Goal: Task Accomplishment & Management: Manage account settings

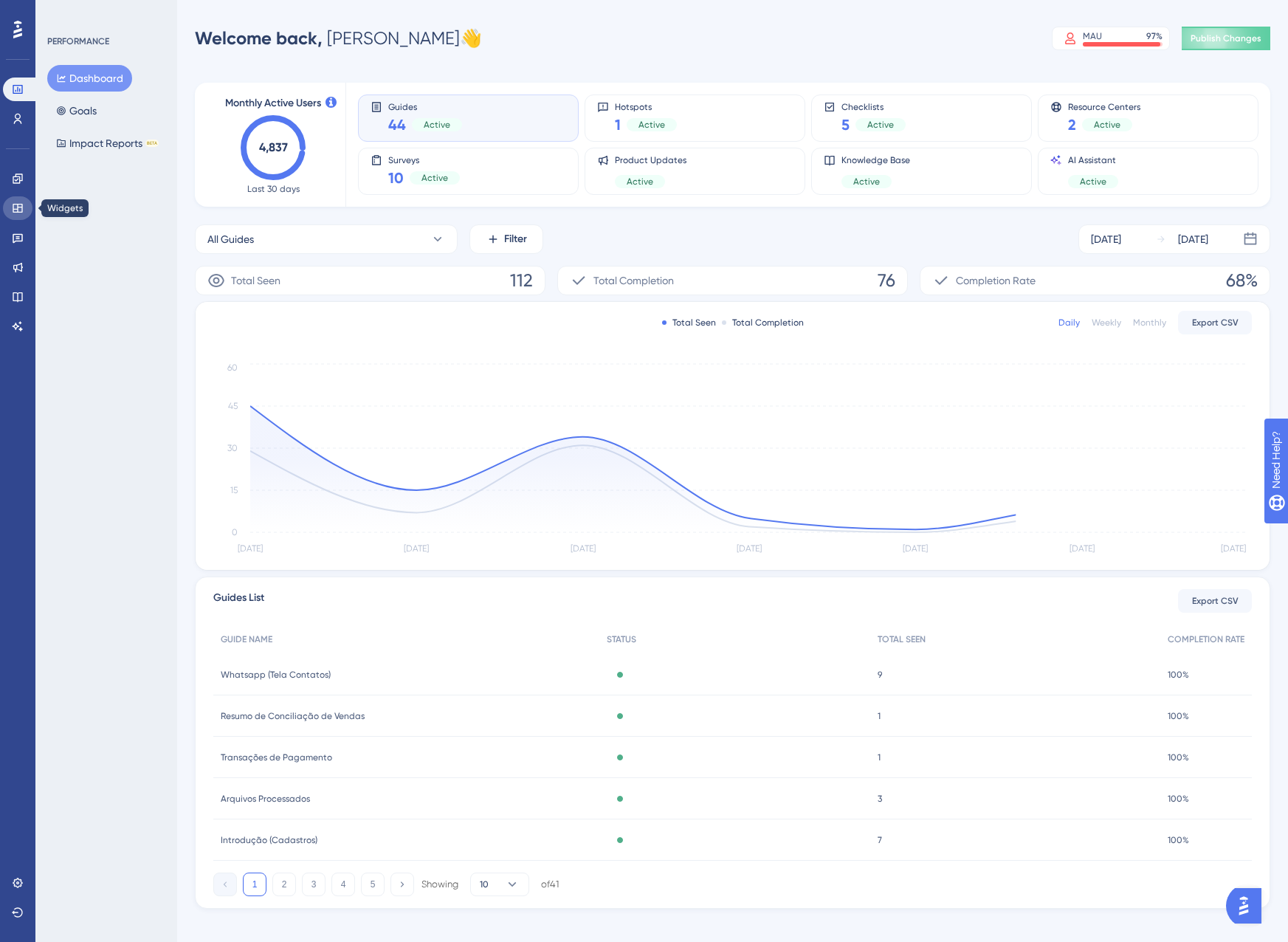
click at [13, 198] on link at bounding box center [18, 208] width 29 height 24
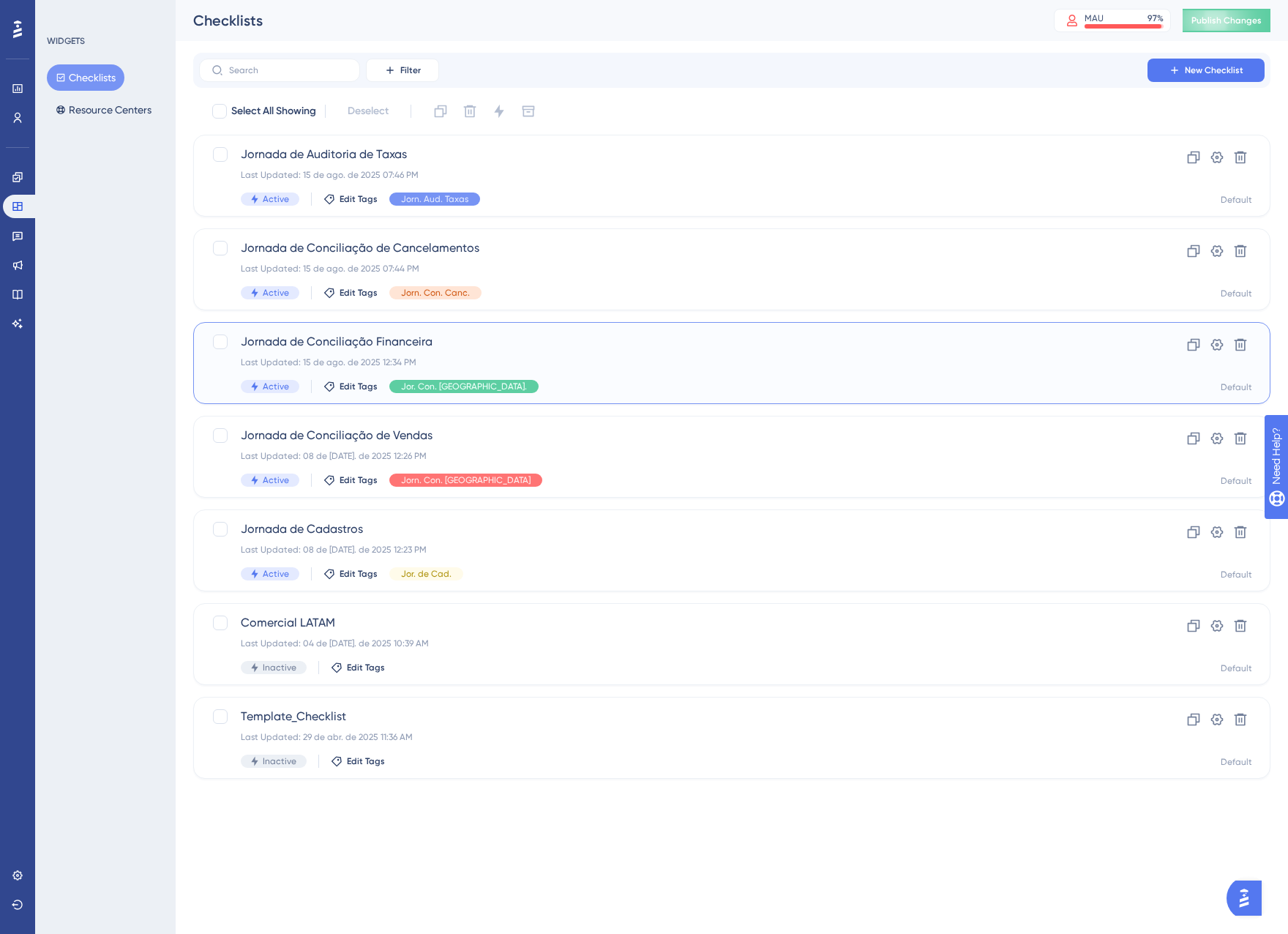
click at [528, 349] on span "Jornada de Conciliação Financeira" at bounding box center [673, 342] width 865 height 17
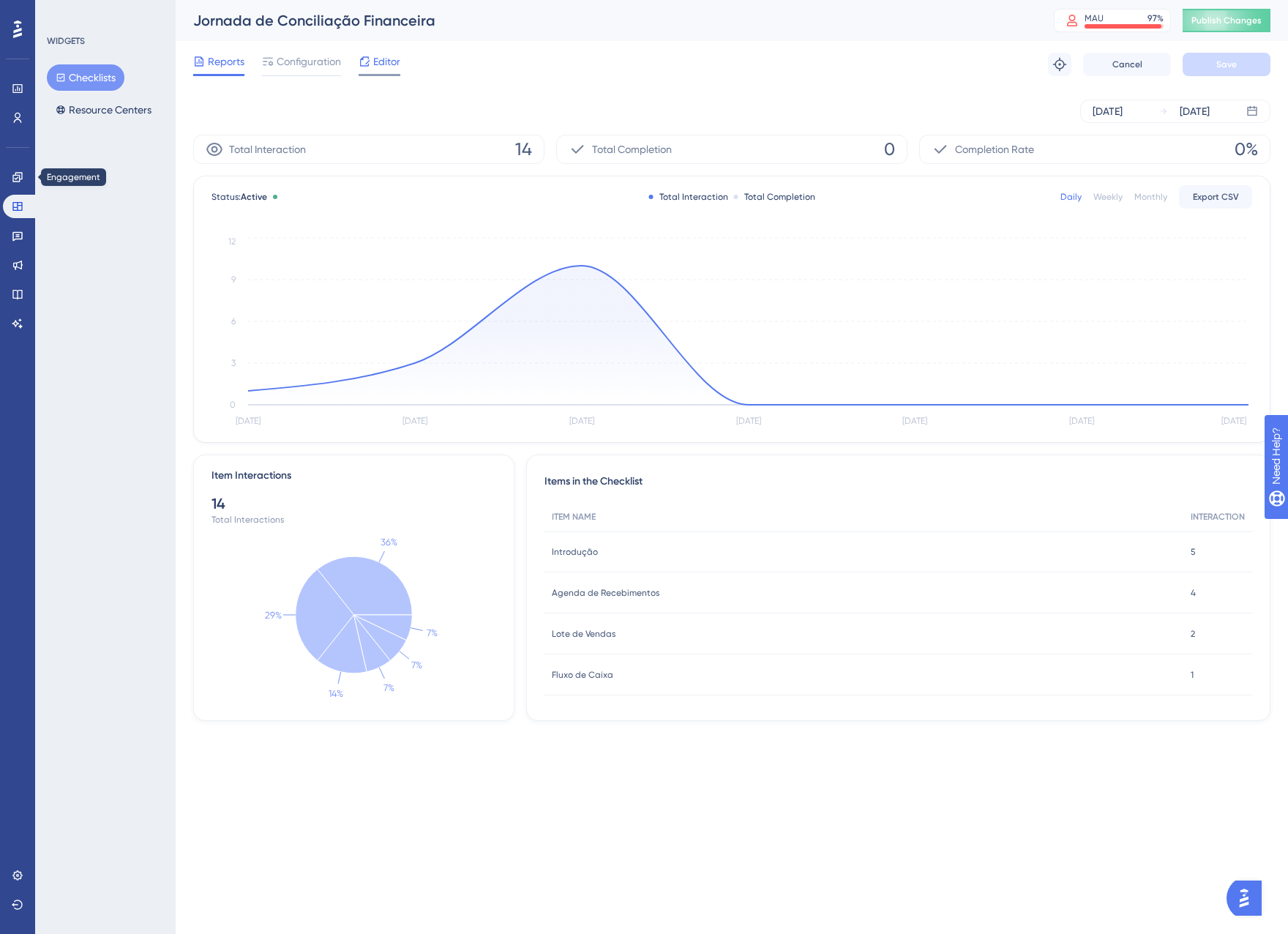
click at [386, 60] on span "Editor" at bounding box center [386, 62] width 27 height 17
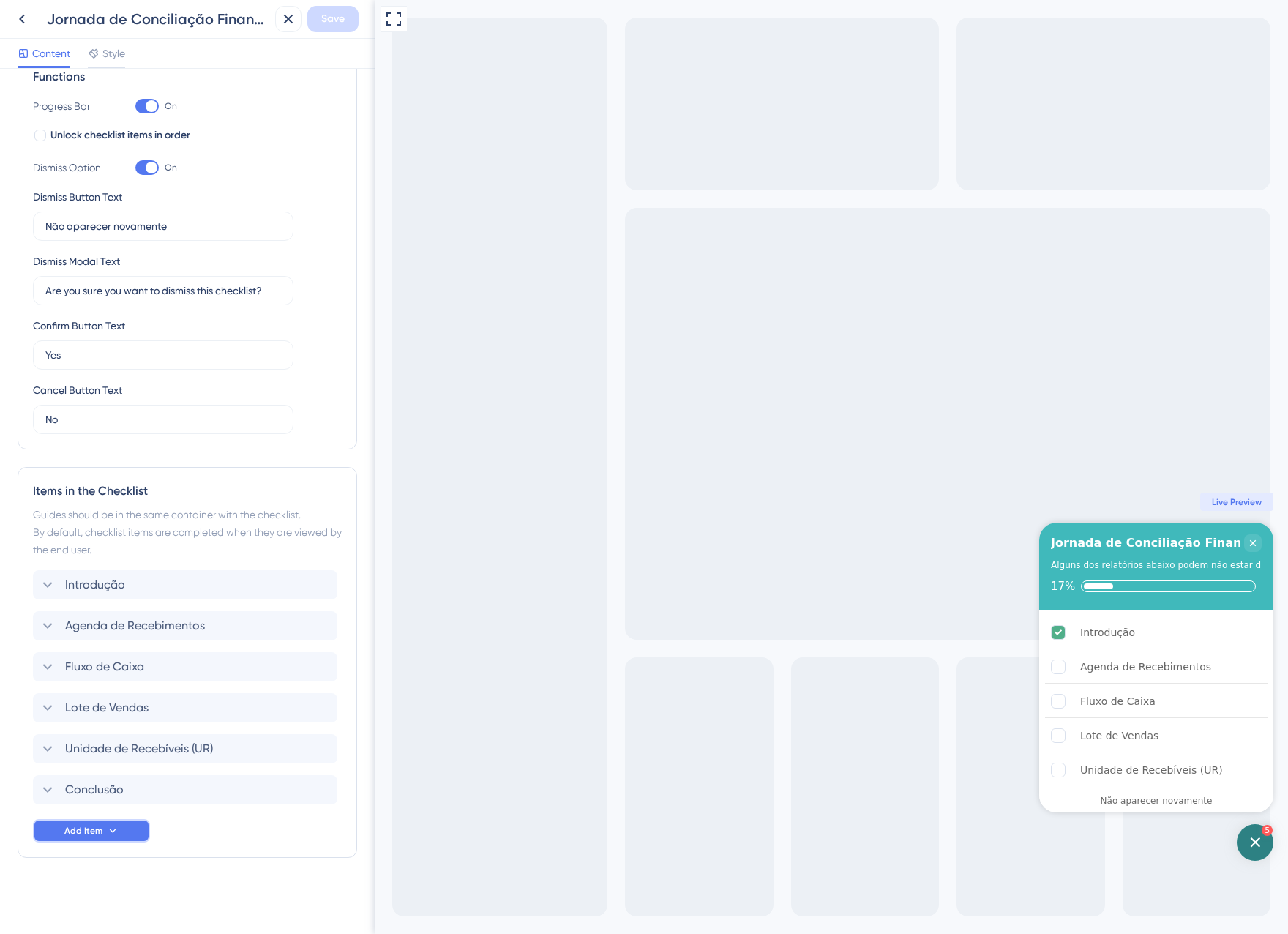
click at [91, 838] on button "Add Item" at bounding box center [91, 831] width 117 height 24
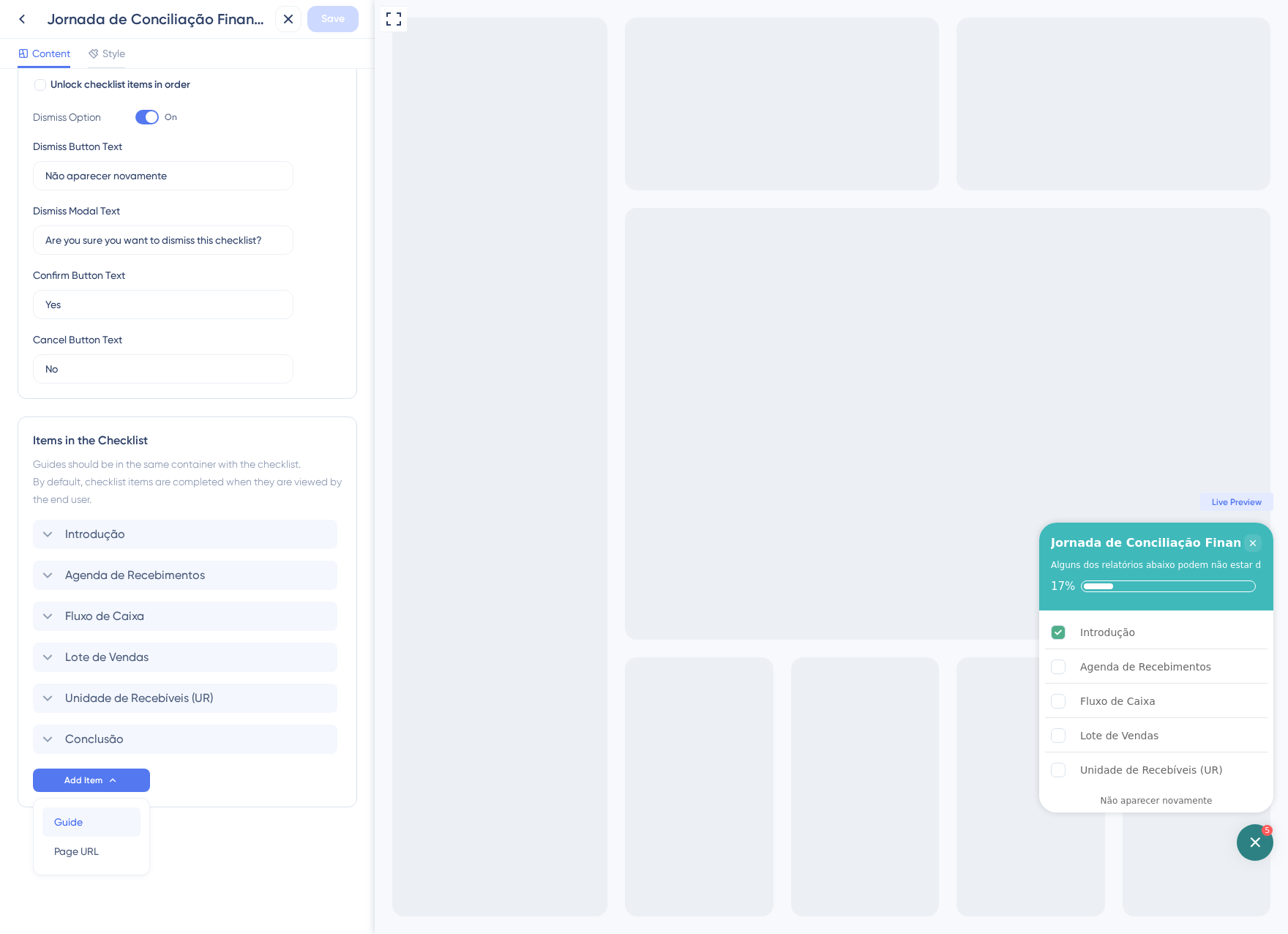
click at [123, 825] on div "Guide Guide" at bounding box center [91, 821] width 75 height 29
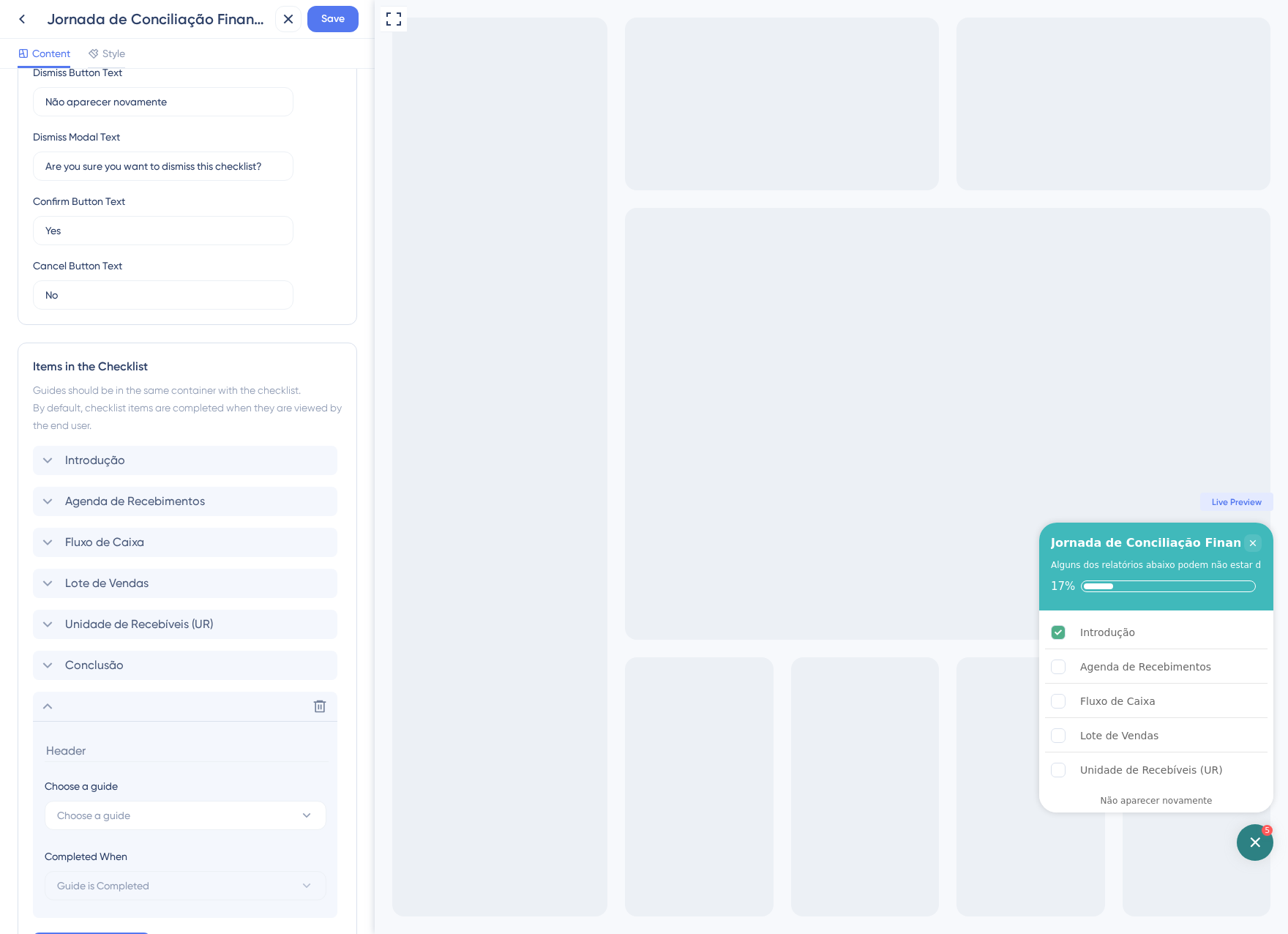
scroll to position [469, 0]
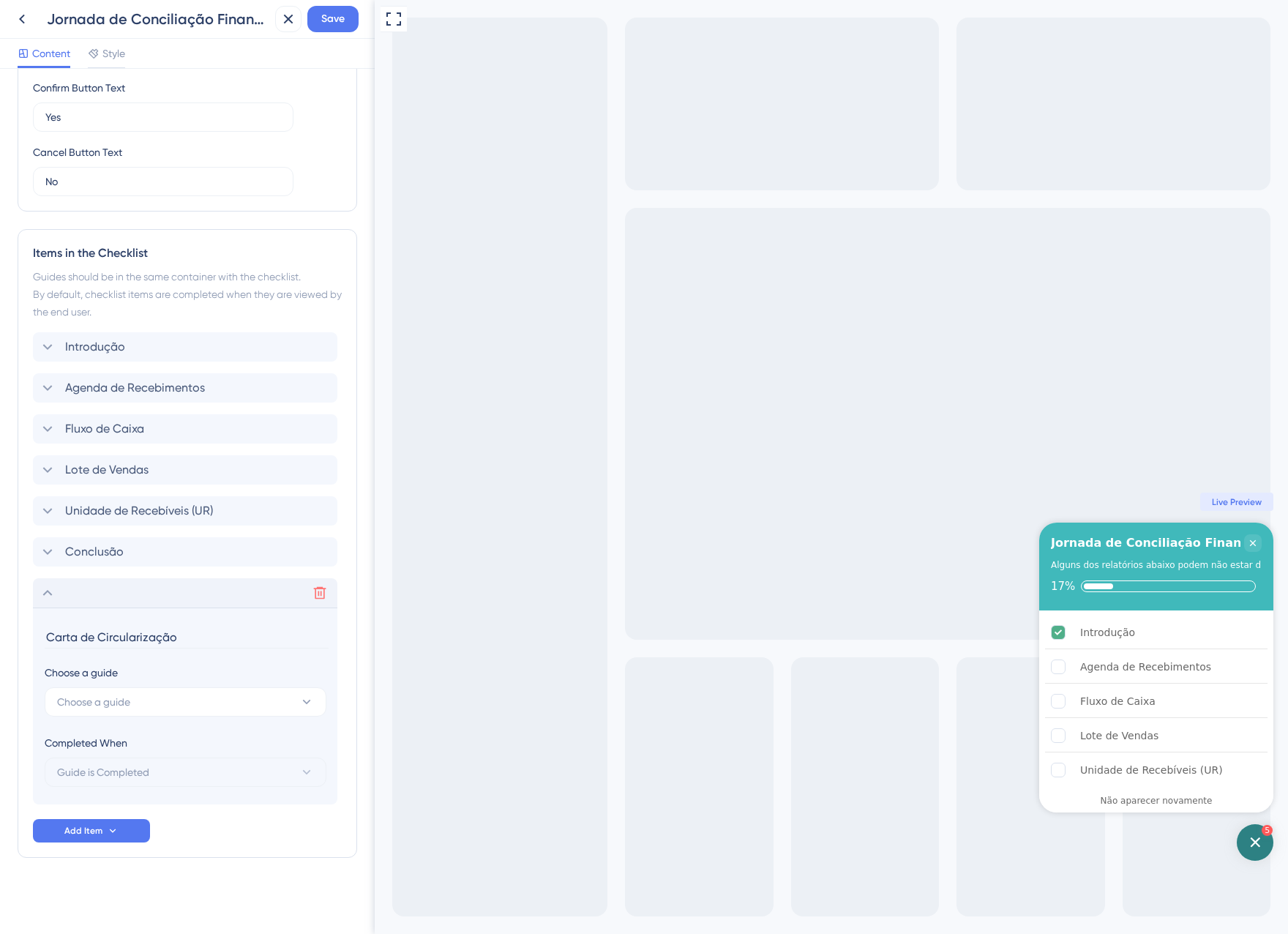
type input "Carta de Circularização"
click at [316, 602] on button at bounding box center [320, 593] width 24 height 24
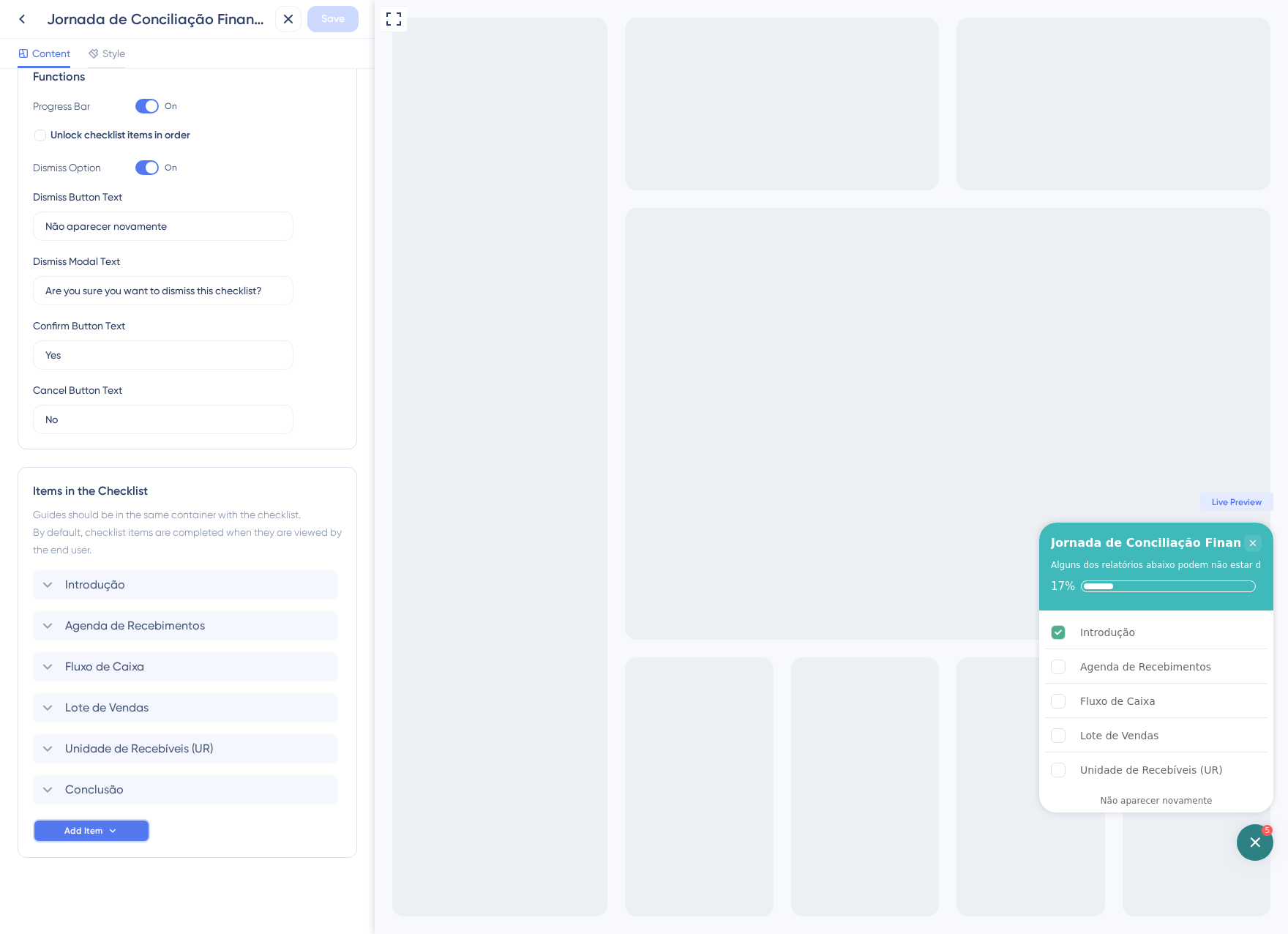
click at [106, 825] on button "Add Item" at bounding box center [91, 831] width 117 height 24
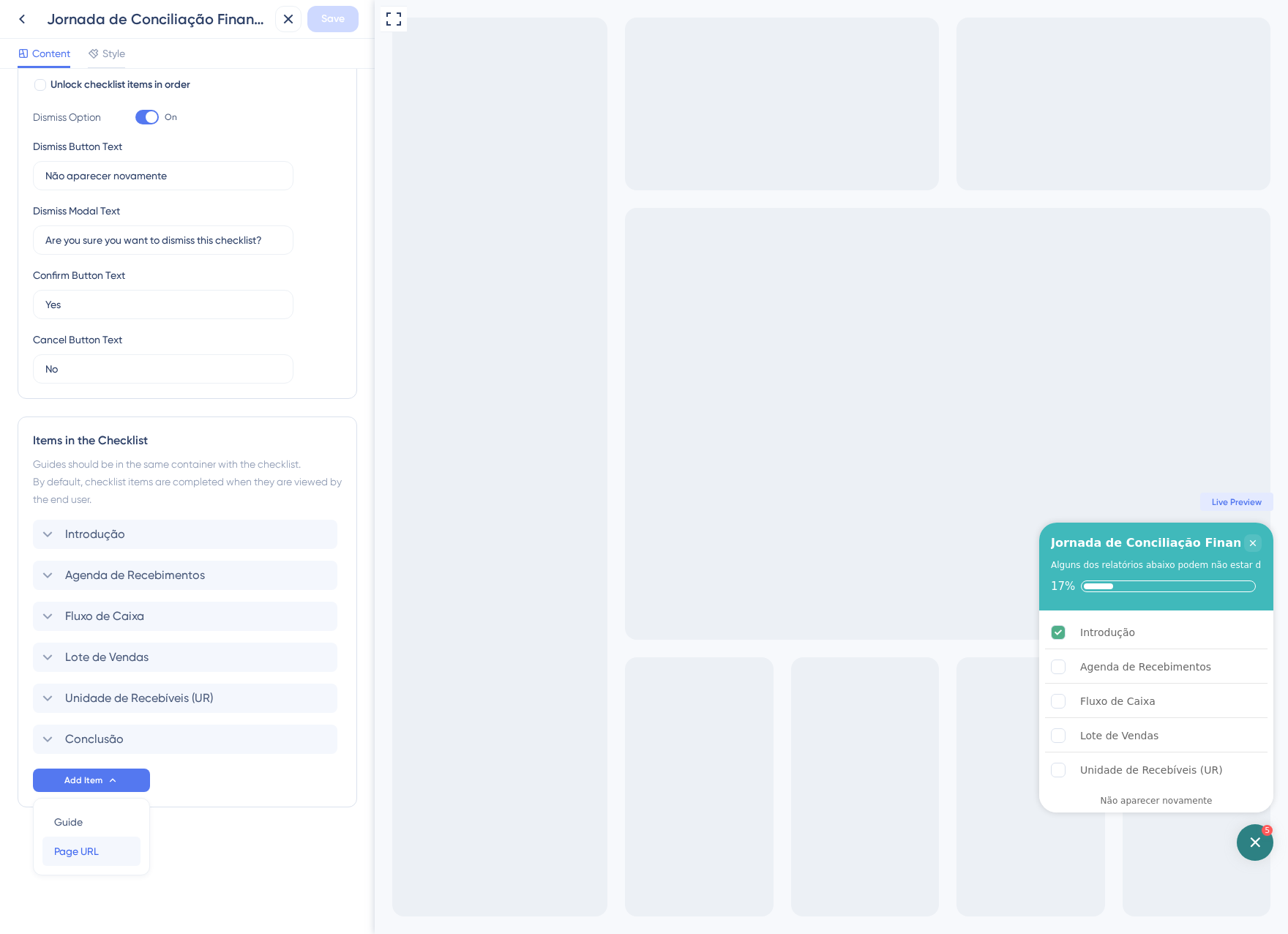
click at [91, 844] on span "Page URL" at bounding box center [77, 851] width 45 height 17
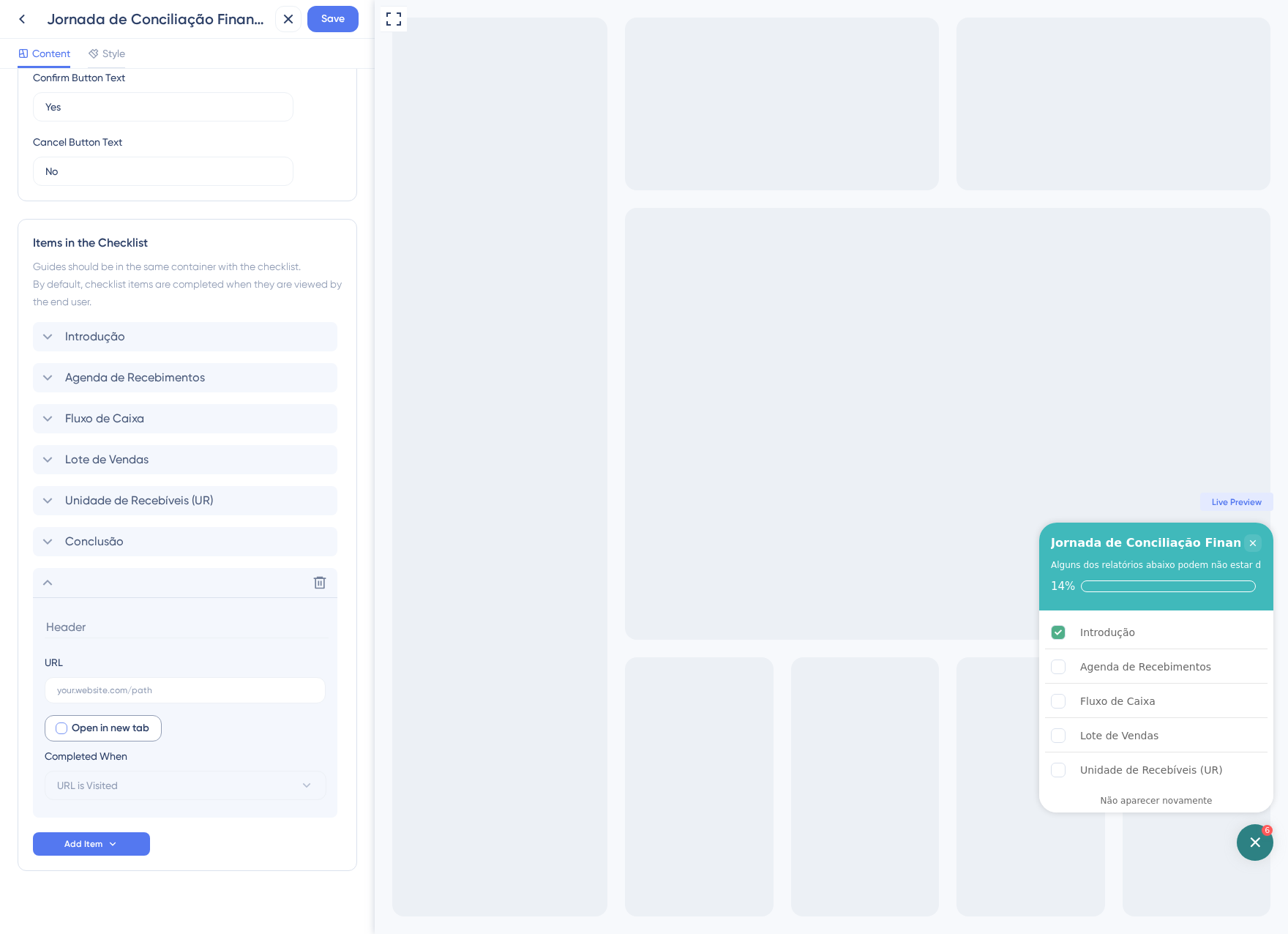
scroll to position [492, 0]
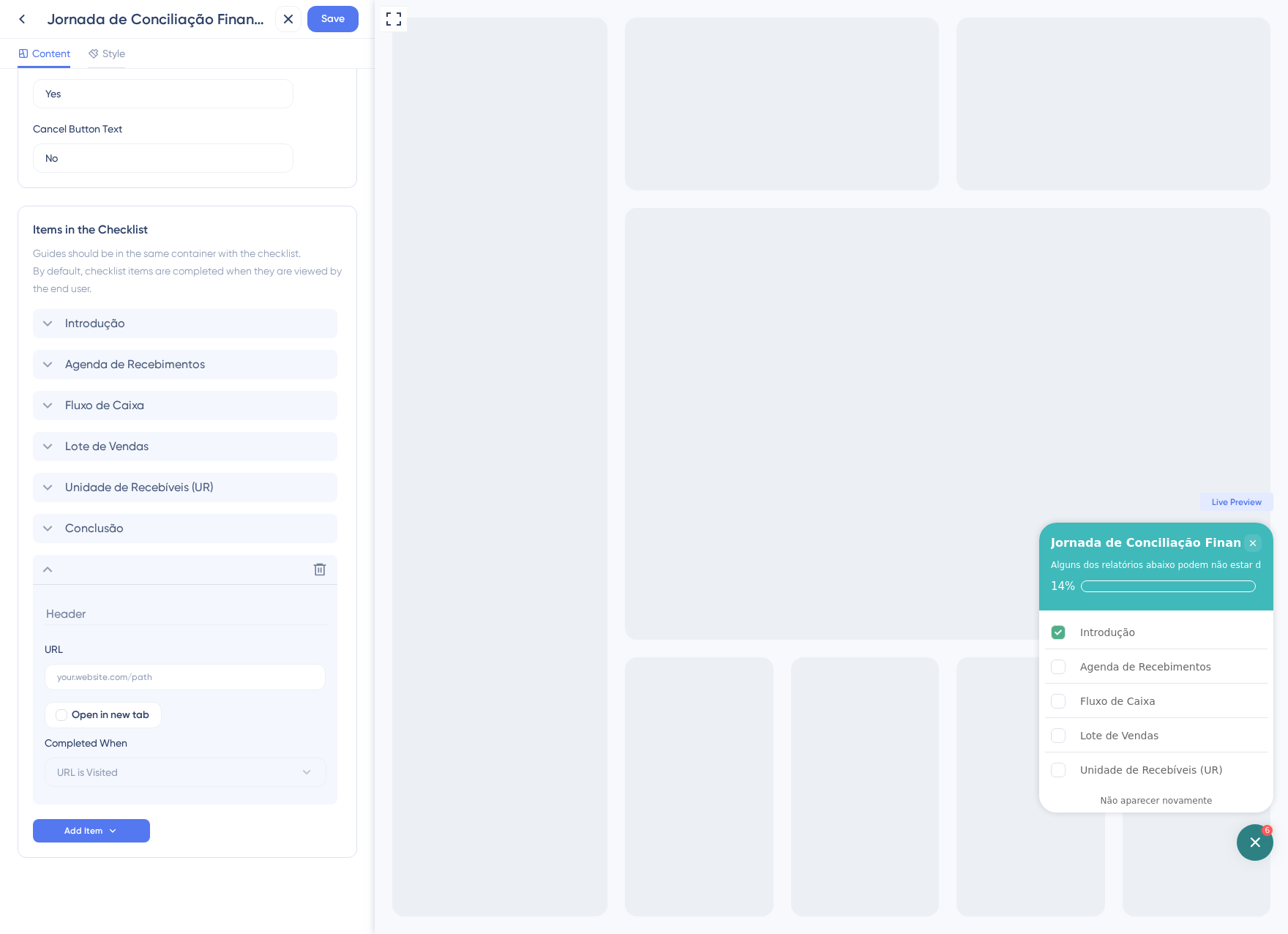
click at [127, 618] on input at bounding box center [187, 614] width 284 height 23
click at [218, 623] on input "Carta de Circularização" at bounding box center [187, 614] width 284 height 23
type input "Carta de Circularização"
click at [95, 675] on input "text" at bounding box center [185, 677] width 256 height 10
paste input "[URL][DOMAIN_NAME]"
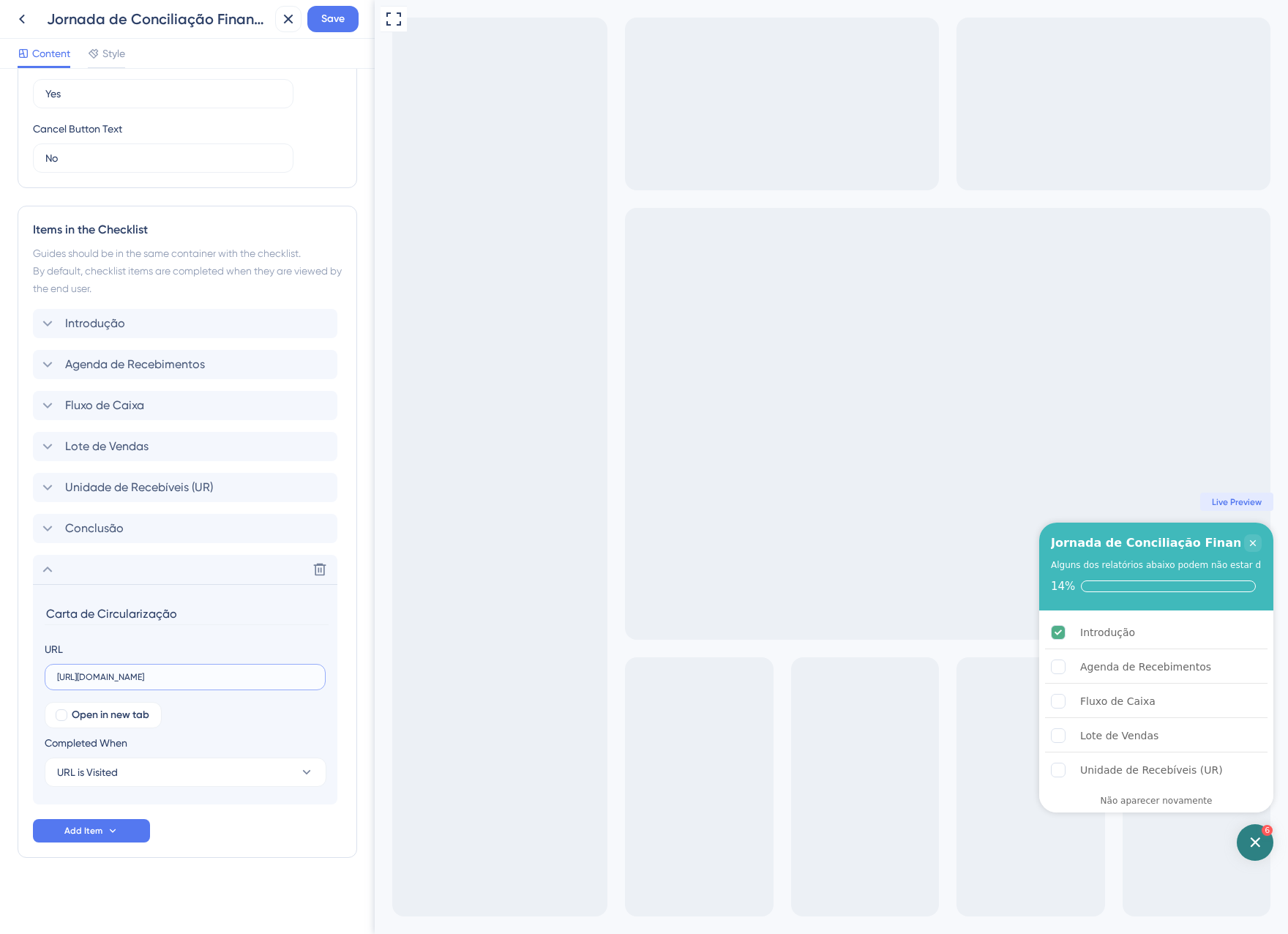
scroll to position [0, 162]
type input "[URL][DOMAIN_NAME]"
click at [166, 765] on button "URL is Visited" at bounding box center [185, 771] width 282 height 29
click at [167, 847] on div "Goal is Reached Goal is Reached" at bounding box center [185, 846] width 239 height 29
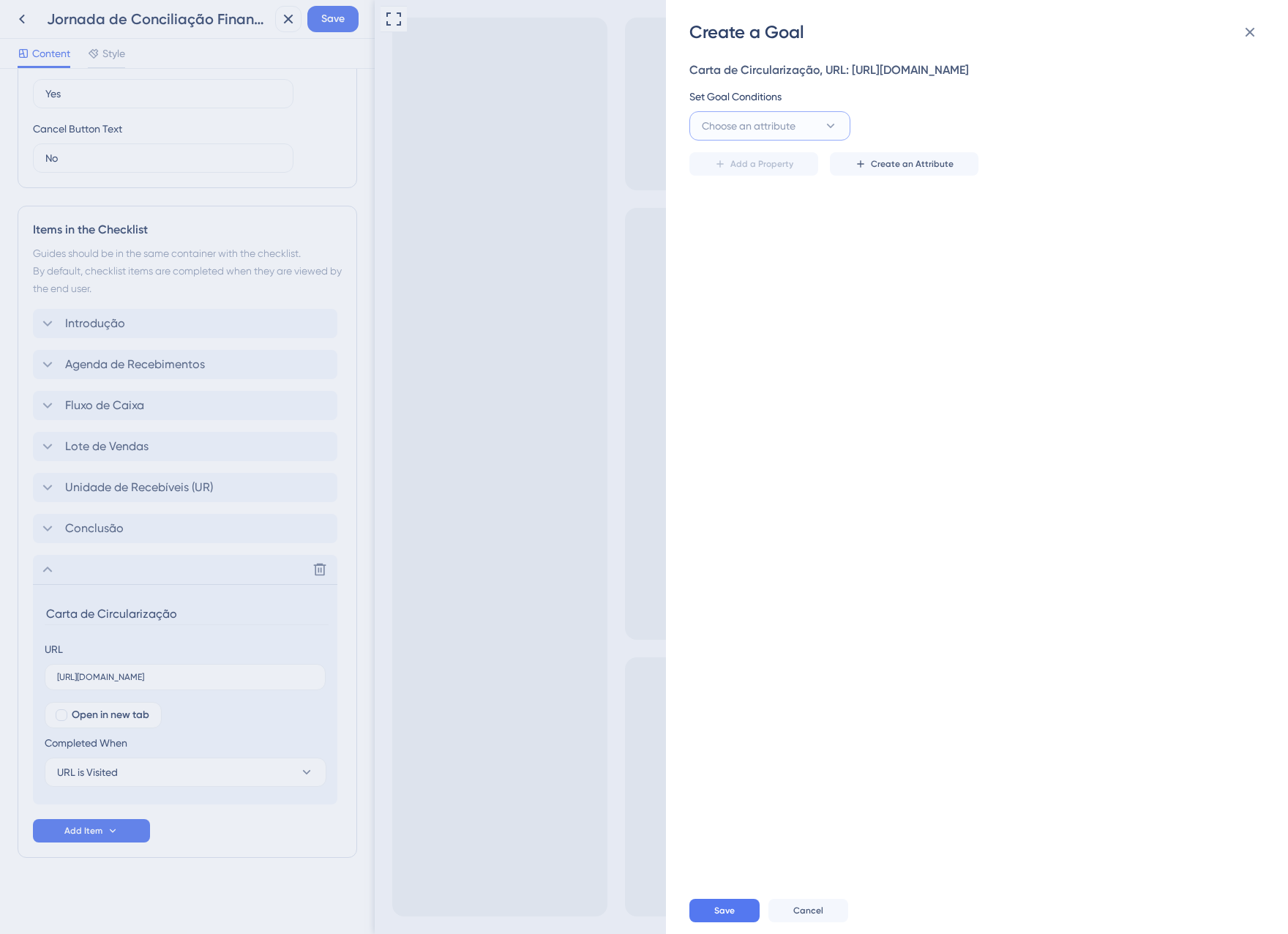
click at [730, 132] on button "Choose an attribute" at bounding box center [770, 125] width 161 height 29
click at [761, 347] on div "Guide Guide" at bounding box center [770, 332] width 118 height 29
click at [894, 135] on span "is seen" at bounding box center [881, 125] width 31 height 17
click at [929, 244] on div "is completed is completed" at bounding box center [934, 229] width 118 height 29
drag, startPoint x: 1080, startPoint y: 137, endPoint x: 1091, endPoint y: 135, distance: 11.2
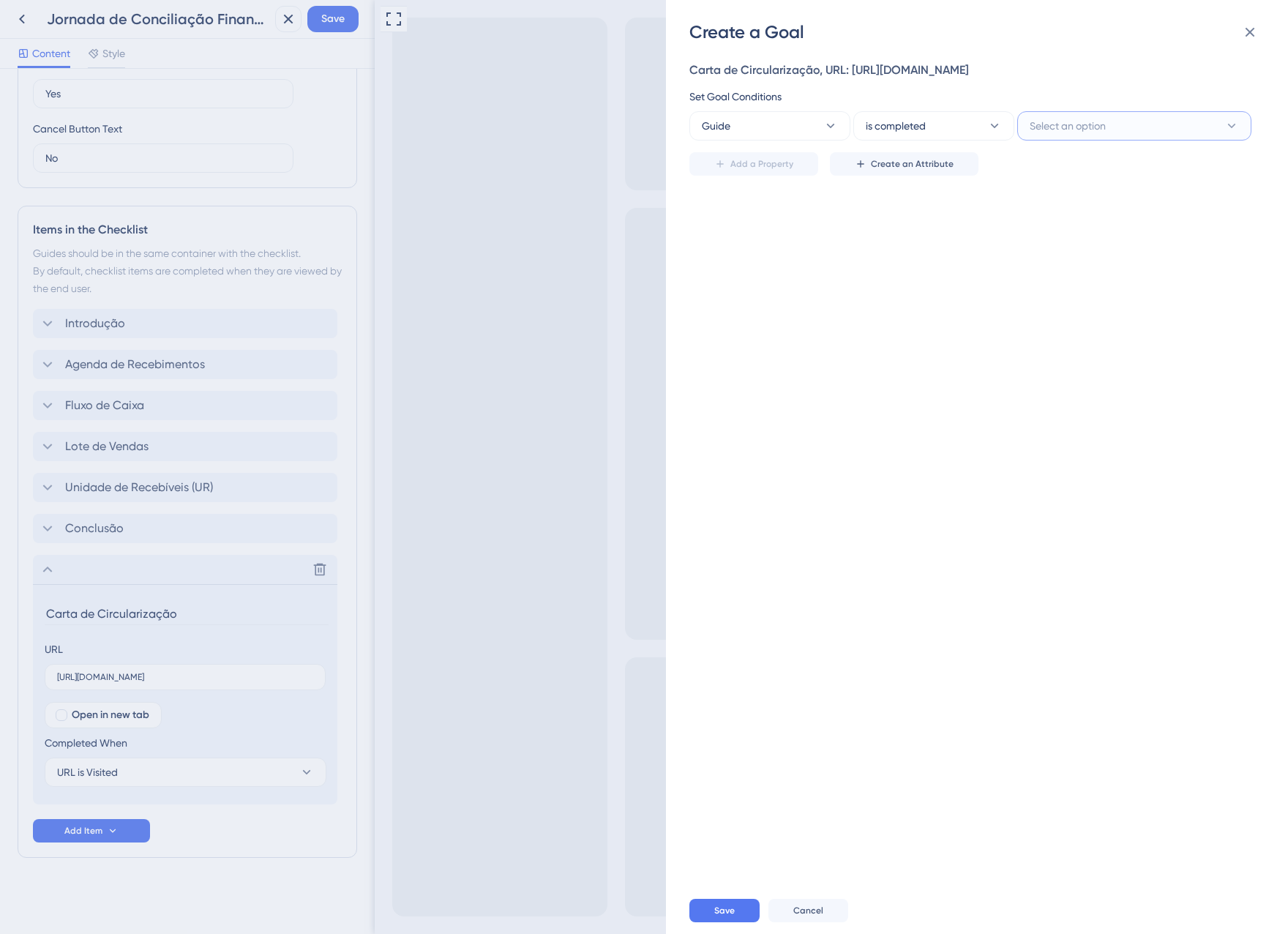
click at [1081, 135] on span "Select an option" at bounding box center [1068, 125] width 77 height 17
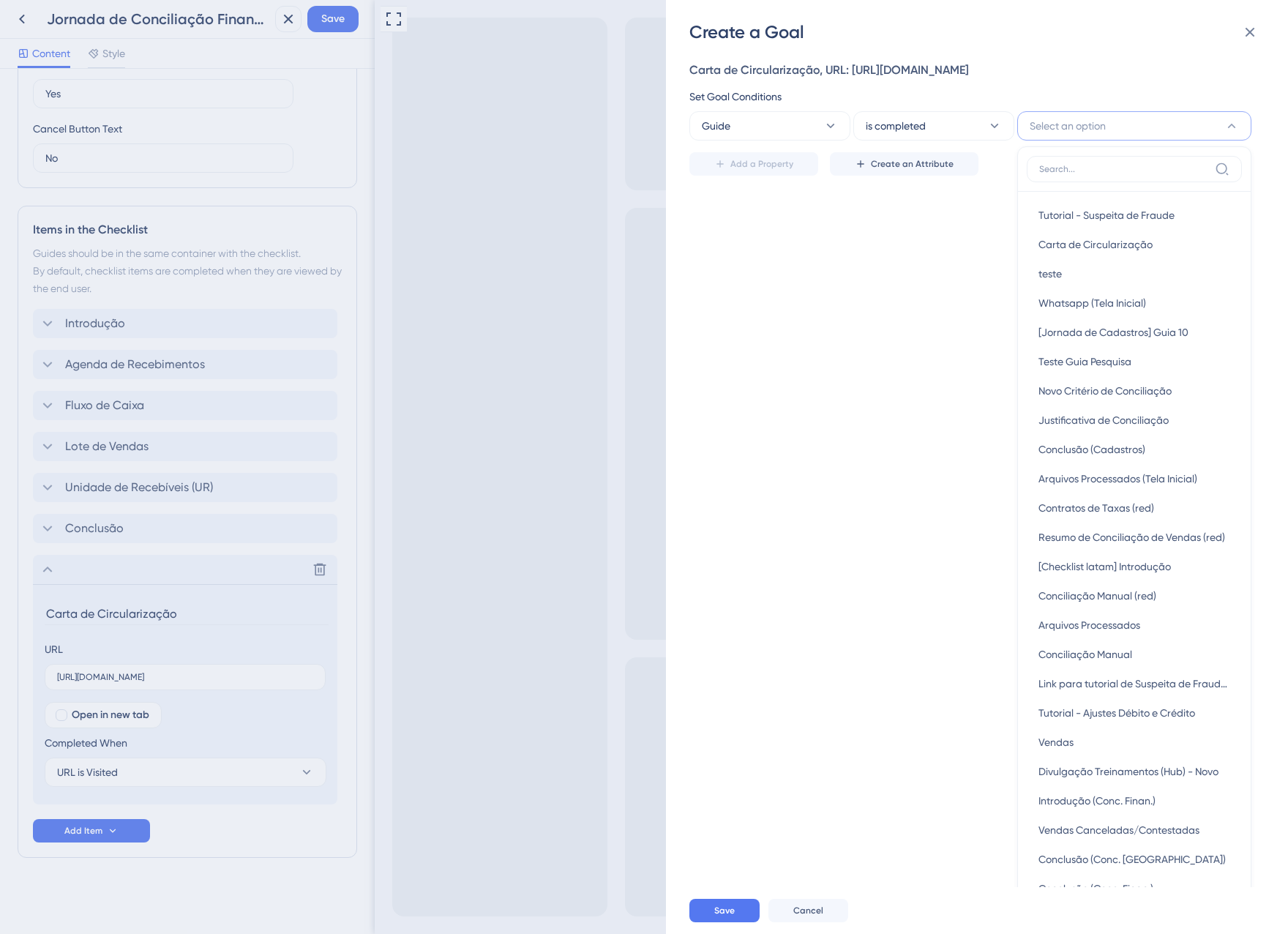
scroll to position [50, 0]
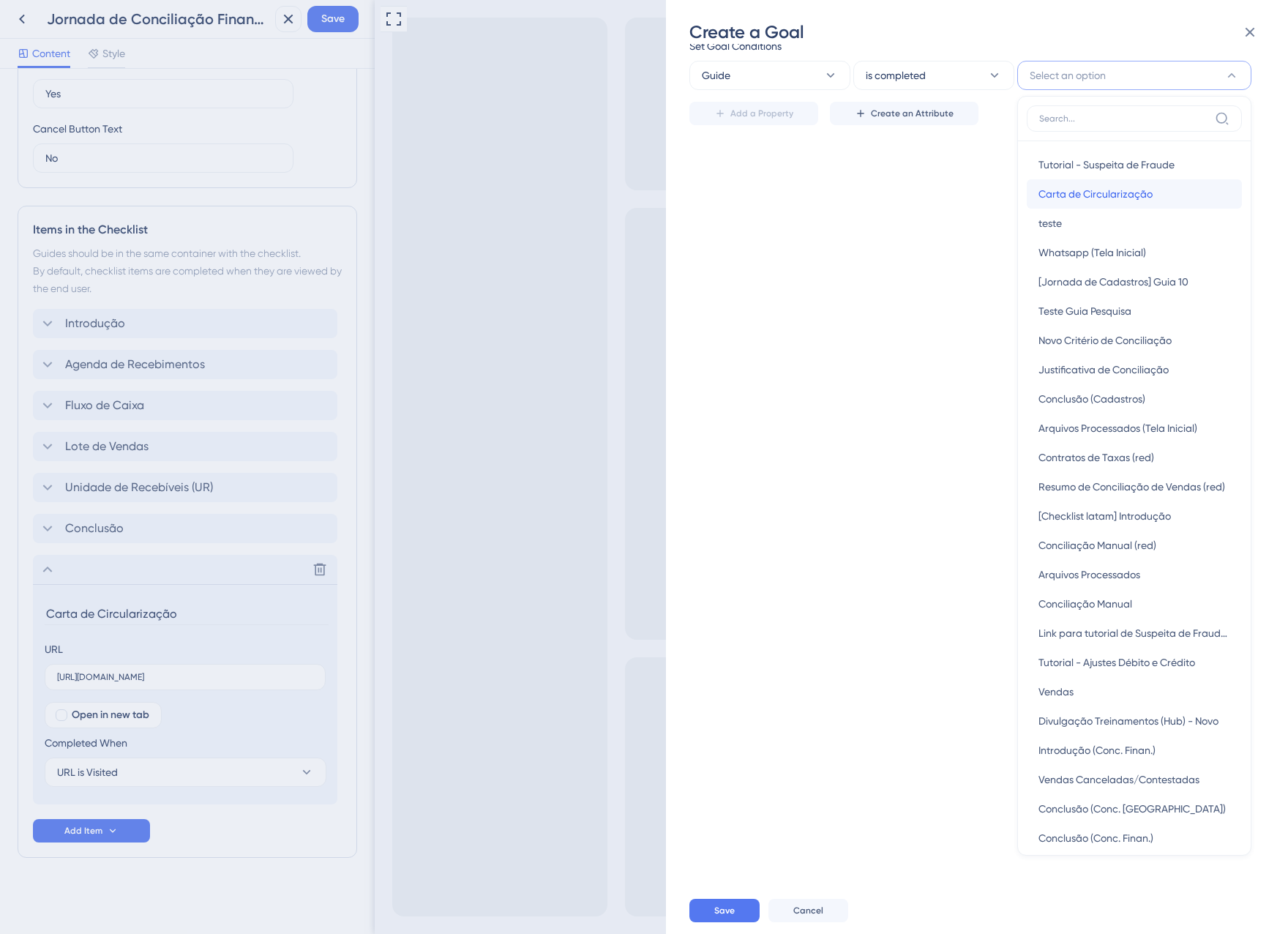
click at [1117, 203] on span "Carta de Circularização" at bounding box center [1096, 194] width 114 height 17
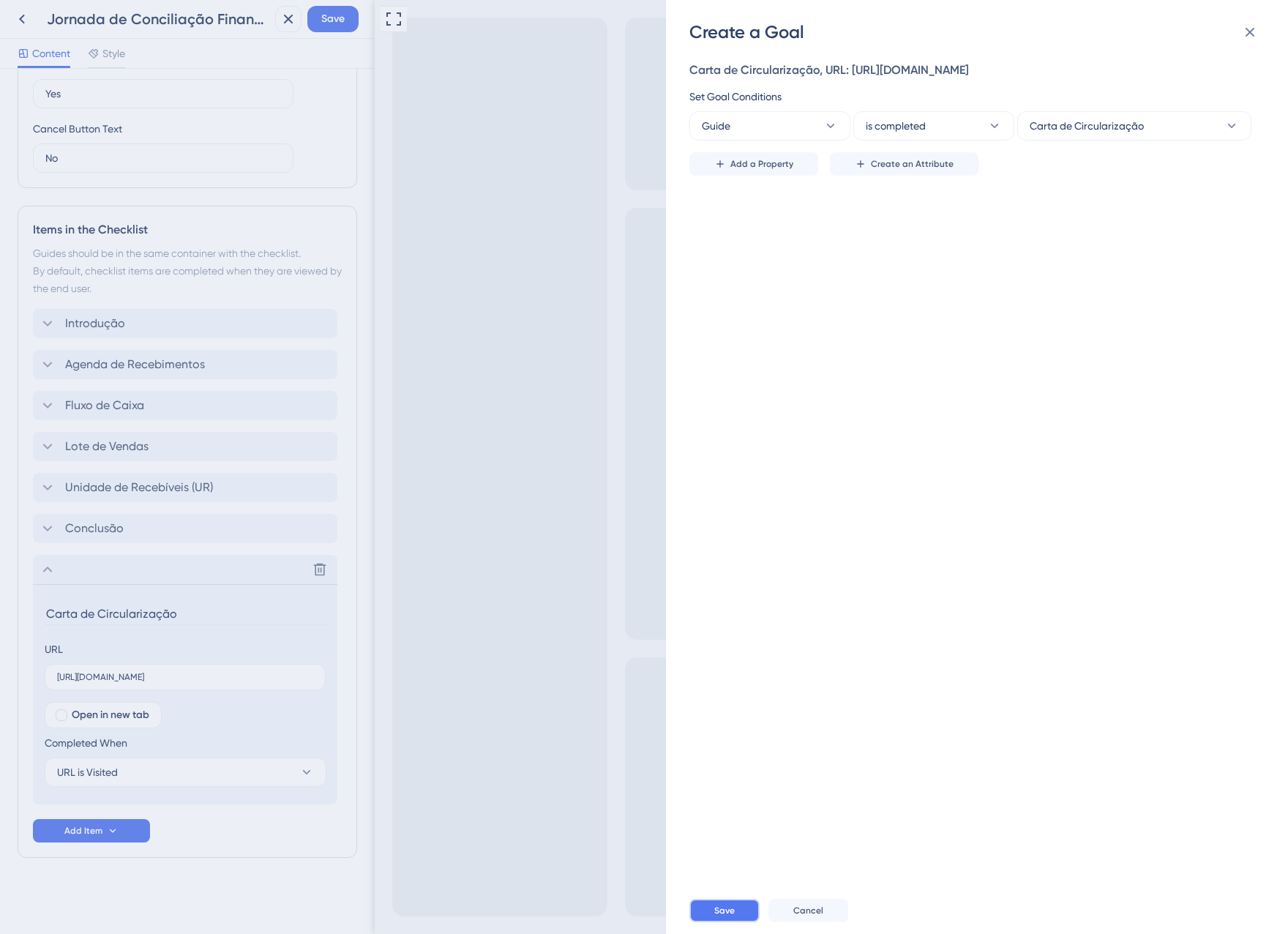
click at [739, 917] on button "Save" at bounding box center [724, 910] width 70 height 24
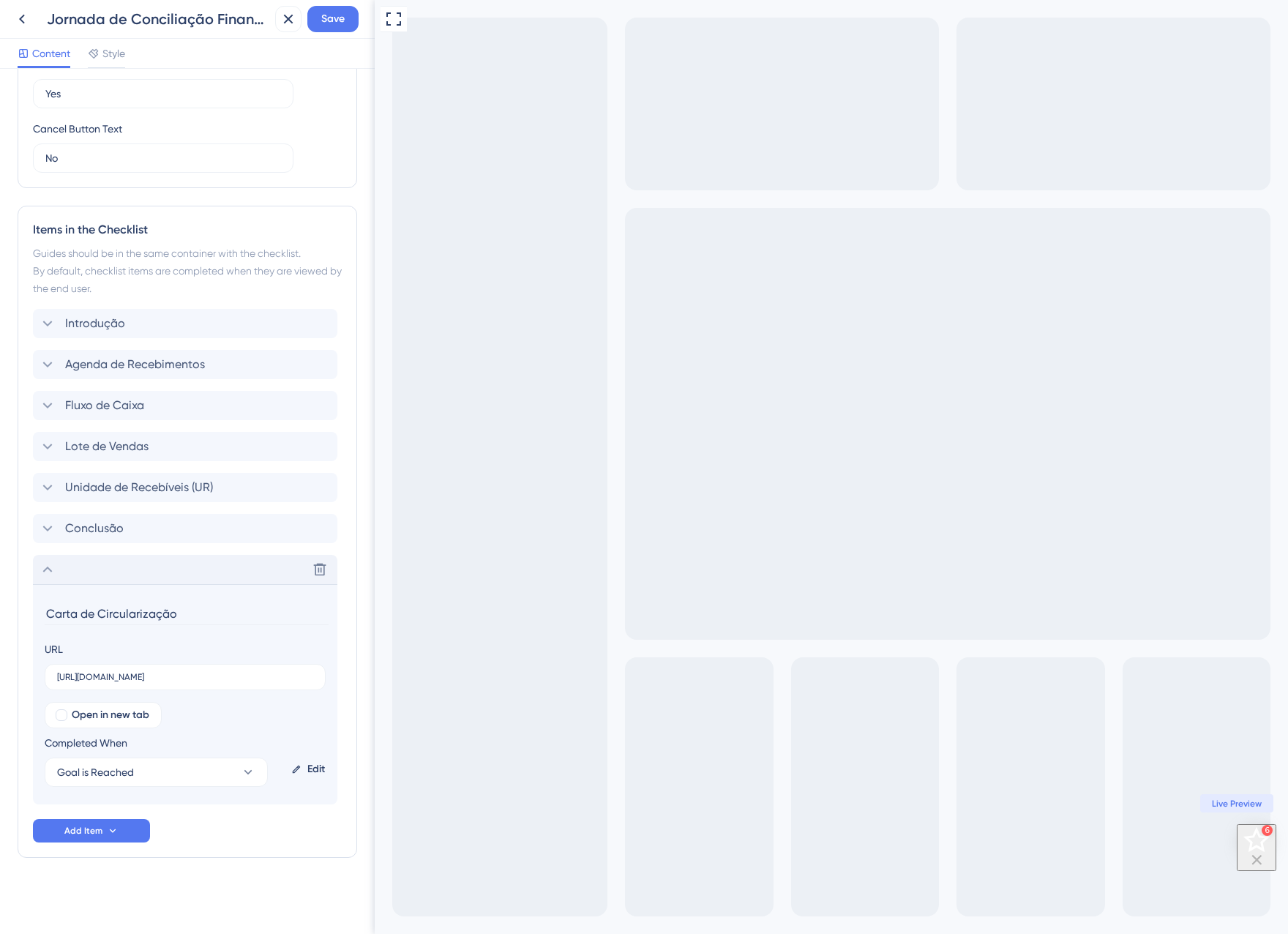
click at [77, 569] on div "Delete" at bounding box center [185, 569] width 304 height 29
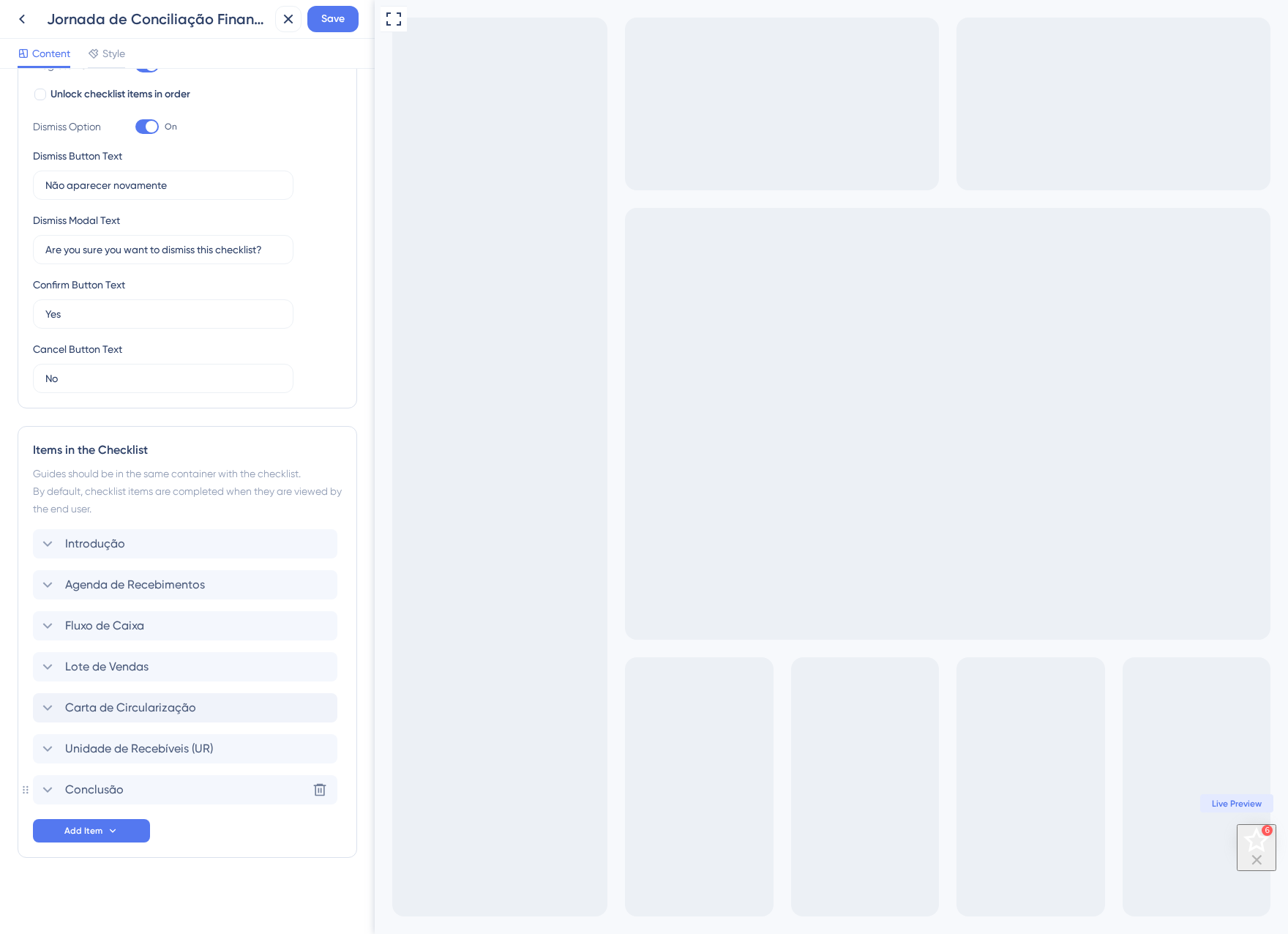
click at [46, 713] on icon at bounding box center [47, 708] width 17 height 17
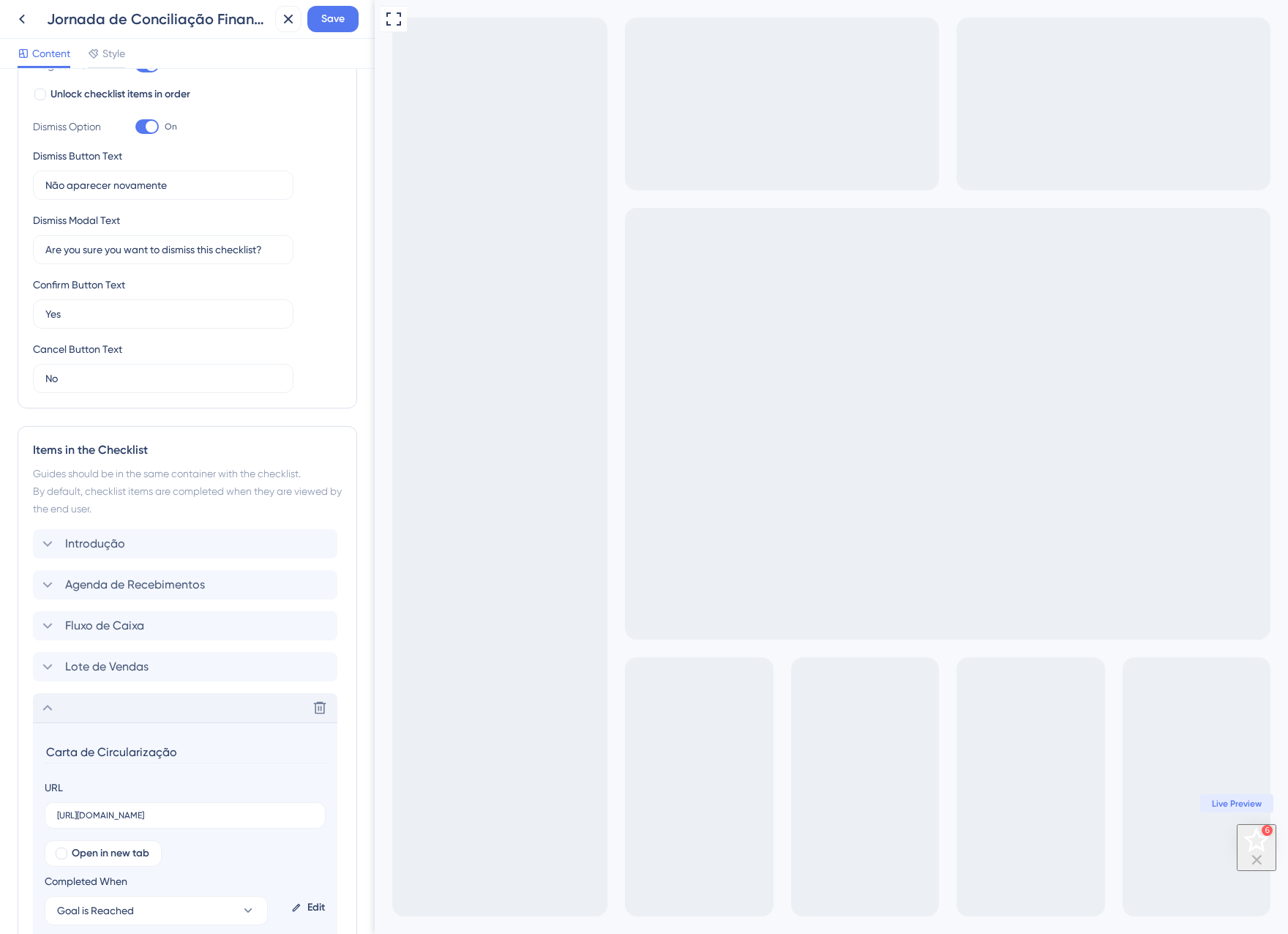
scroll to position [492, 0]
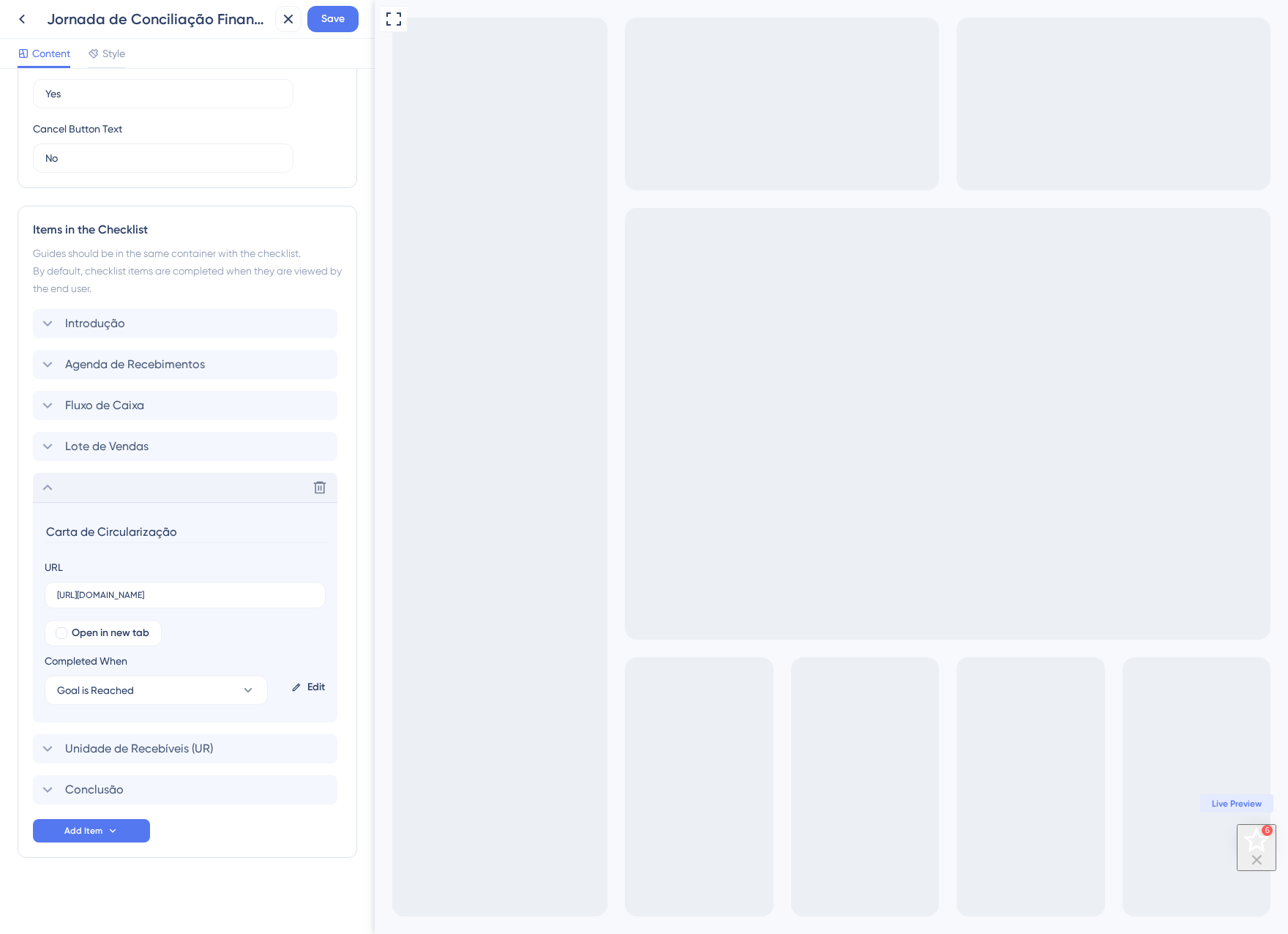
click at [34, 487] on div "Delete" at bounding box center [185, 487] width 304 height 29
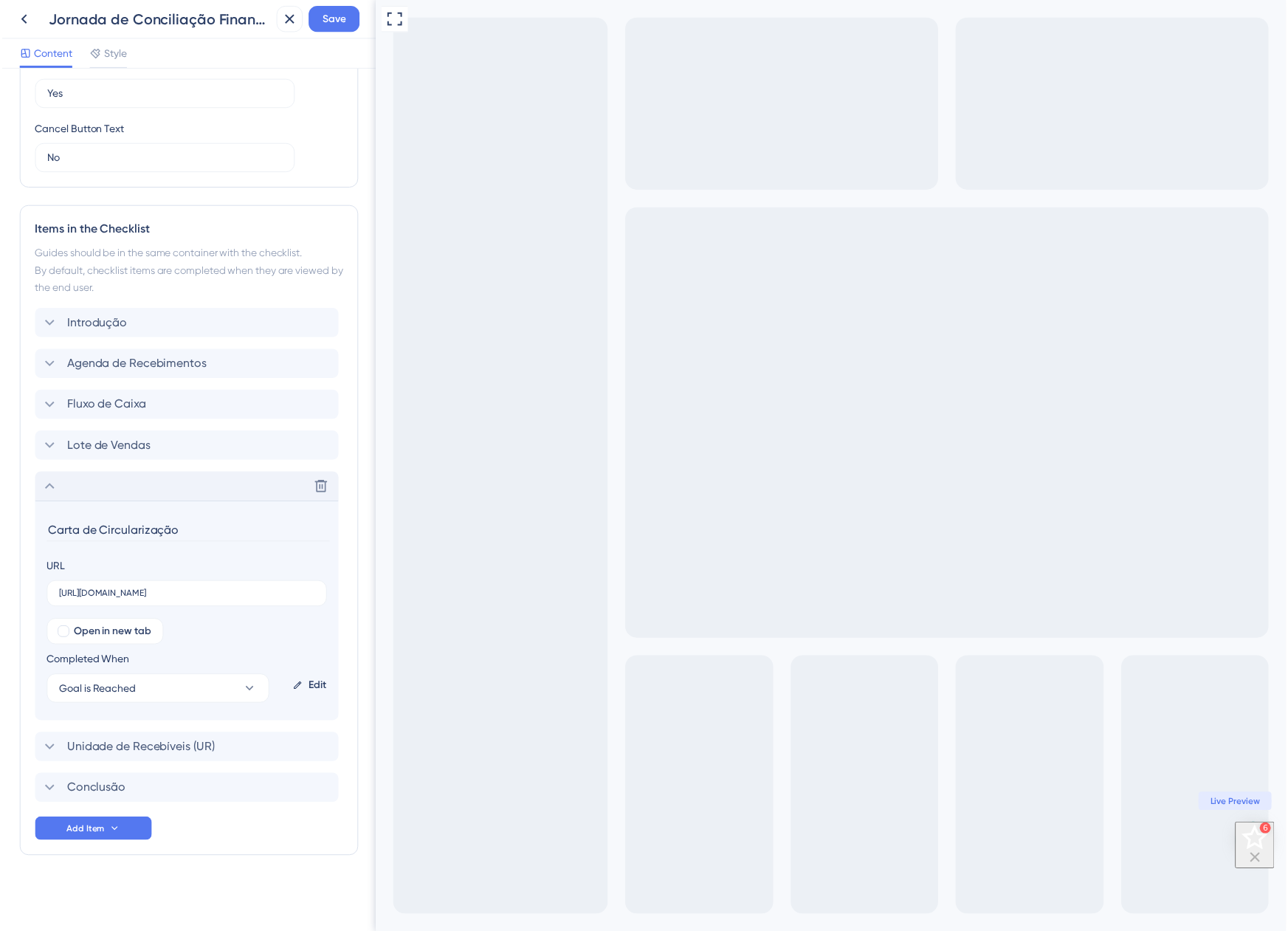
scroll to position [275, 0]
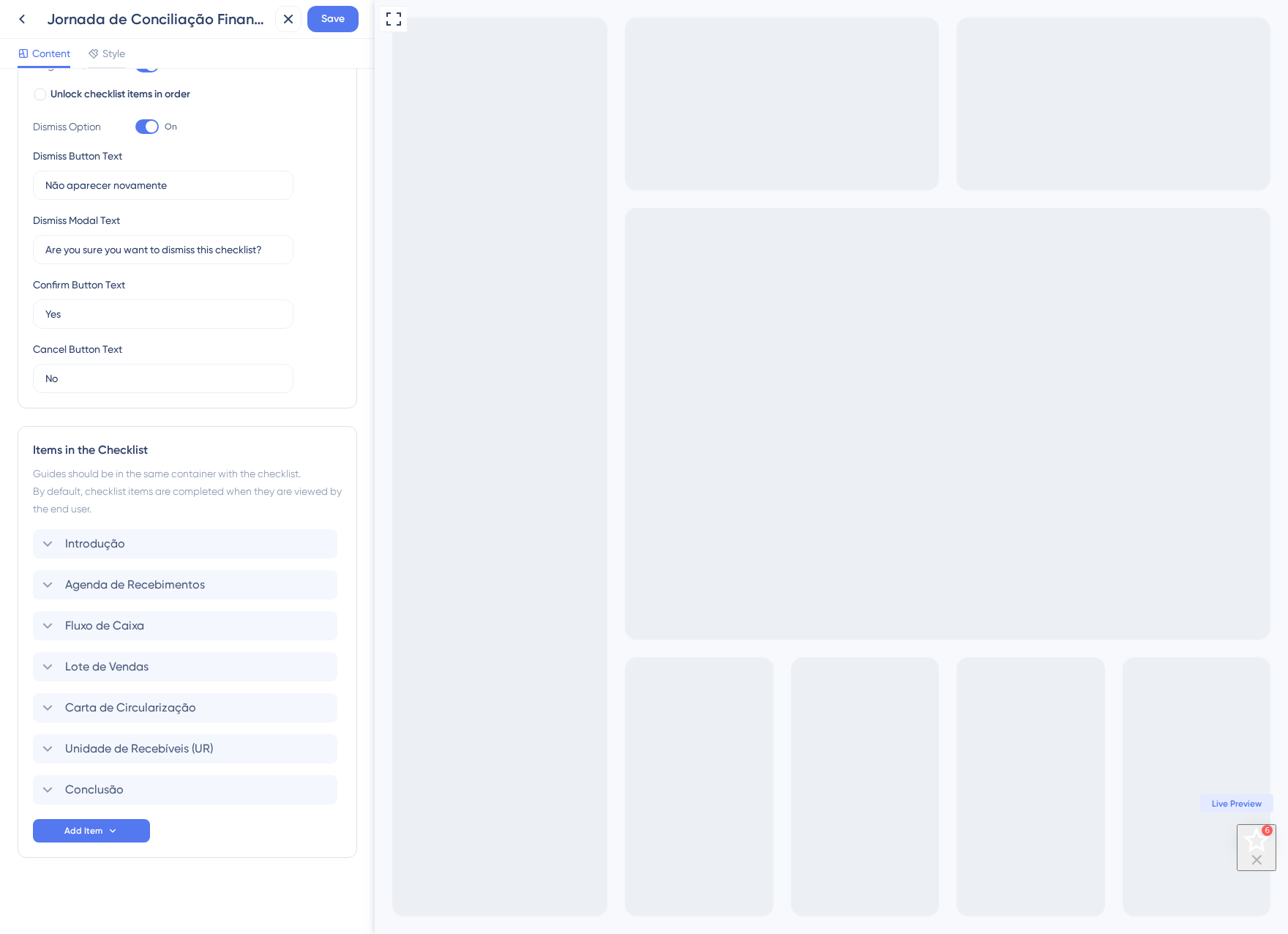
click at [26, 748] on div "Items in the Checklist Guides should be in the same container with the checklis…" at bounding box center [187, 641] width 340 height 432
click at [327, 28] on button "Save" at bounding box center [333, 18] width 51 height 26
click at [275, 27] on icon at bounding box center [278, 27] width 15 height 15
click at [299, 24] on button at bounding box center [288, 18] width 26 height 26
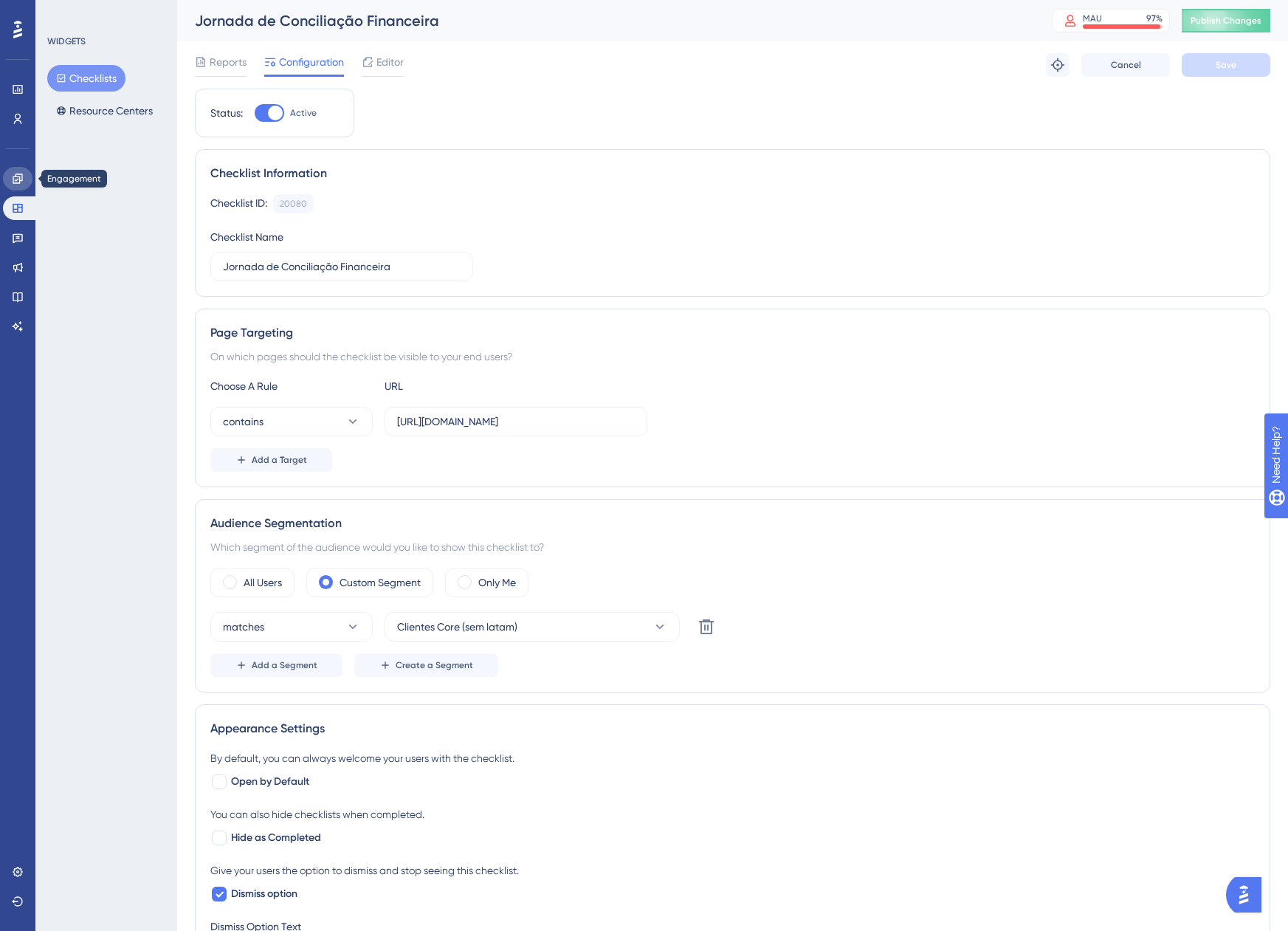
click at [20, 177] on icon at bounding box center [18, 178] width 10 height 10
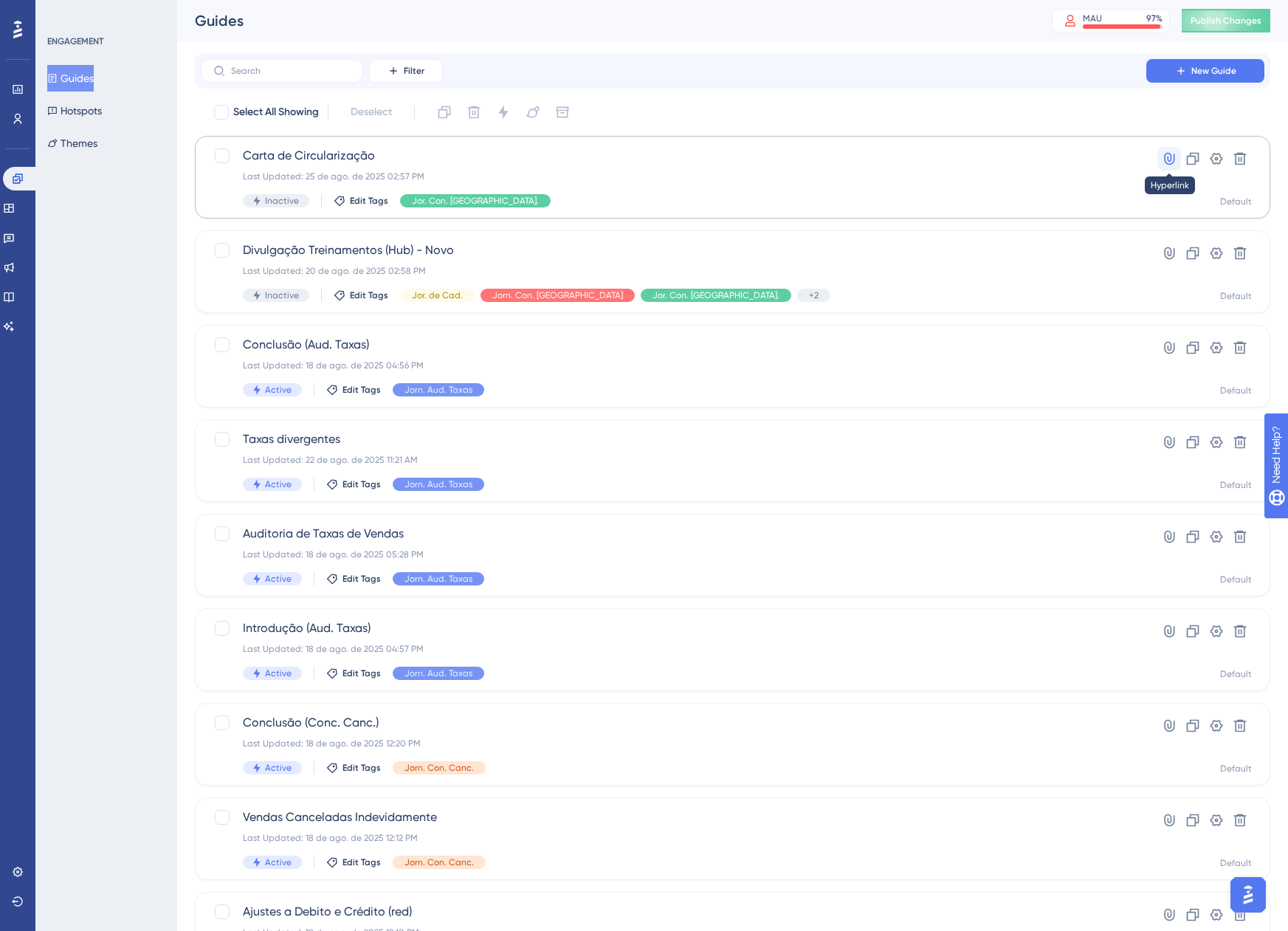
click at [1169, 161] on icon at bounding box center [1169, 159] width 10 height 13
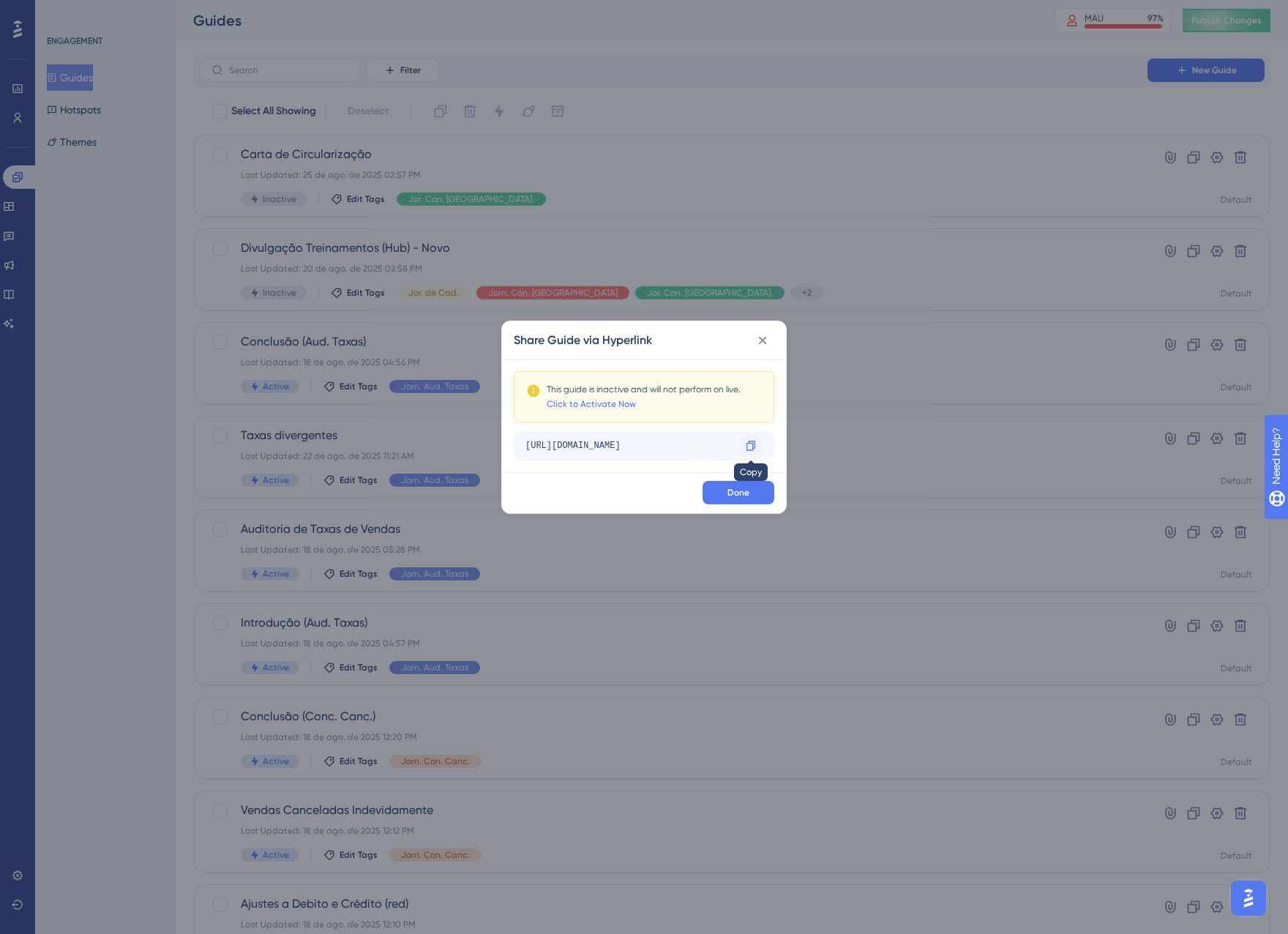
click at [757, 443] on div at bounding box center [751, 446] width 24 height 24
click at [766, 340] on icon at bounding box center [763, 340] width 15 height 15
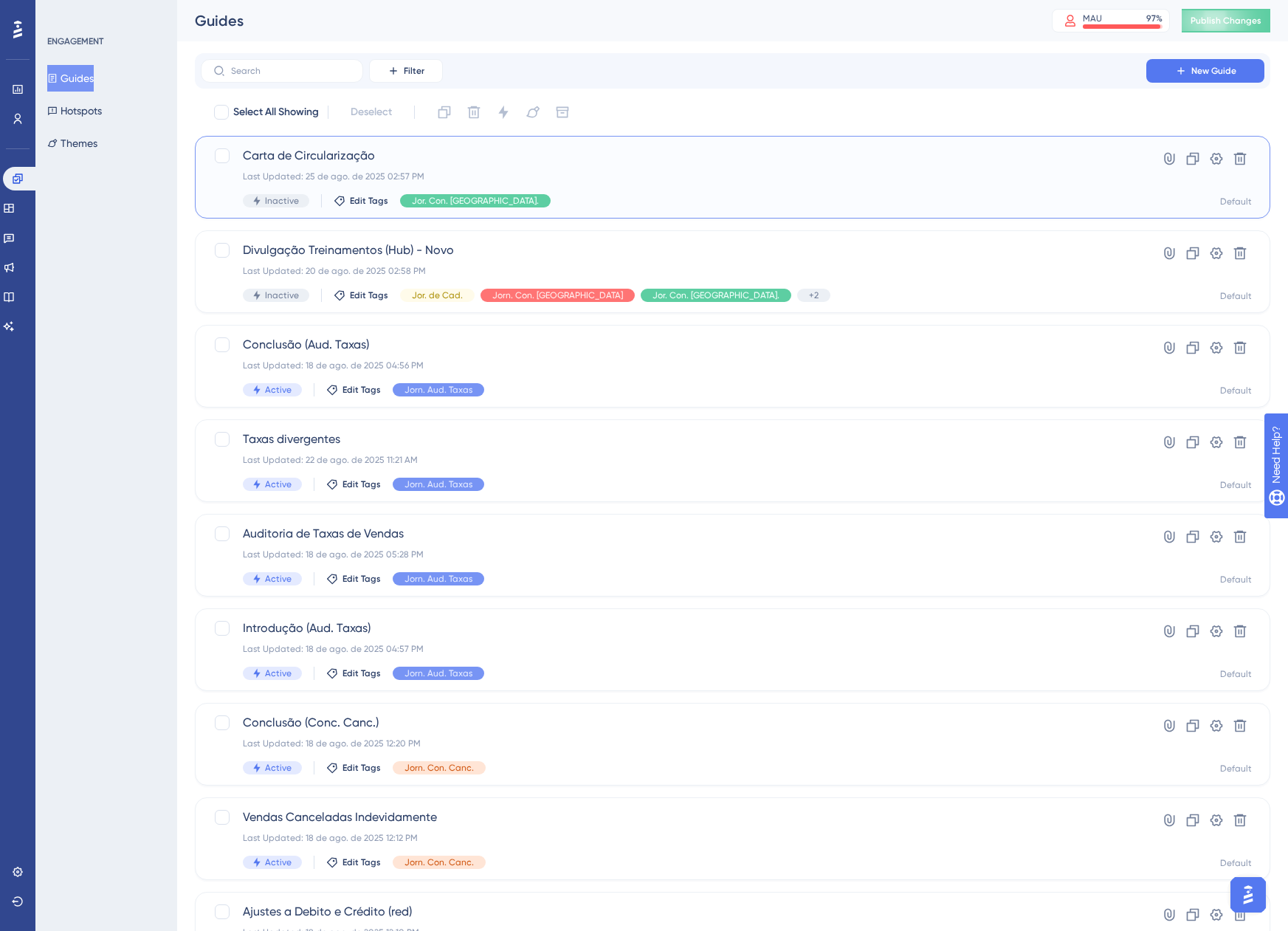
click at [595, 199] on div "Inactive Edit Tags Jor. Con. Finan." at bounding box center [673, 201] width 862 height 14
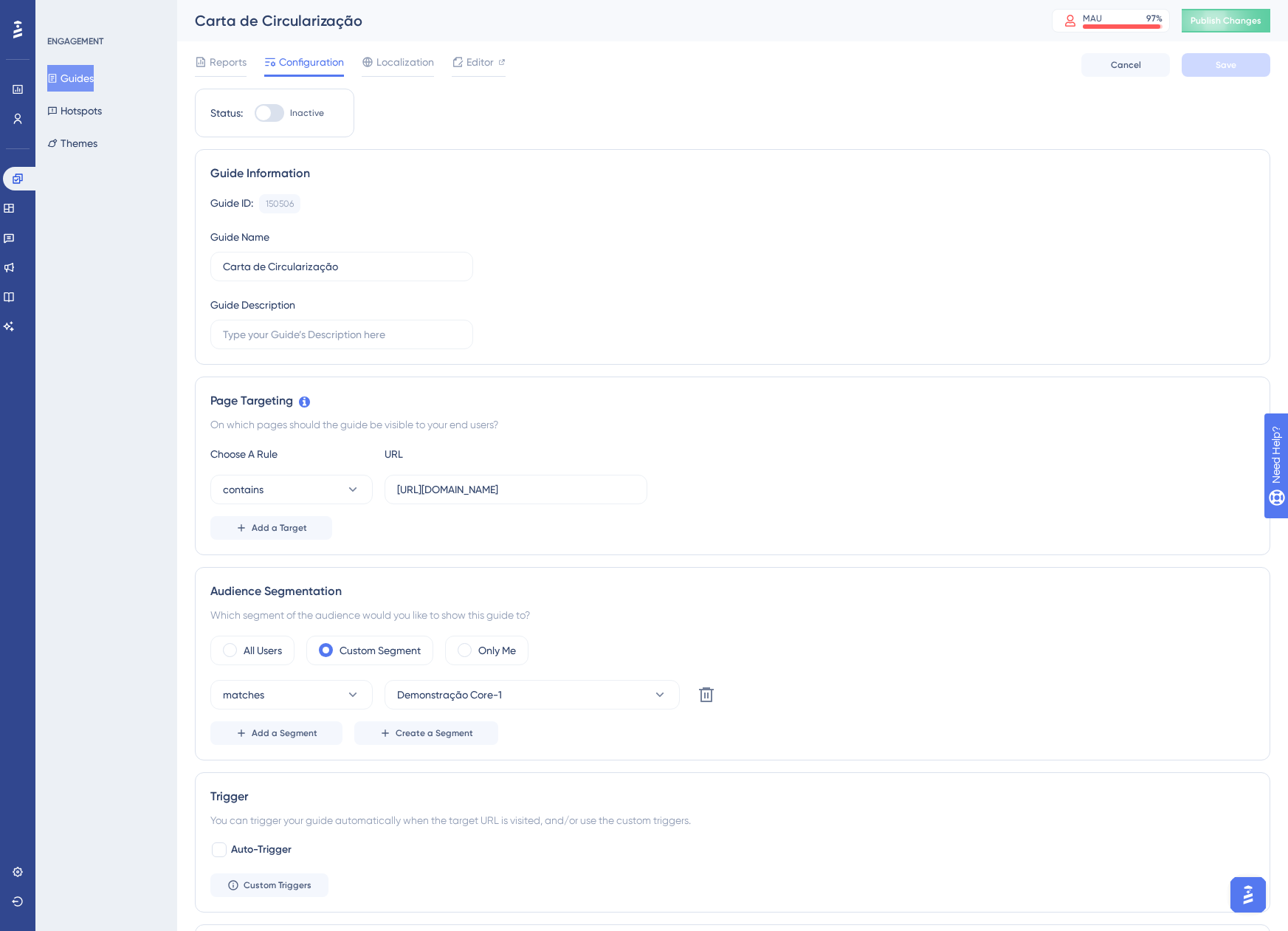
click at [277, 107] on div at bounding box center [269, 113] width 29 height 18
click at [255, 113] on input "Inactive" at bounding box center [254, 113] width 1 height 1
checkbox input "true"
click at [1224, 66] on span "Save" at bounding box center [1226, 64] width 21 height 12
click at [1234, 25] on span "Publish Changes" at bounding box center [1226, 21] width 71 height 12
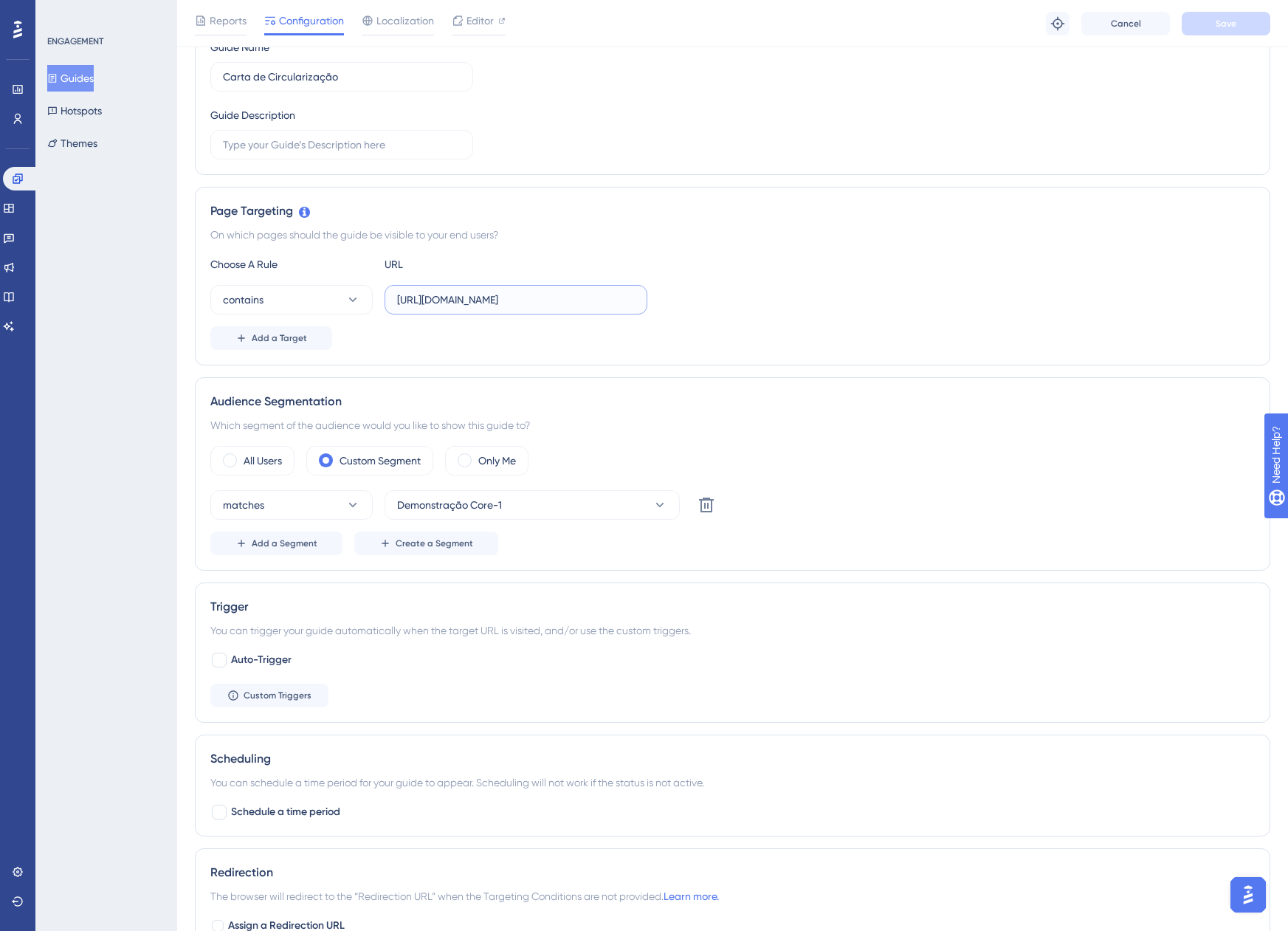
scroll to position [0, 177]
drag, startPoint x: 545, startPoint y: 302, endPoint x: 662, endPoint y: 302, distance: 117.0
click at [662, 302] on div "contains https://app.equals.com.br/conciliador/empresa/consultaCarteiraRecebime…" at bounding box center [732, 299] width 1045 height 29
click at [553, 449] on div "All Users Custom Segment Only Me" at bounding box center [732, 460] width 1045 height 29
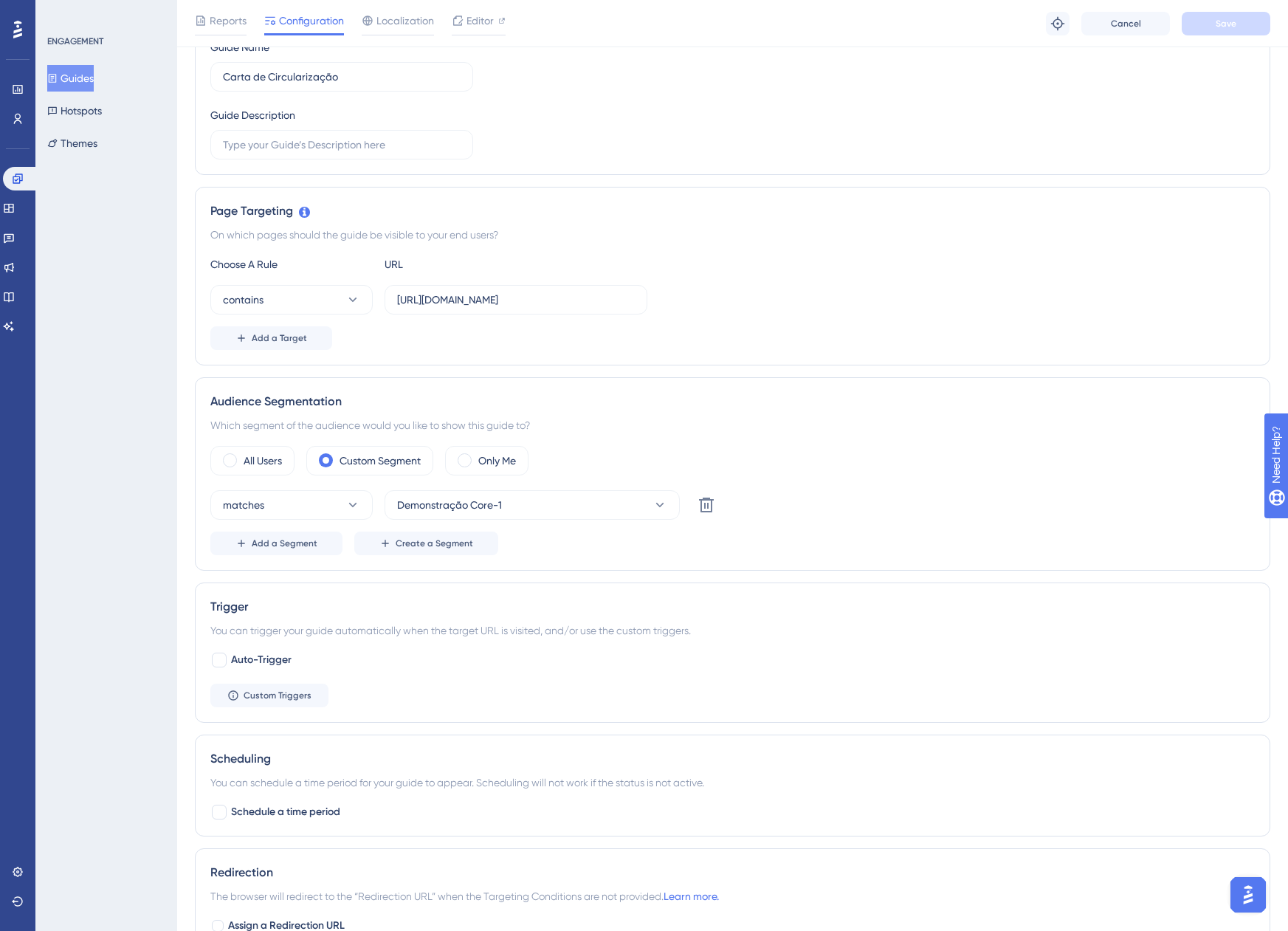
click at [553, 449] on div "All Users Custom Segment Only Me" at bounding box center [732, 460] width 1045 height 29
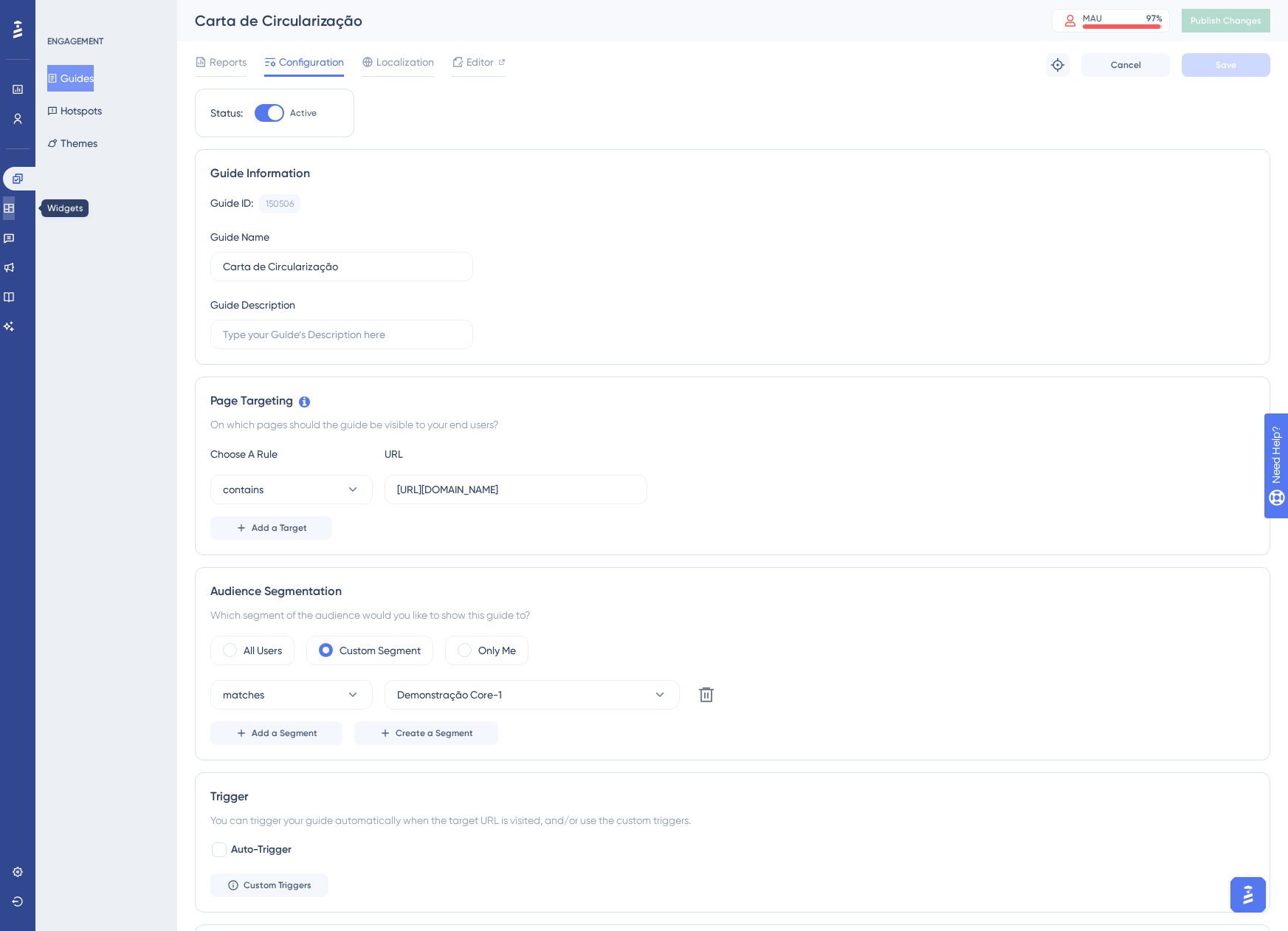
click at [15, 201] on link at bounding box center [9, 208] width 12 height 24
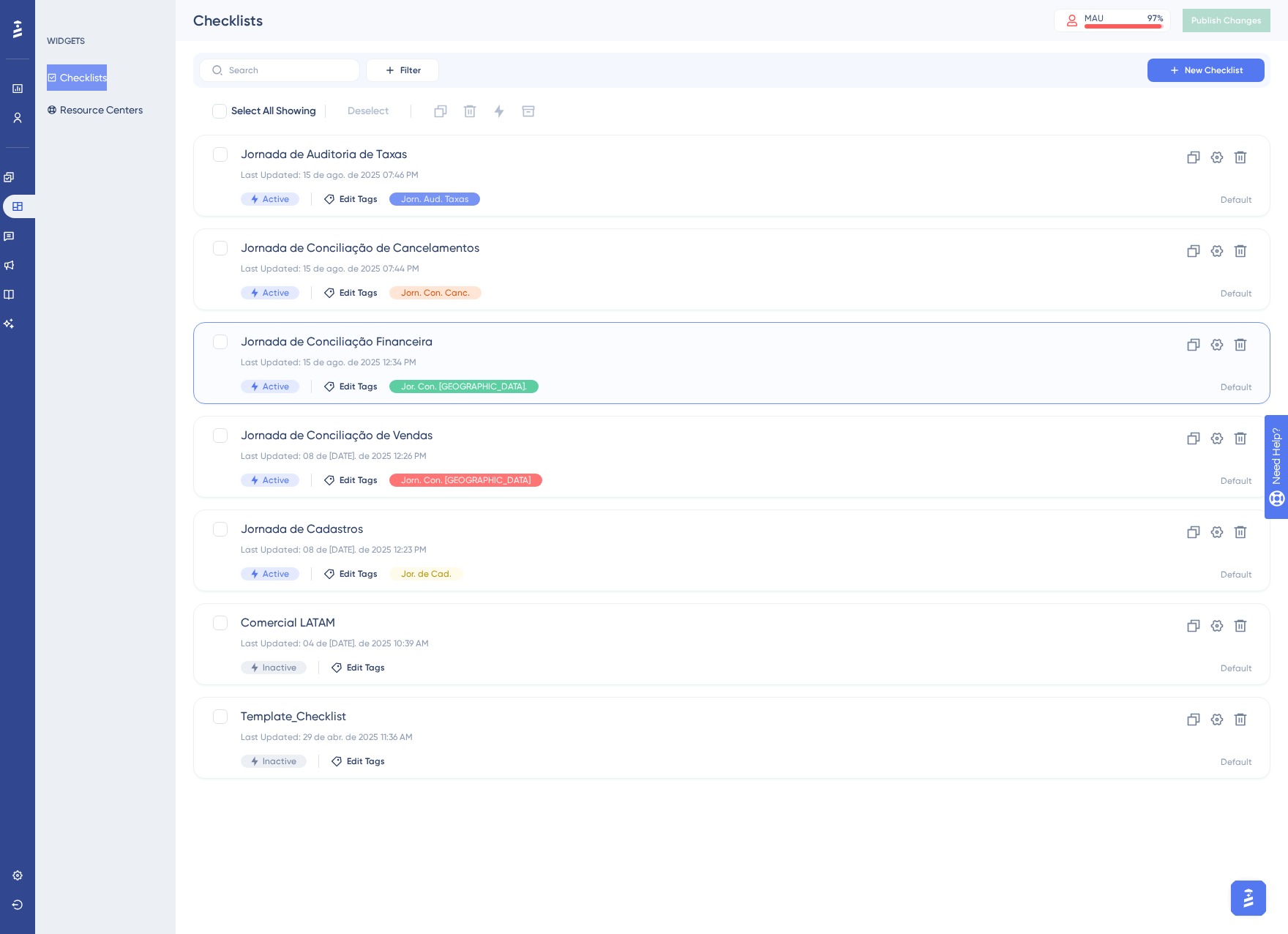
click at [606, 368] on div "Jornada de Conciliação Financeira Last Updated: 15 de ago. de 2025 12:34 PM Act…" at bounding box center [673, 363] width 865 height 60
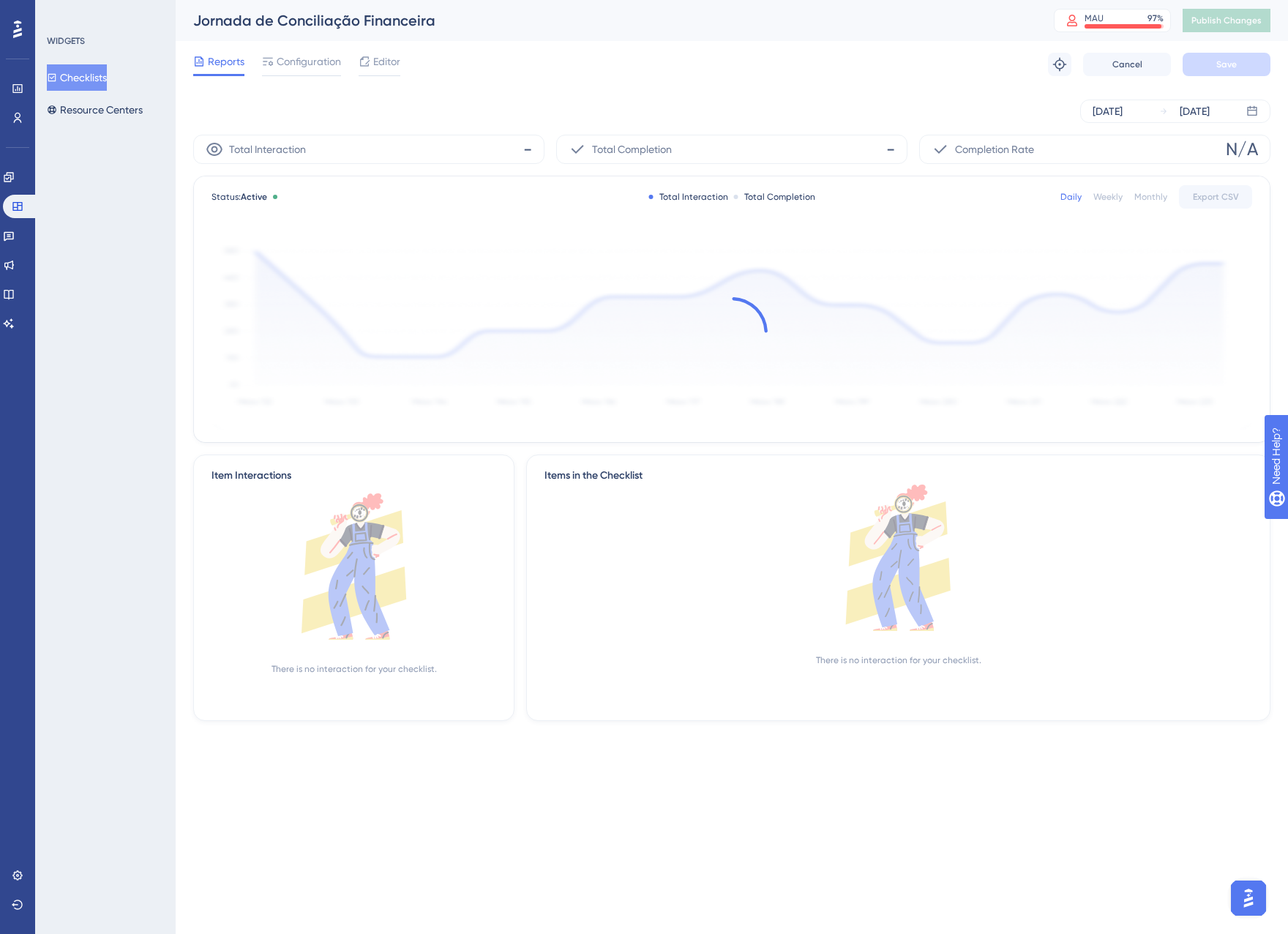
click at [372, 78] on div "Reports Configuration Editor Troubleshoot Cancel Save" at bounding box center [732, 64] width 1077 height 47
click at [373, 67] on span "Editor" at bounding box center [386, 62] width 27 height 17
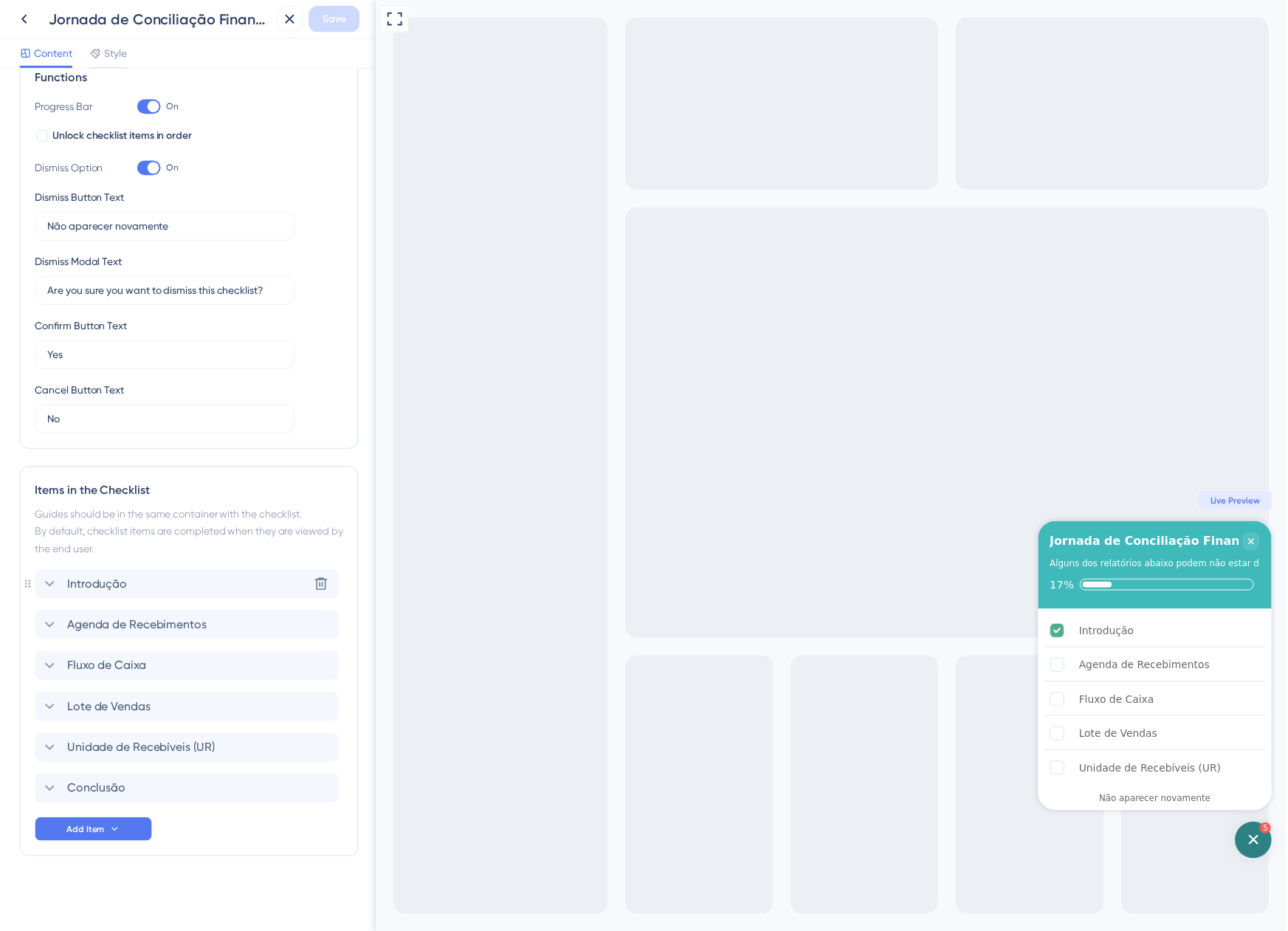
scroll to position [233, 0]
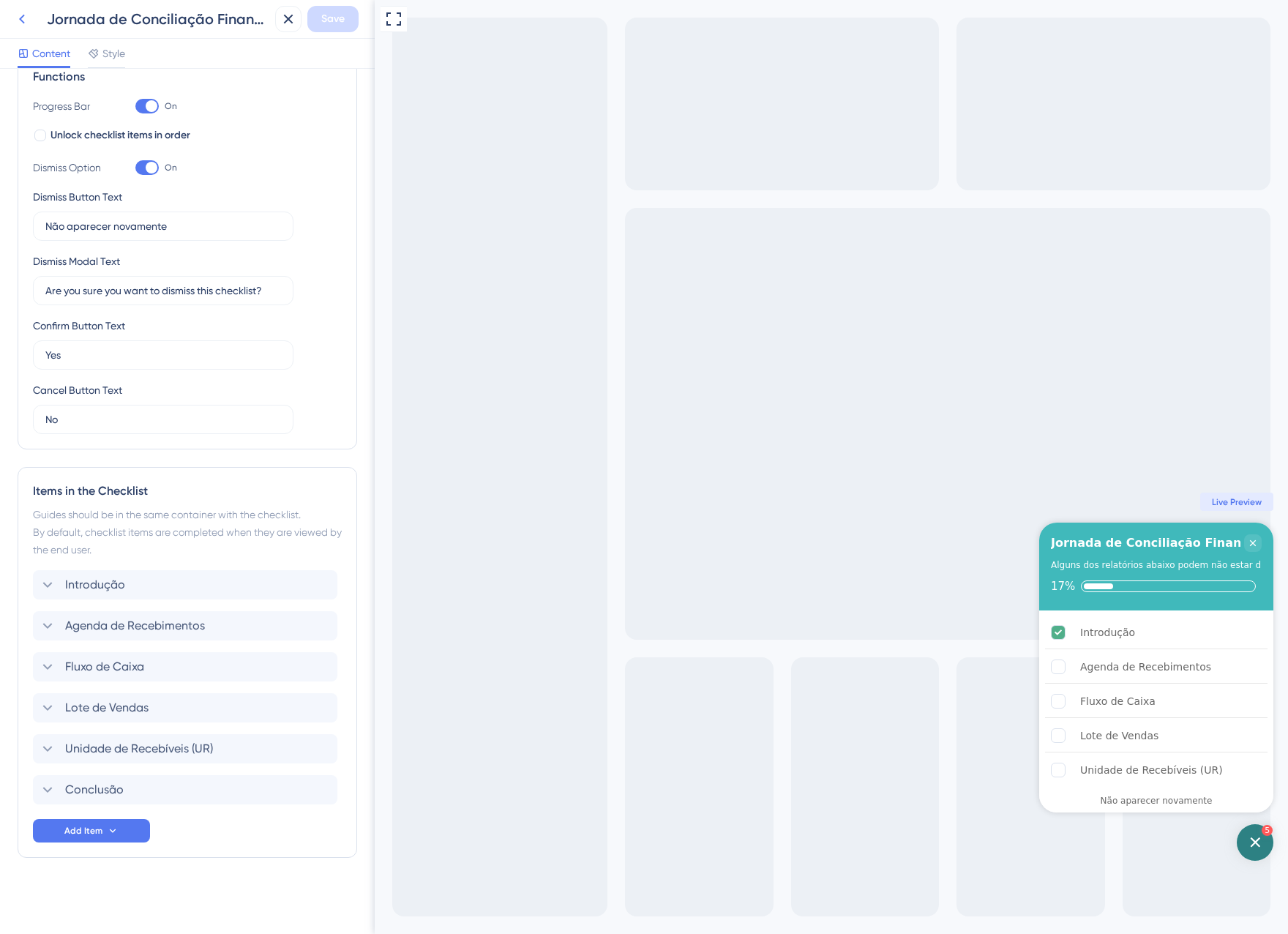
click at [29, 22] on icon at bounding box center [22, 19] width 17 height 17
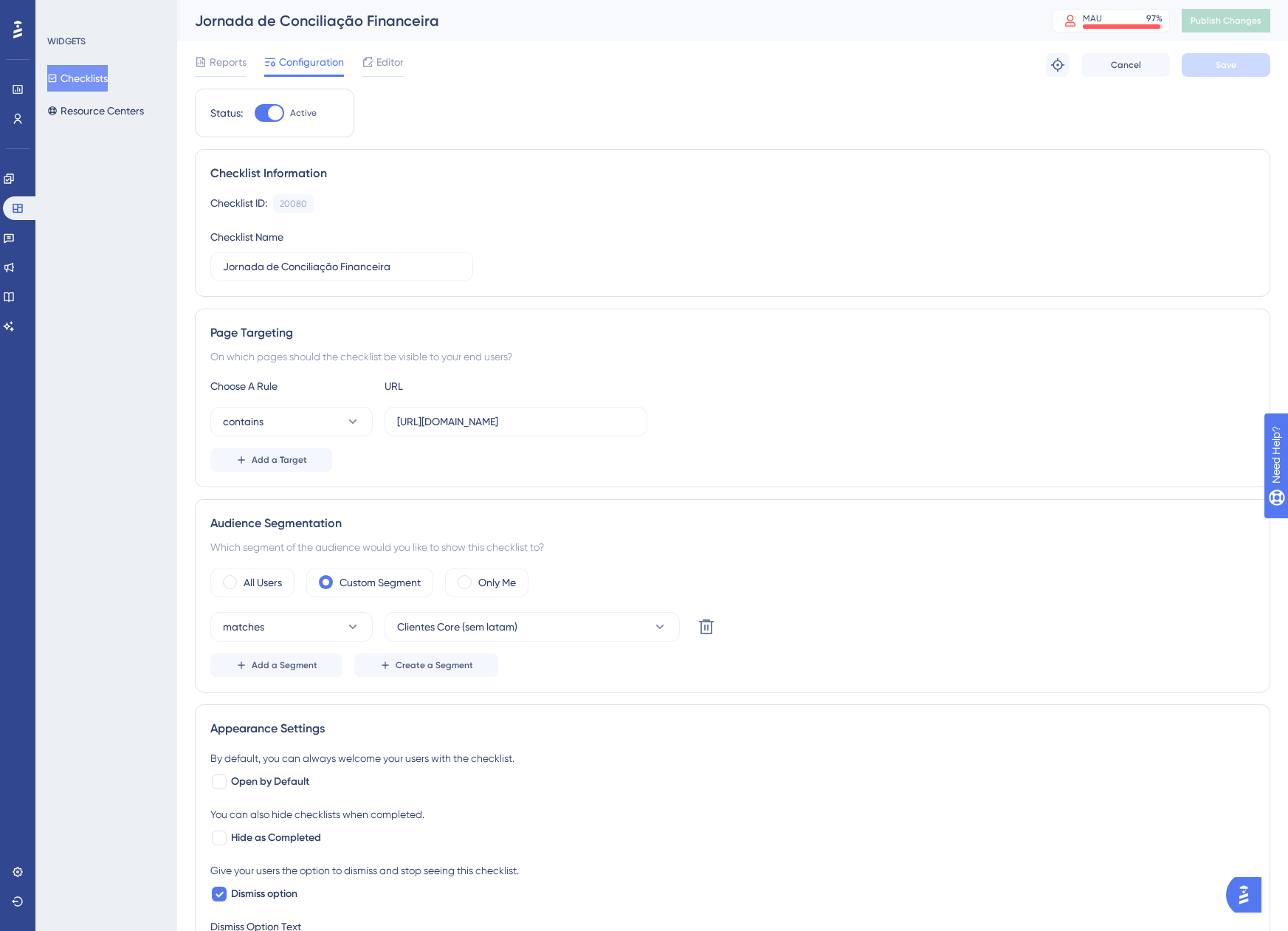
click at [72, 72] on button "Checklists" at bounding box center [77, 78] width 60 height 26
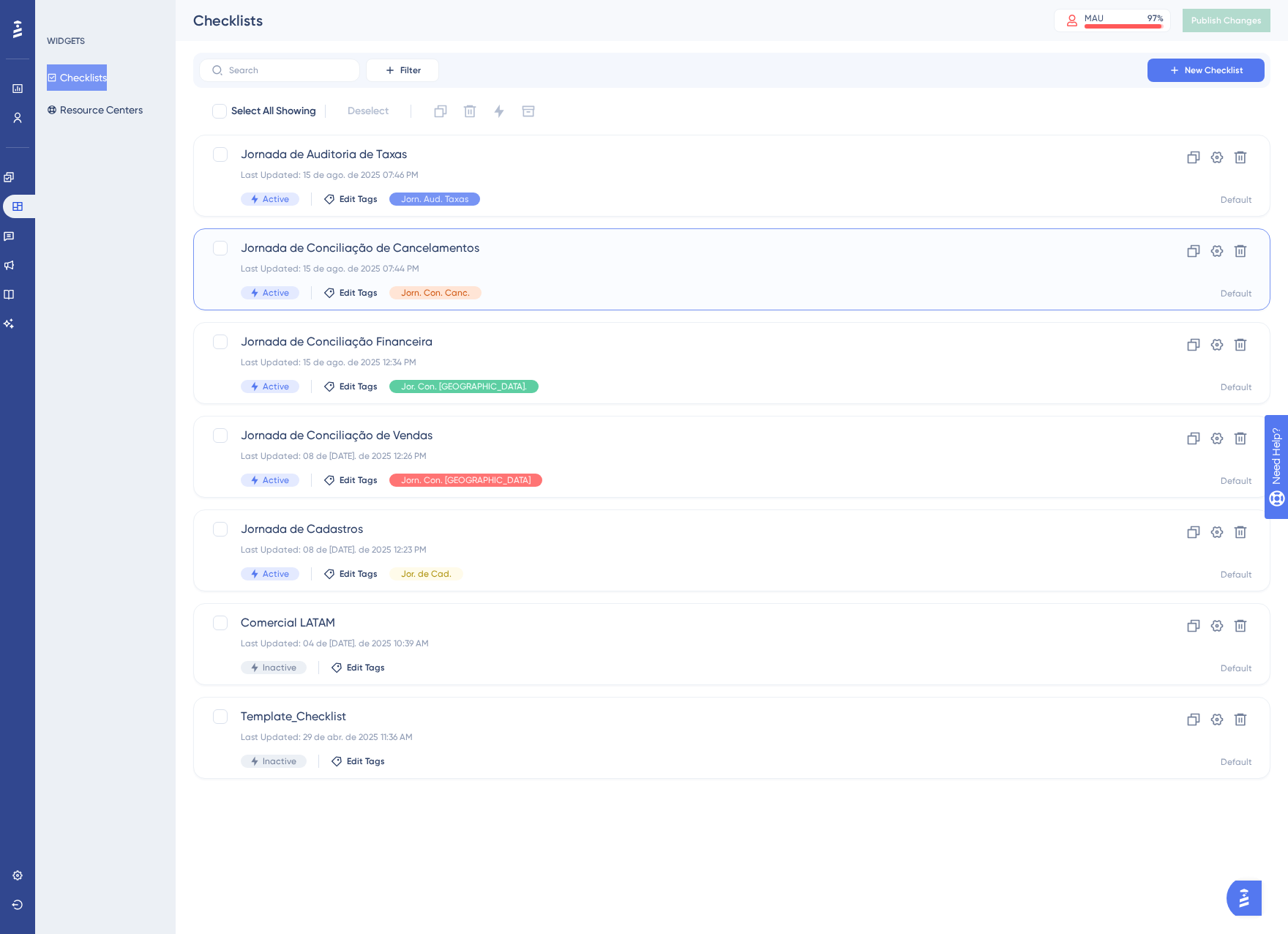
click at [594, 293] on div "Active Edit Tags Jorn. Con. Canc." at bounding box center [673, 293] width 865 height 13
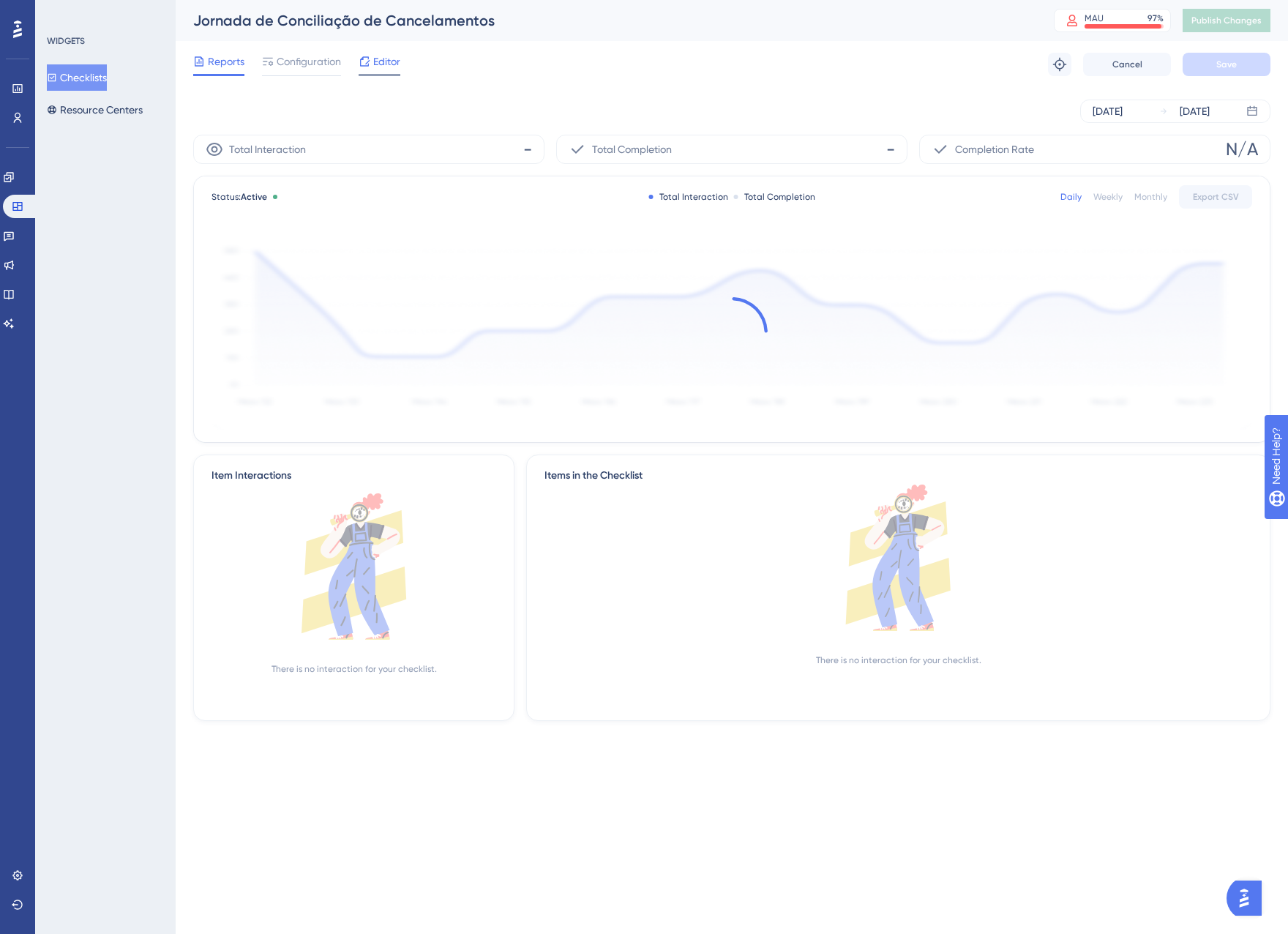
click at [381, 62] on span "Editor" at bounding box center [386, 62] width 27 height 17
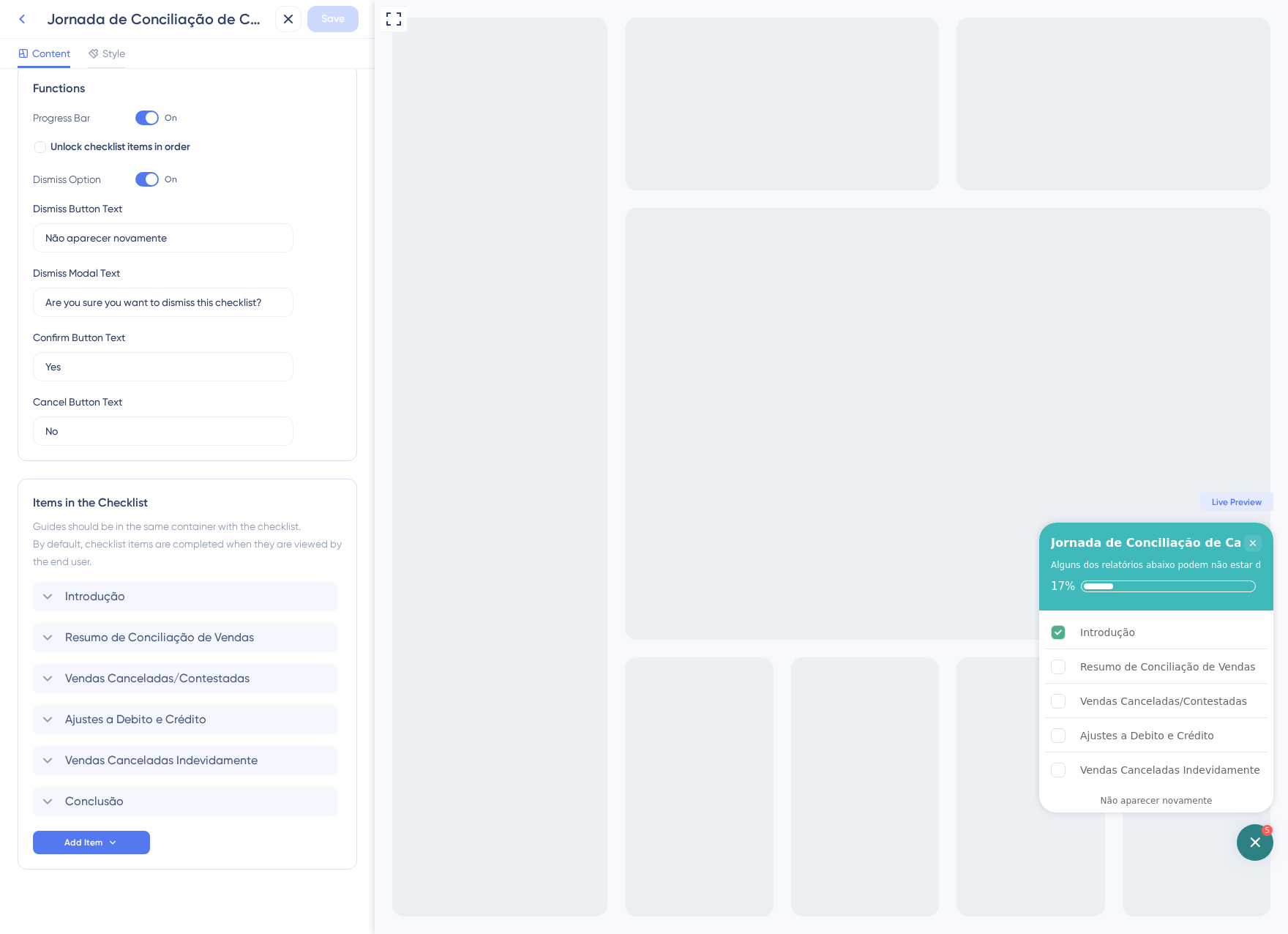
click at [14, 24] on icon at bounding box center [22, 19] width 17 height 17
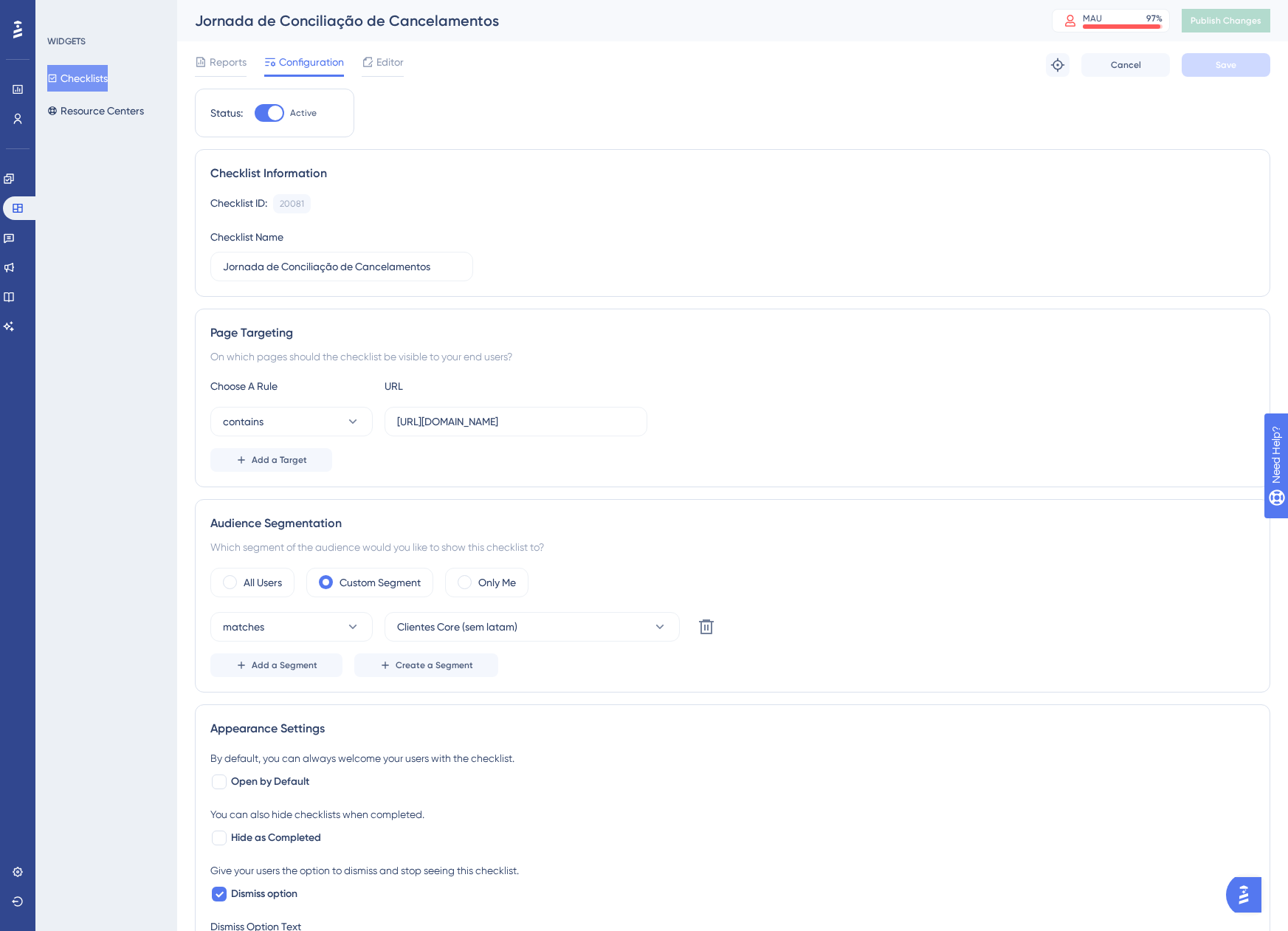
click at [91, 86] on button "Checklists" at bounding box center [77, 78] width 60 height 26
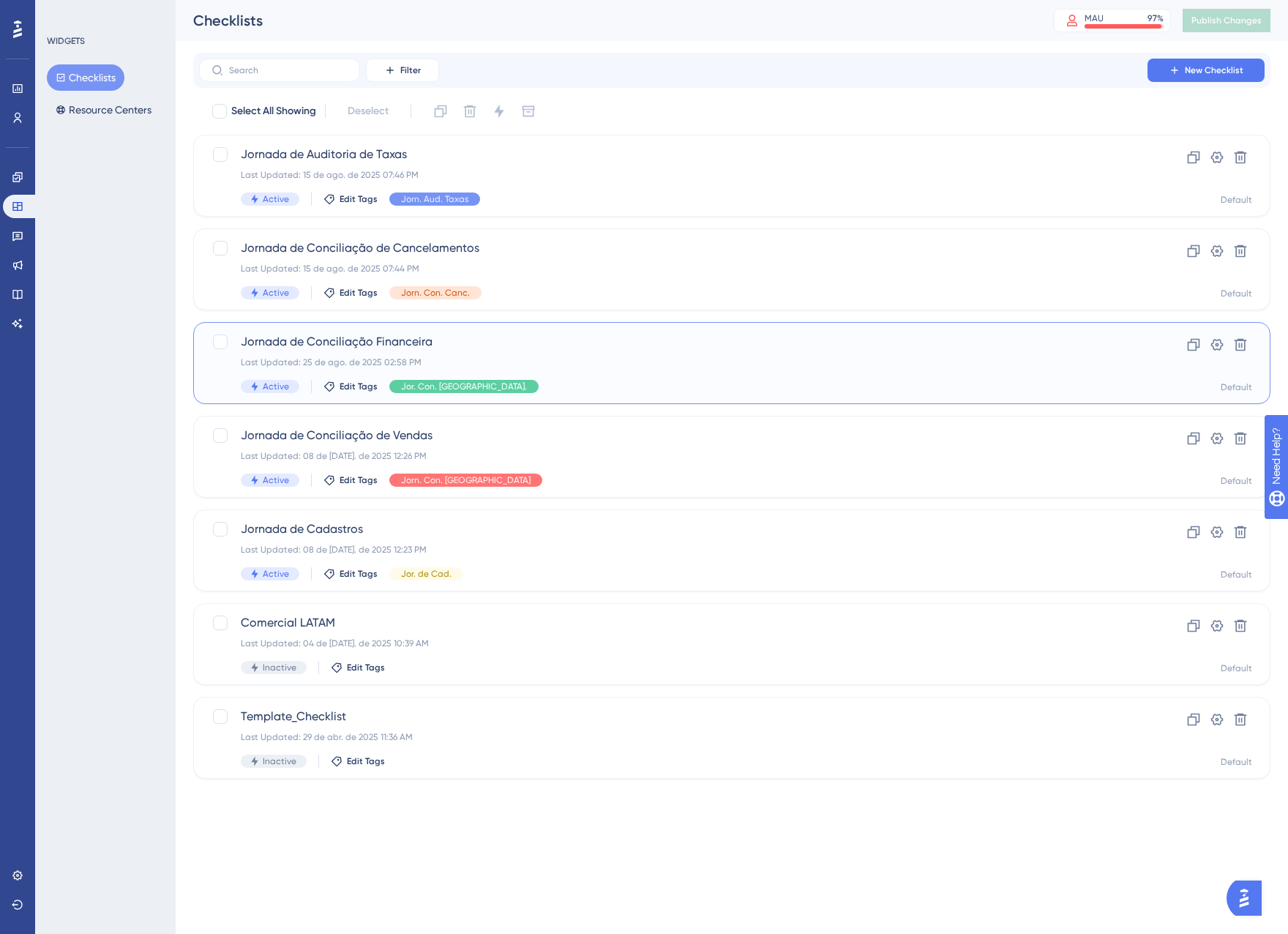
click at [513, 336] on span "Jornada de Conciliação Financeira" at bounding box center [673, 342] width 865 height 17
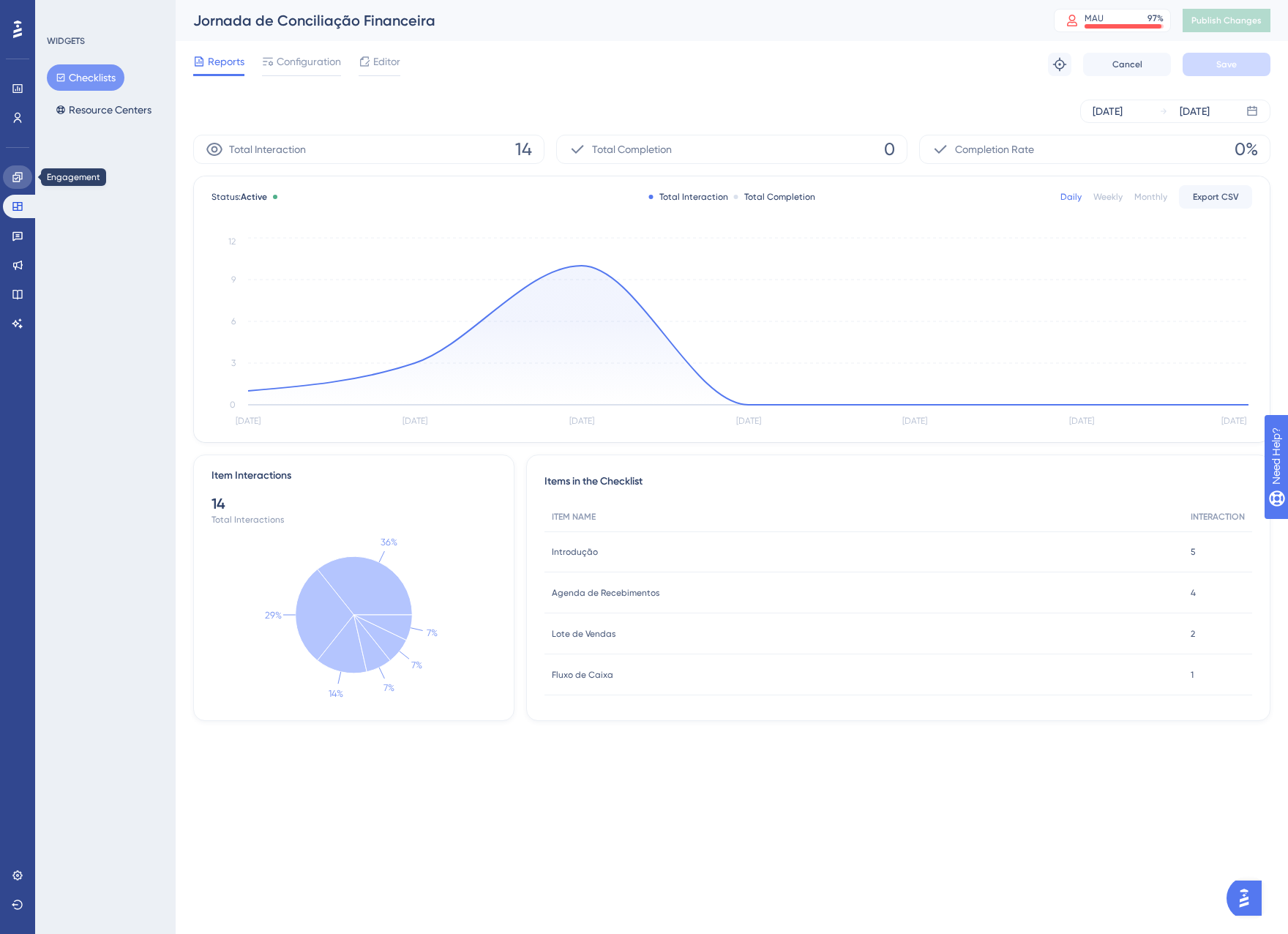
click at [7, 184] on link at bounding box center [17, 177] width 29 height 24
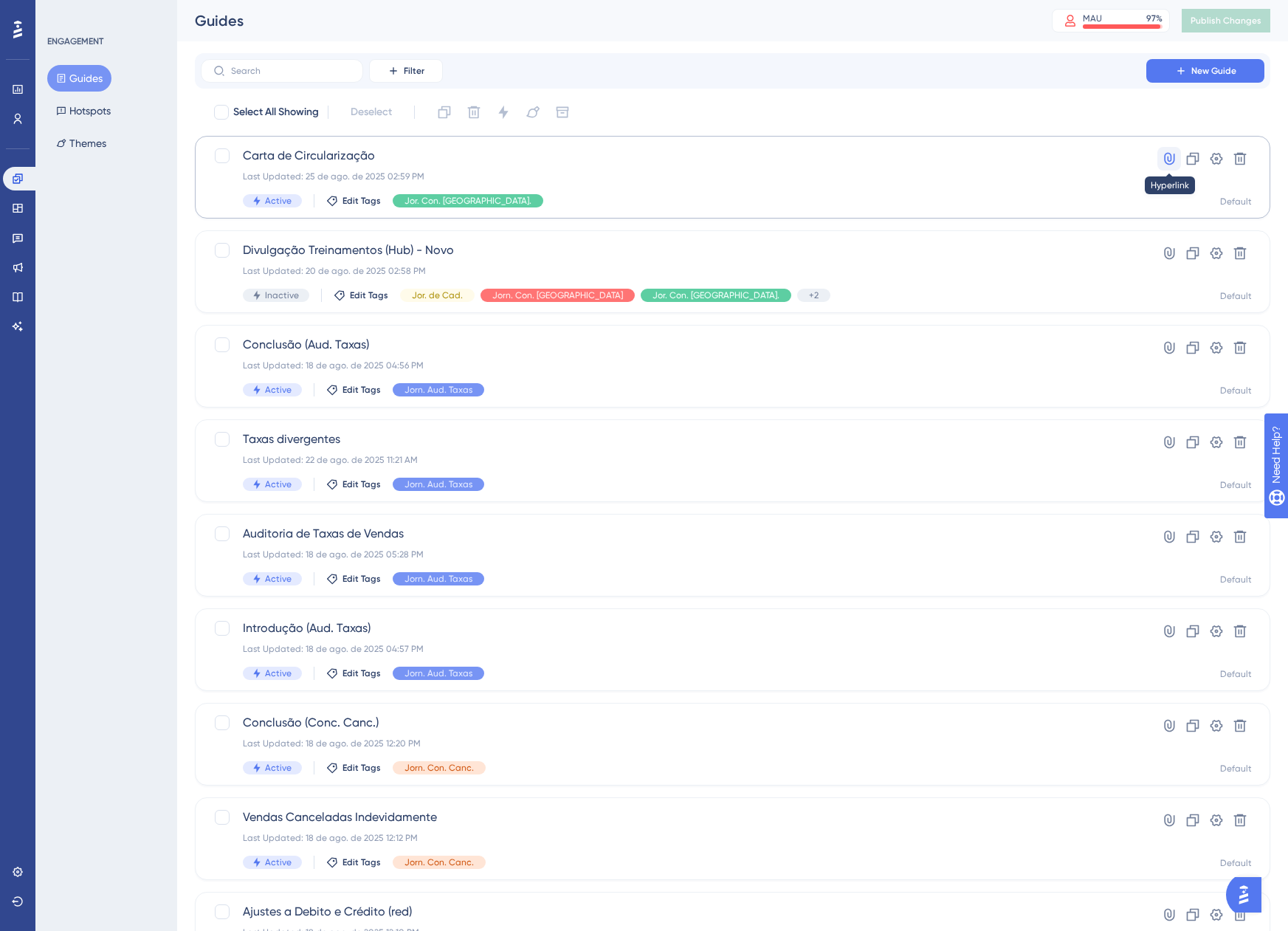
click at [1171, 160] on icon at bounding box center [1169, 159] width 10 height 13
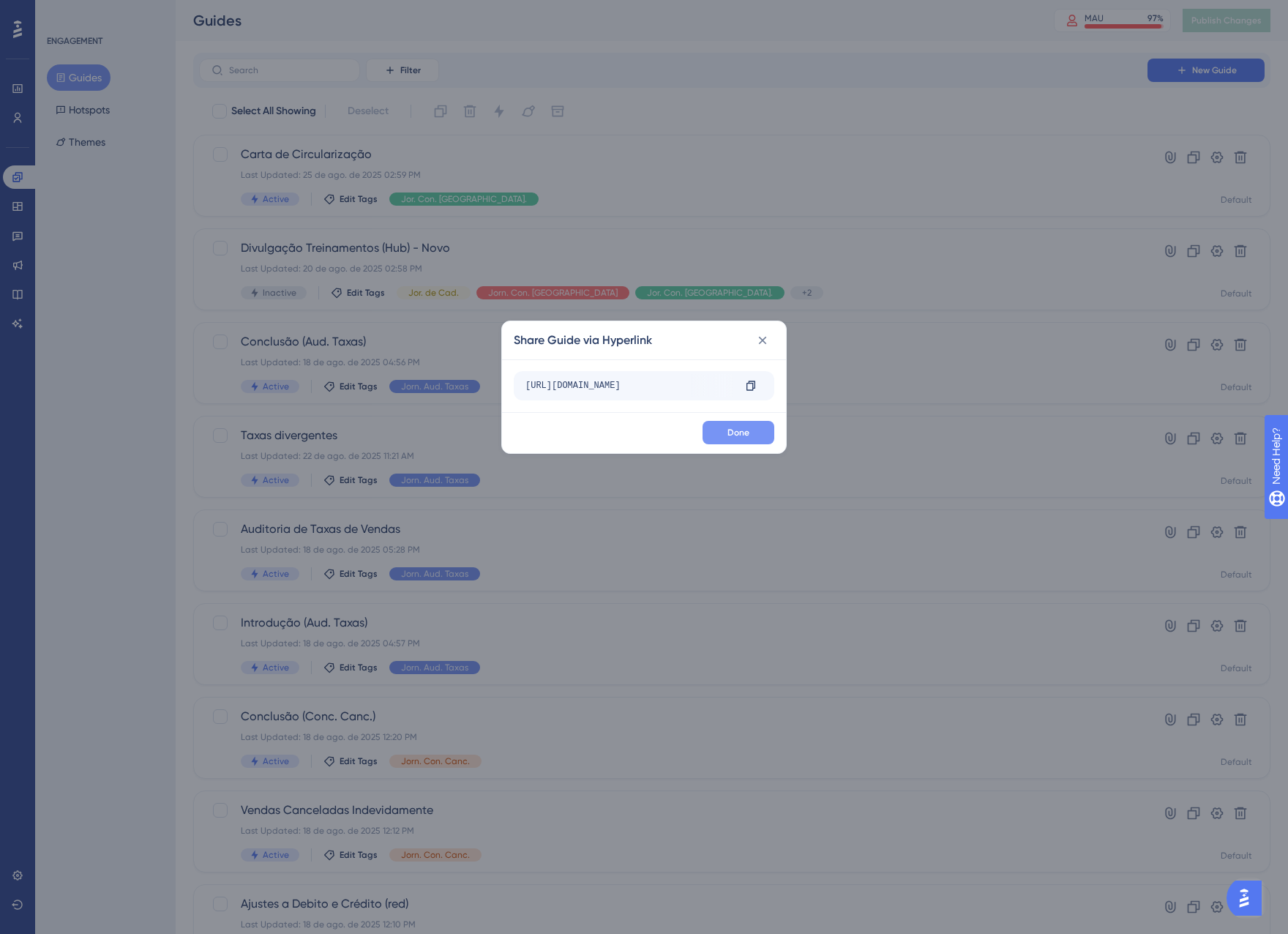
click at [732, 421] on button "Done" at bounding box center [738, 433] width 72 height 24
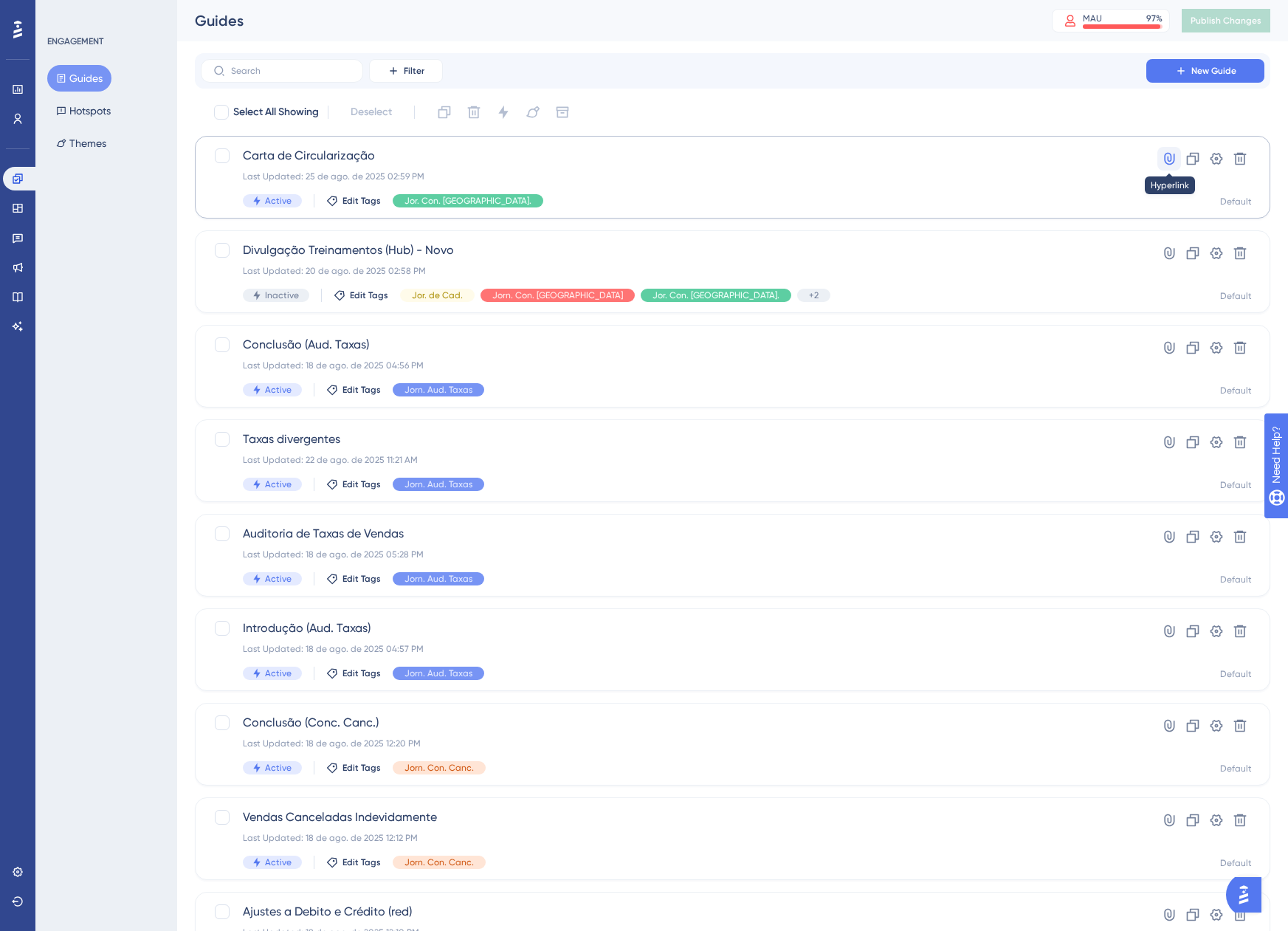
click at [1171, 154] on icon at bounding box center [1169, 159] width 10 height 13
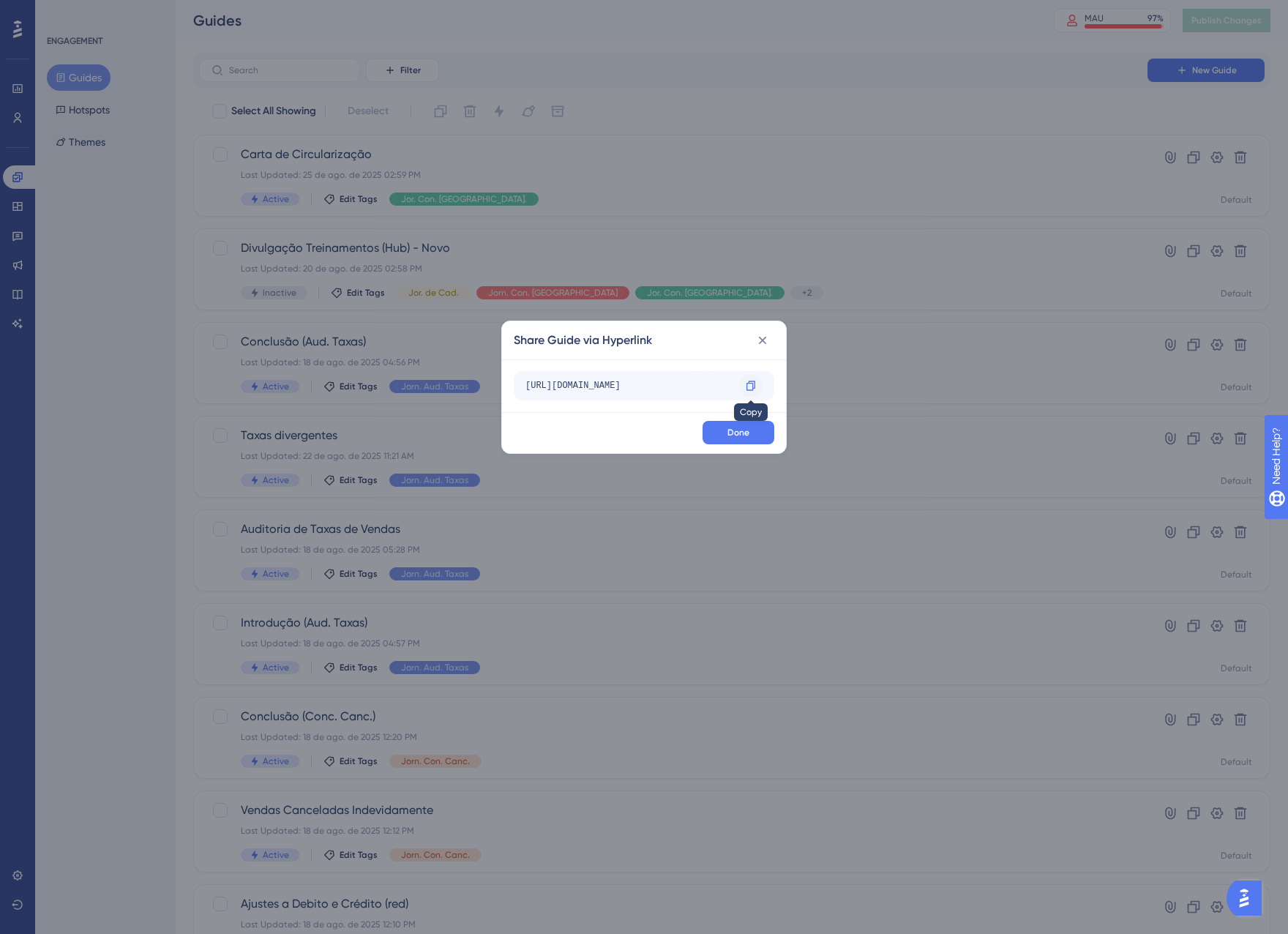
click at [751, 380] on icon at bounding box center [751, 386] width 12 height 12
click at [745, 430] on span "Done" at bounding box center [738, 432] width 22 height 12
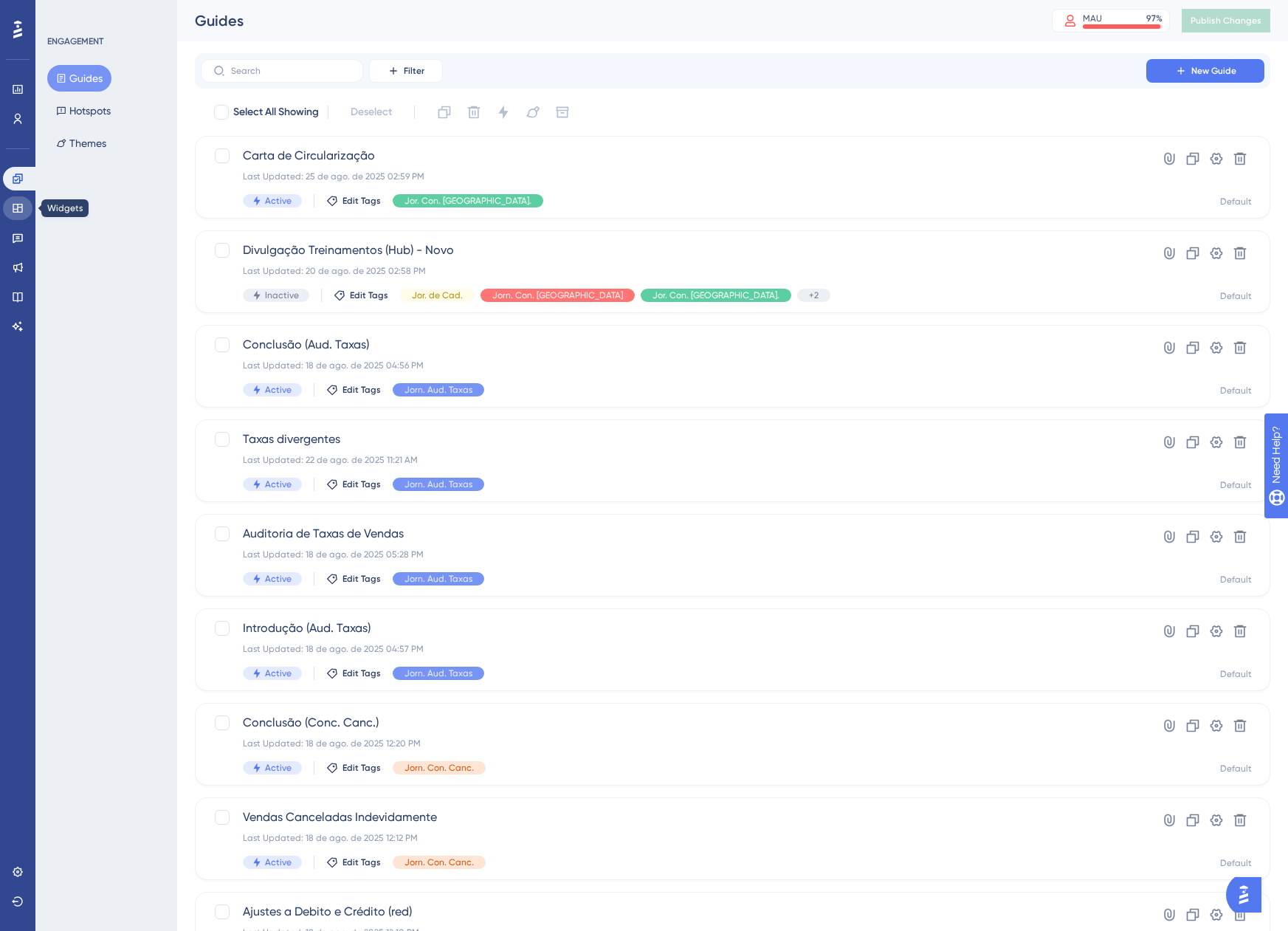
click at [25, 205] on link at bounding box center [18, 208] width 29 height 24
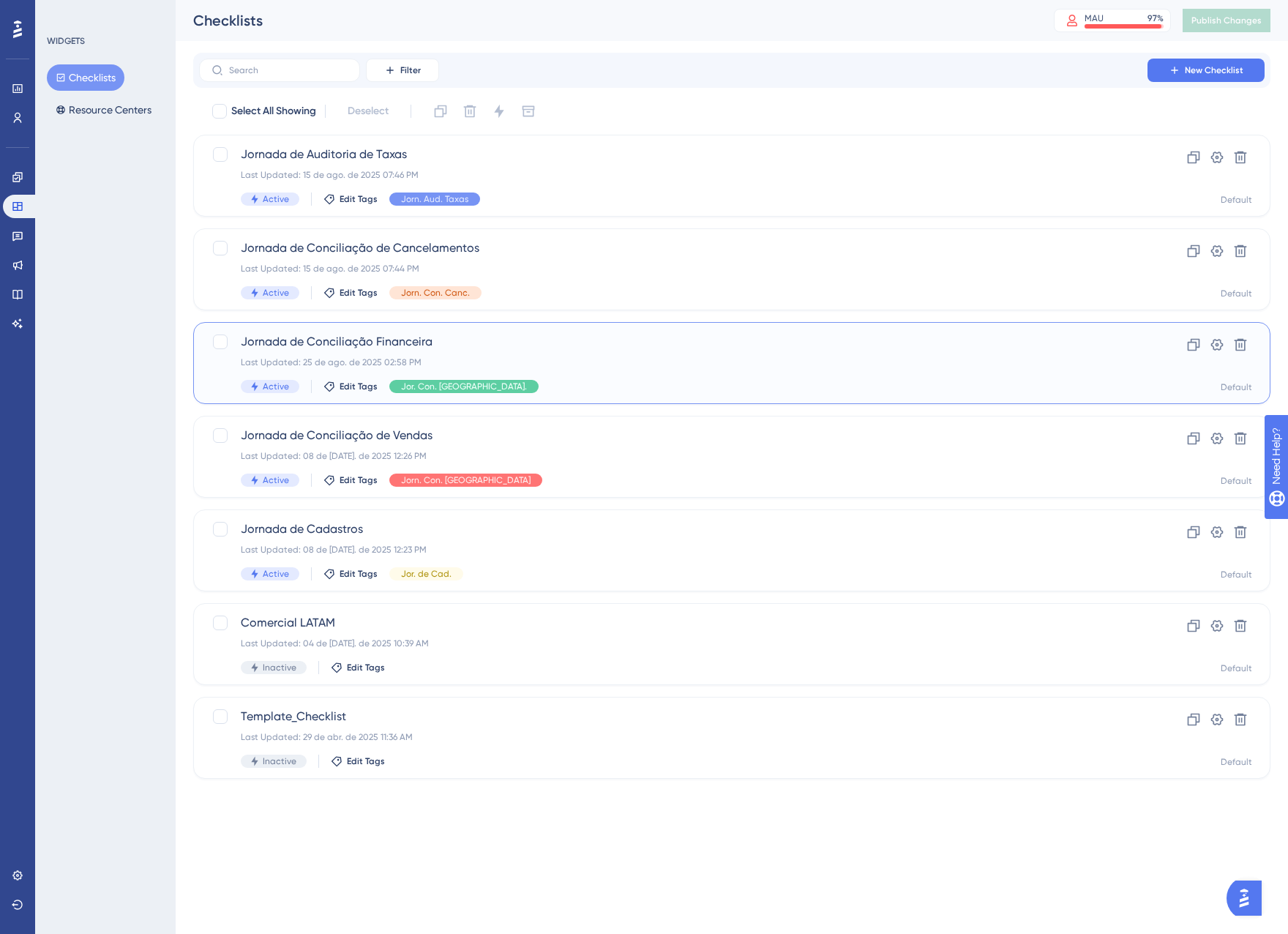
click at [596, 356] on div "Jornada de Conciliação Financeira Last Updated: 25 de ago. de 2025 02:58 PM Act…" at bounding box center [673, 363] width 865 height 60
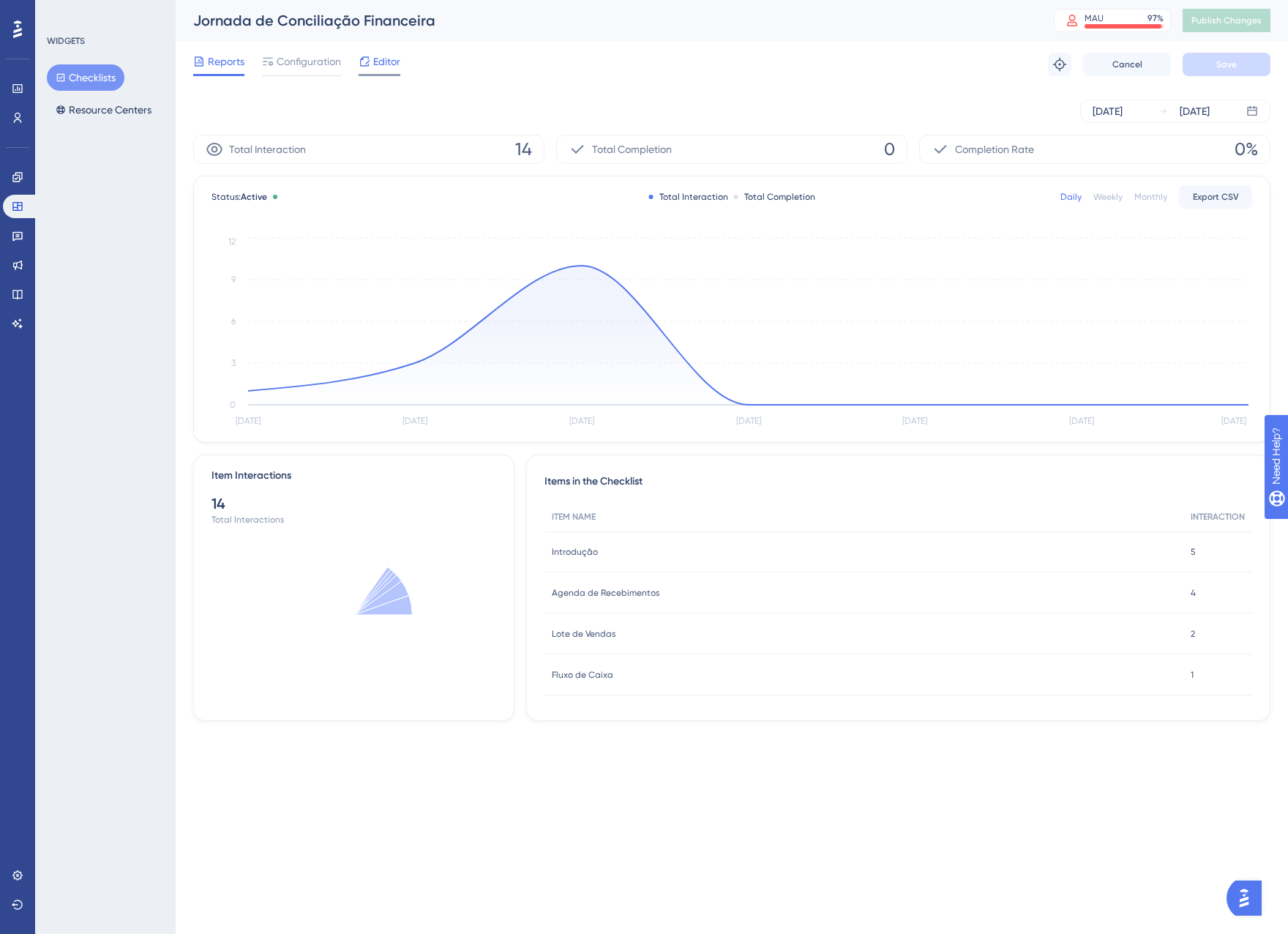
click at [379, 61] on span "Editor" at bounding box center [386, 62] width 27 height 17
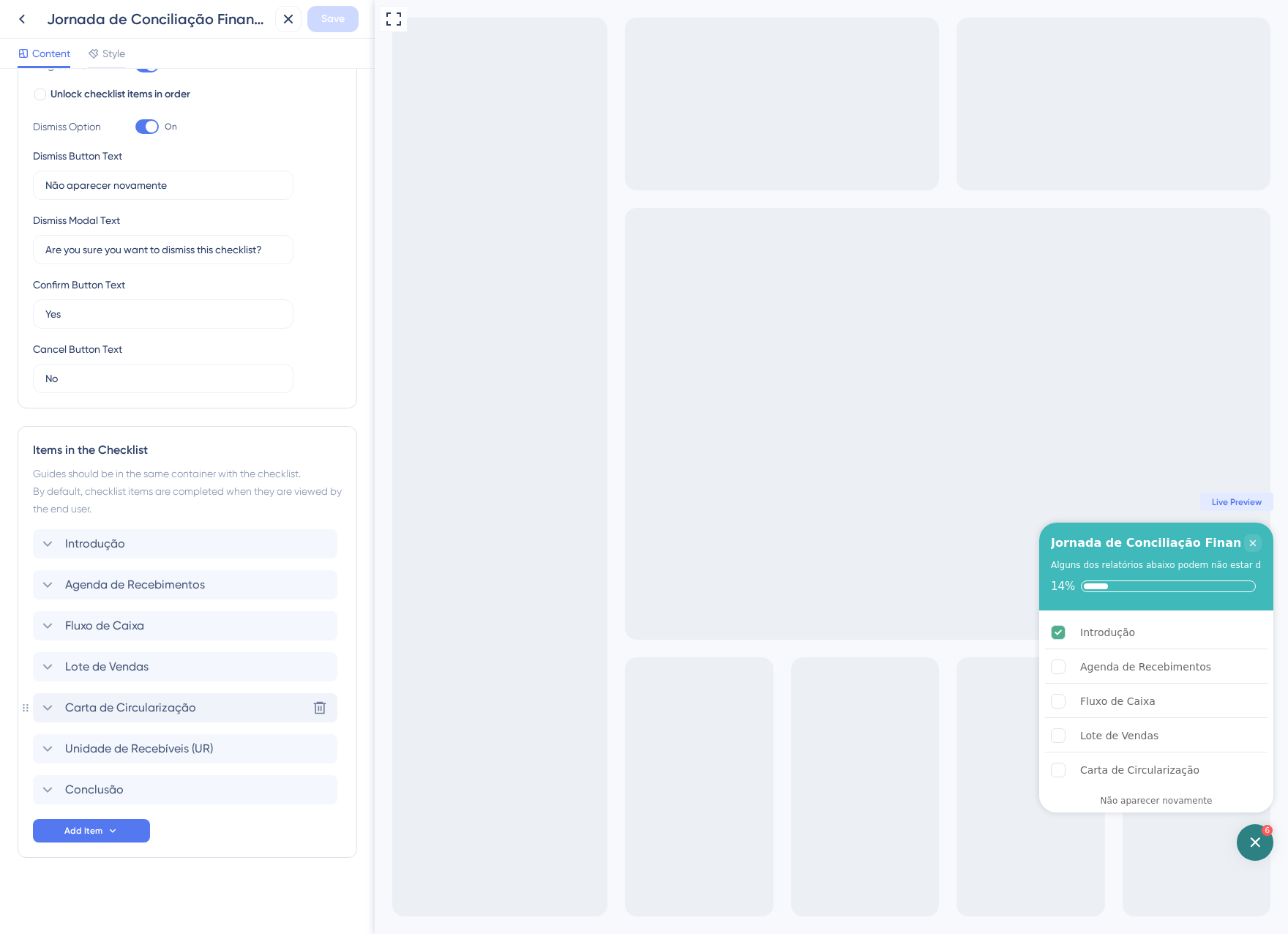
click at [96, 698] on div "Carta de Circularização Delete" at bounding box center [185, 708] width 304 height 29
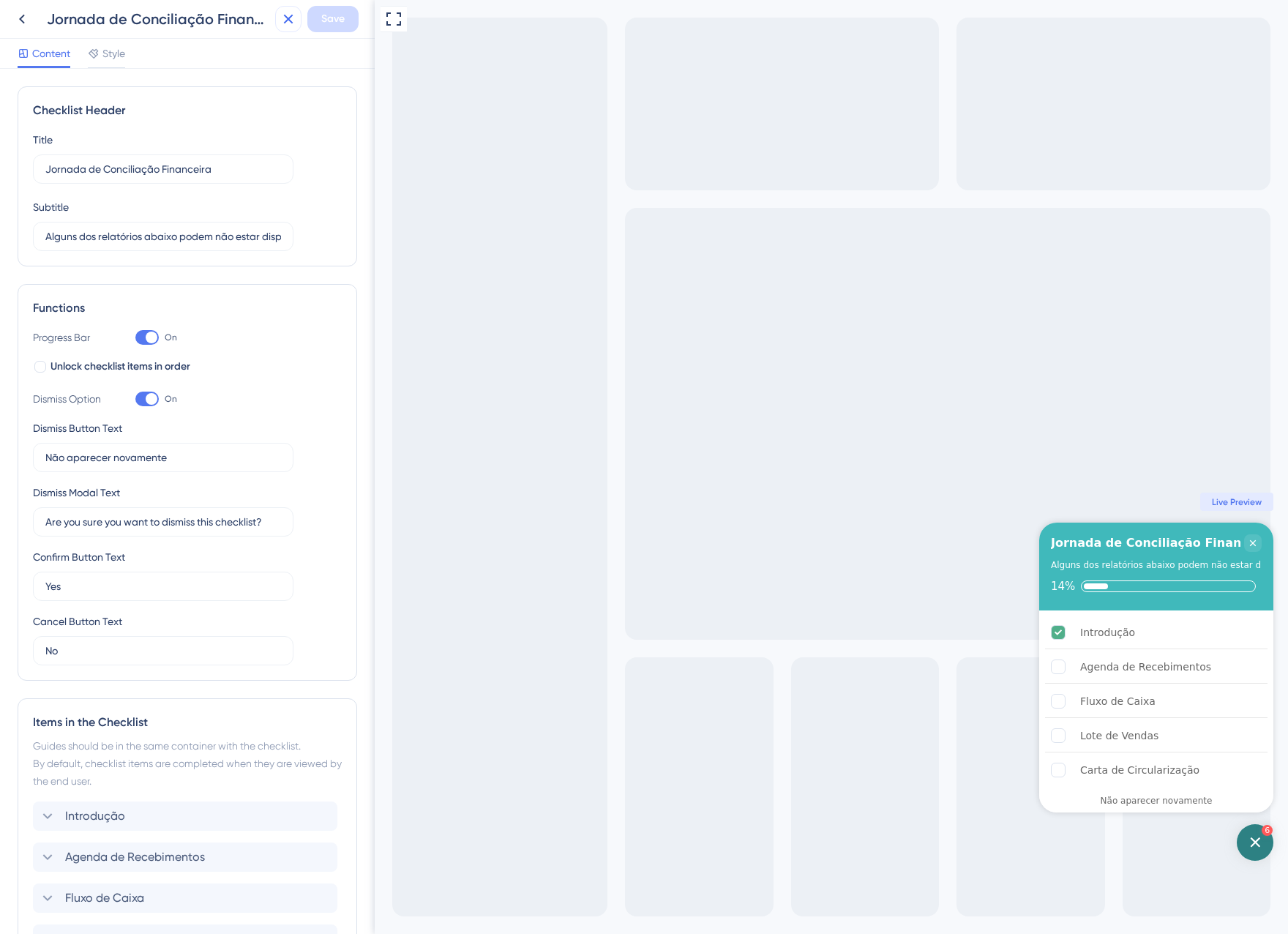
click at [279, 24] on icon at bounding box center [288, 19] width 17 height 17
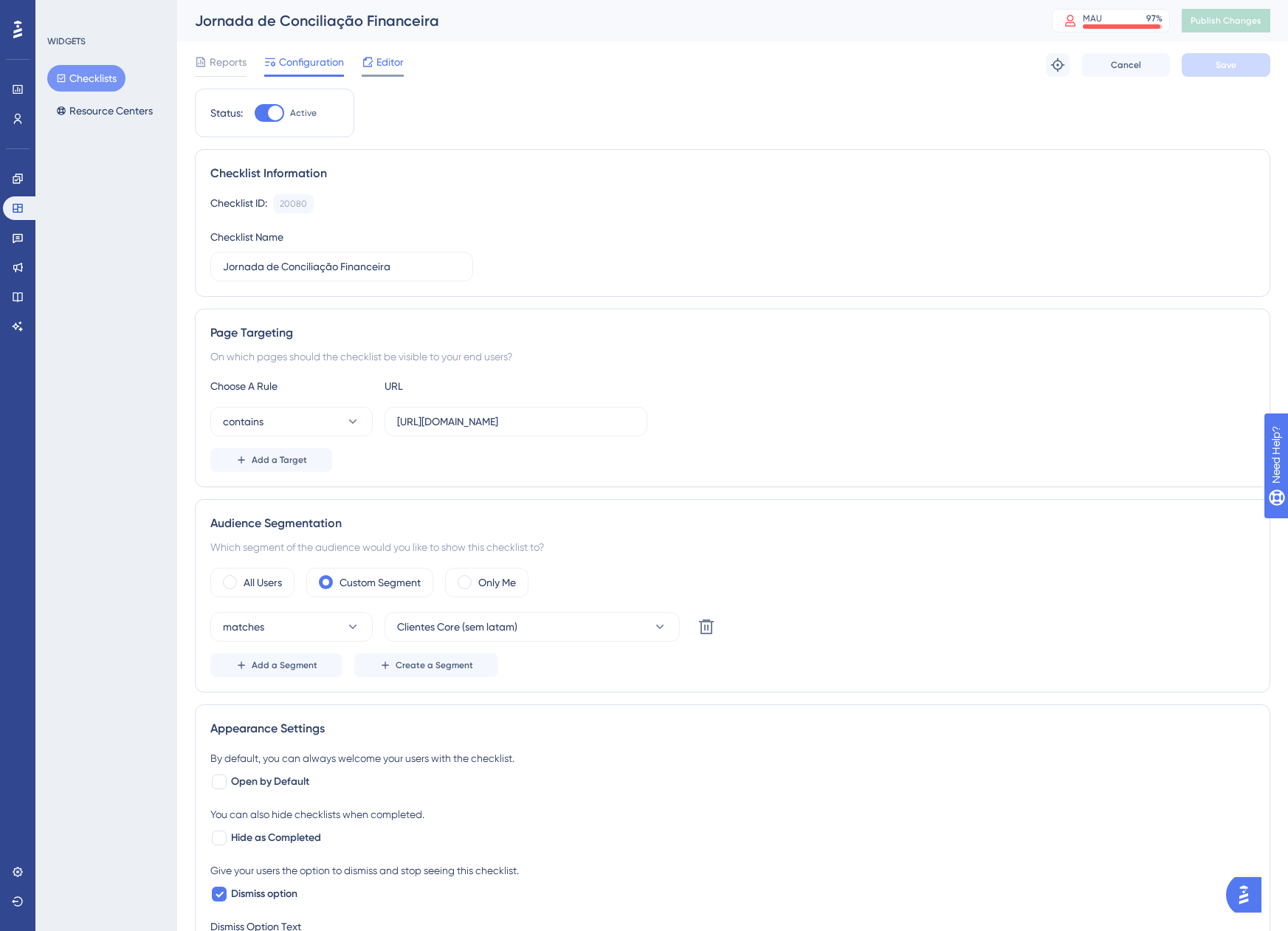
click at [378, 60] on span "Editor" at bounding box center [390, 62] width 27 height 18
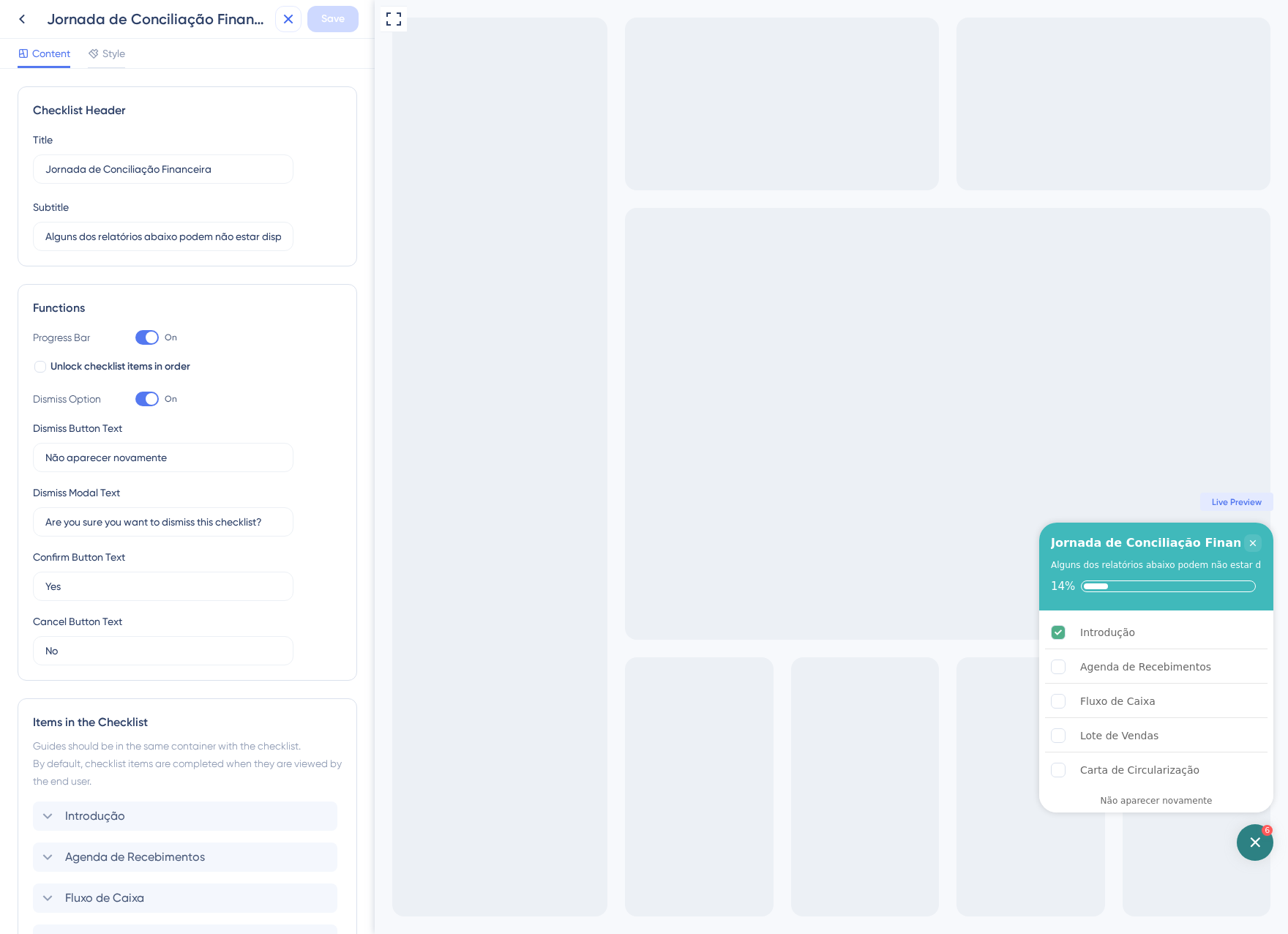
click at [291, 19] on icon at bounding box center [288, 19] width 17 height 17
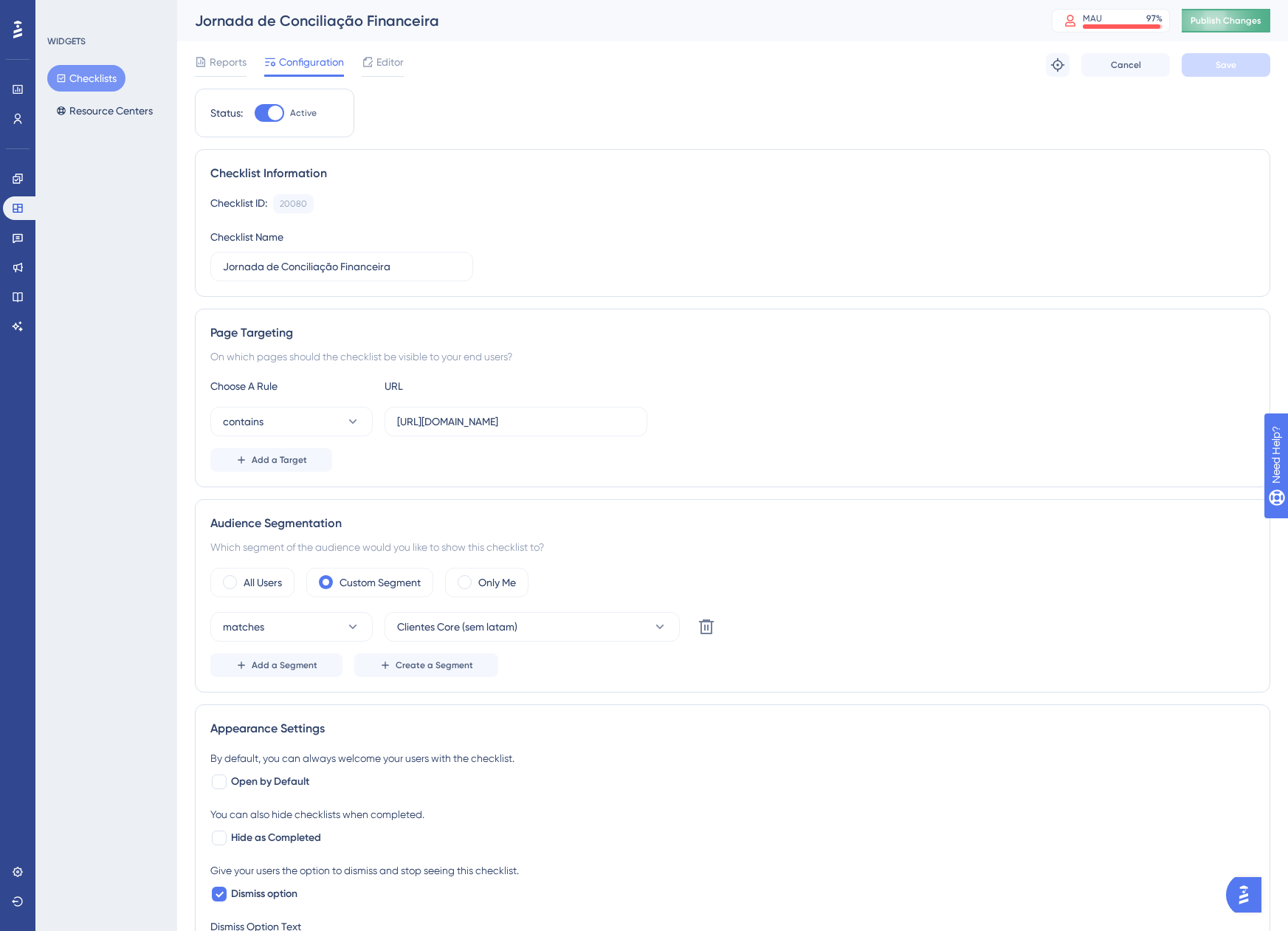
click at [1252, 20] on span "Publish Changes" at bounding box center [1226, 21] width 71 height 12
click at [103, 78] on button "Checklists" at bounding box center [86, 78] width 78 height 26
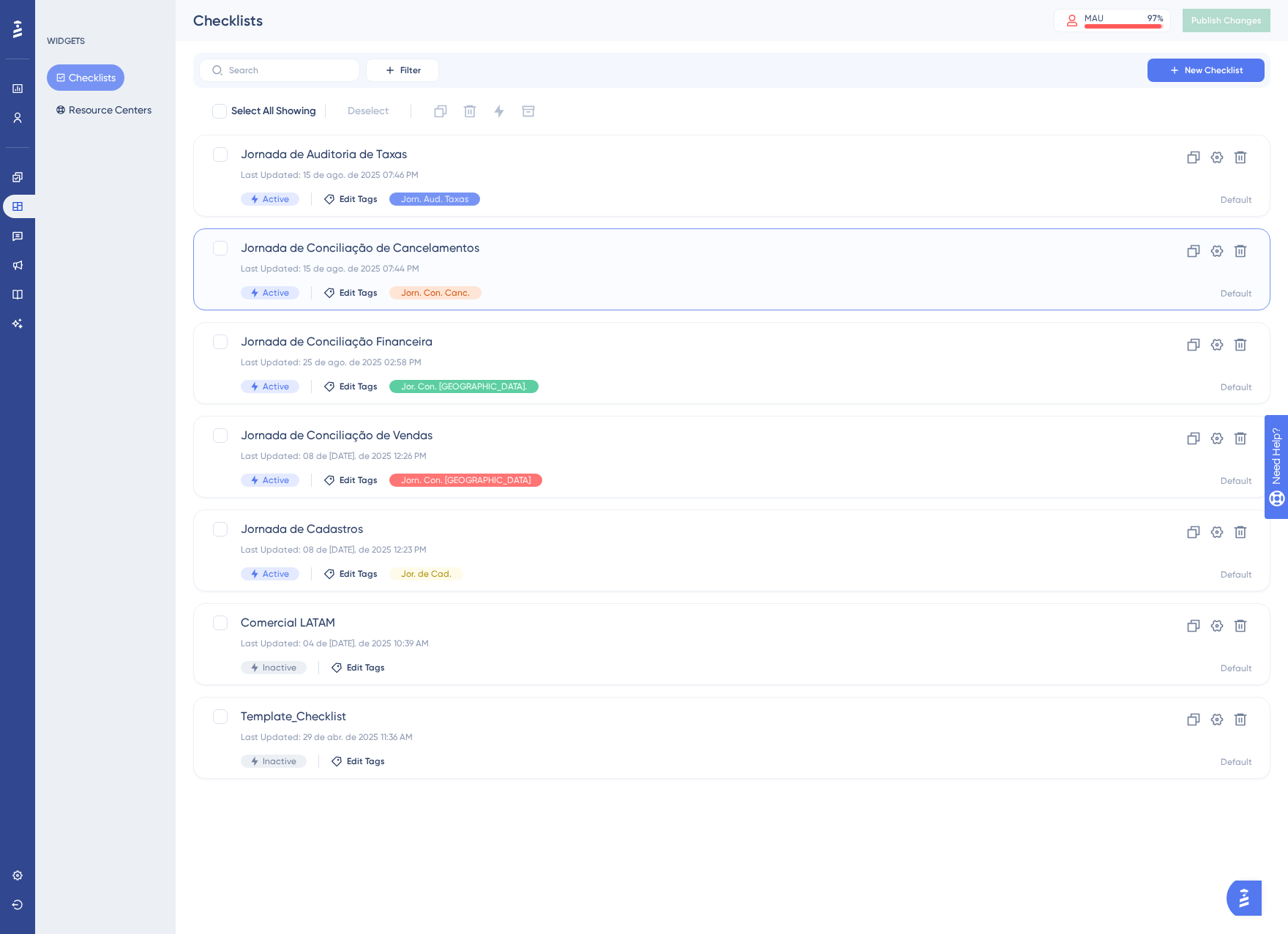
click at [610, 290] on div "Active Edit Tags Jorn. Con. Canc." at bounding box center [673, 293] width 865 height 13
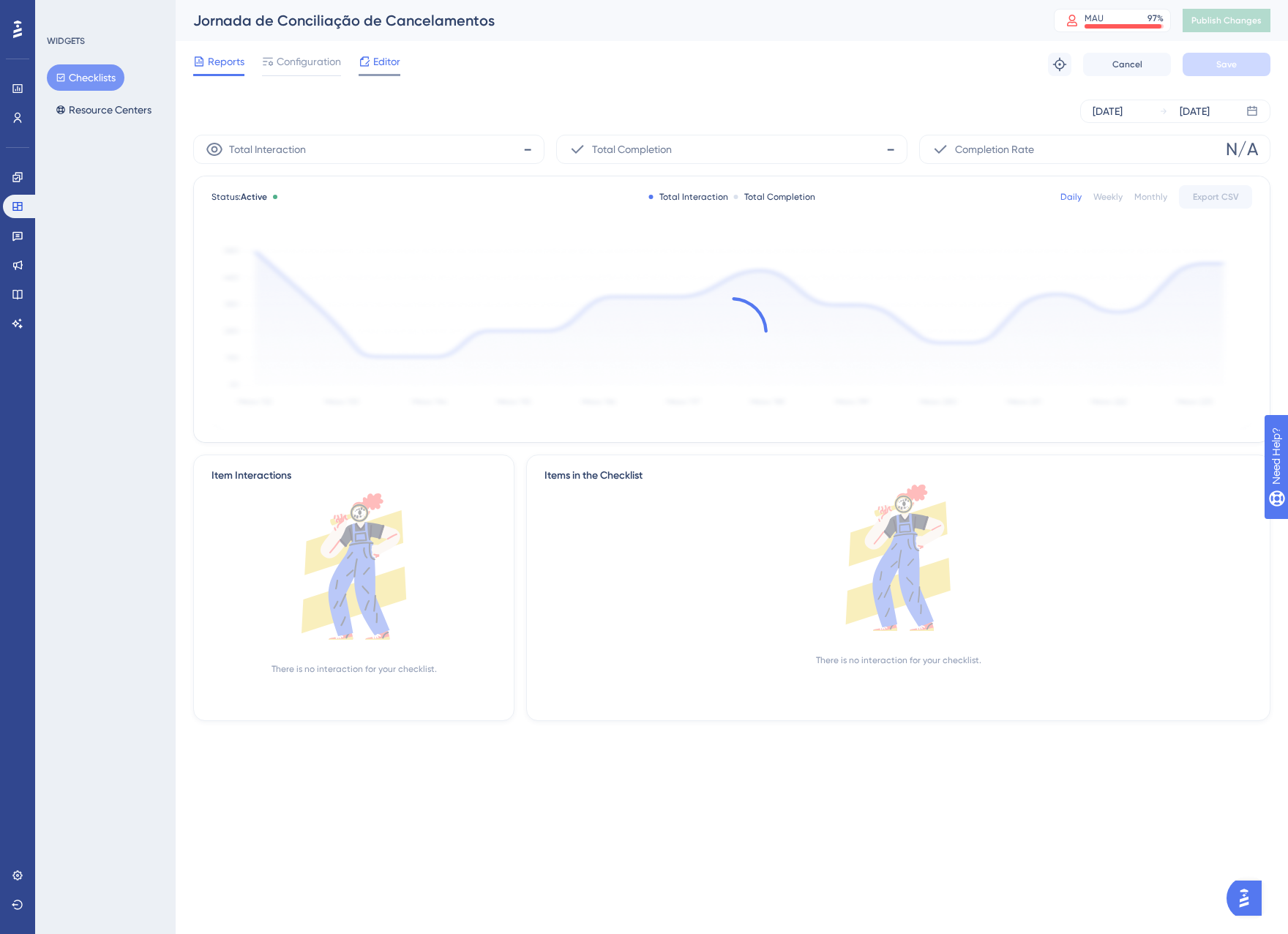
click at [385, 64] on span "Editor" at bounding box center [386, 62] width 27 height 17
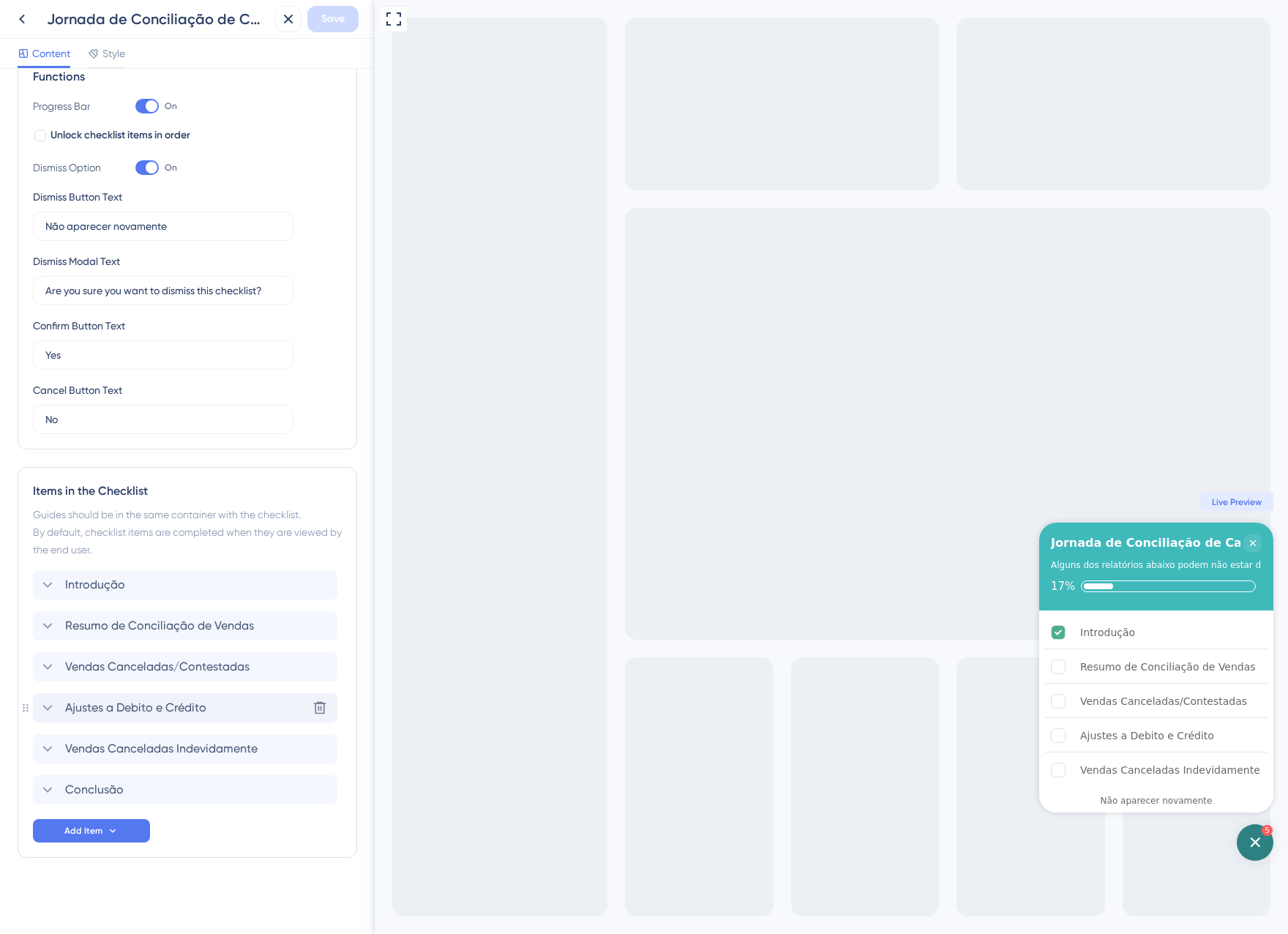
click at [106, 711] on span "Ajustes a Debito e Crédito" at bounding box center [136, 708] width 141 height 17
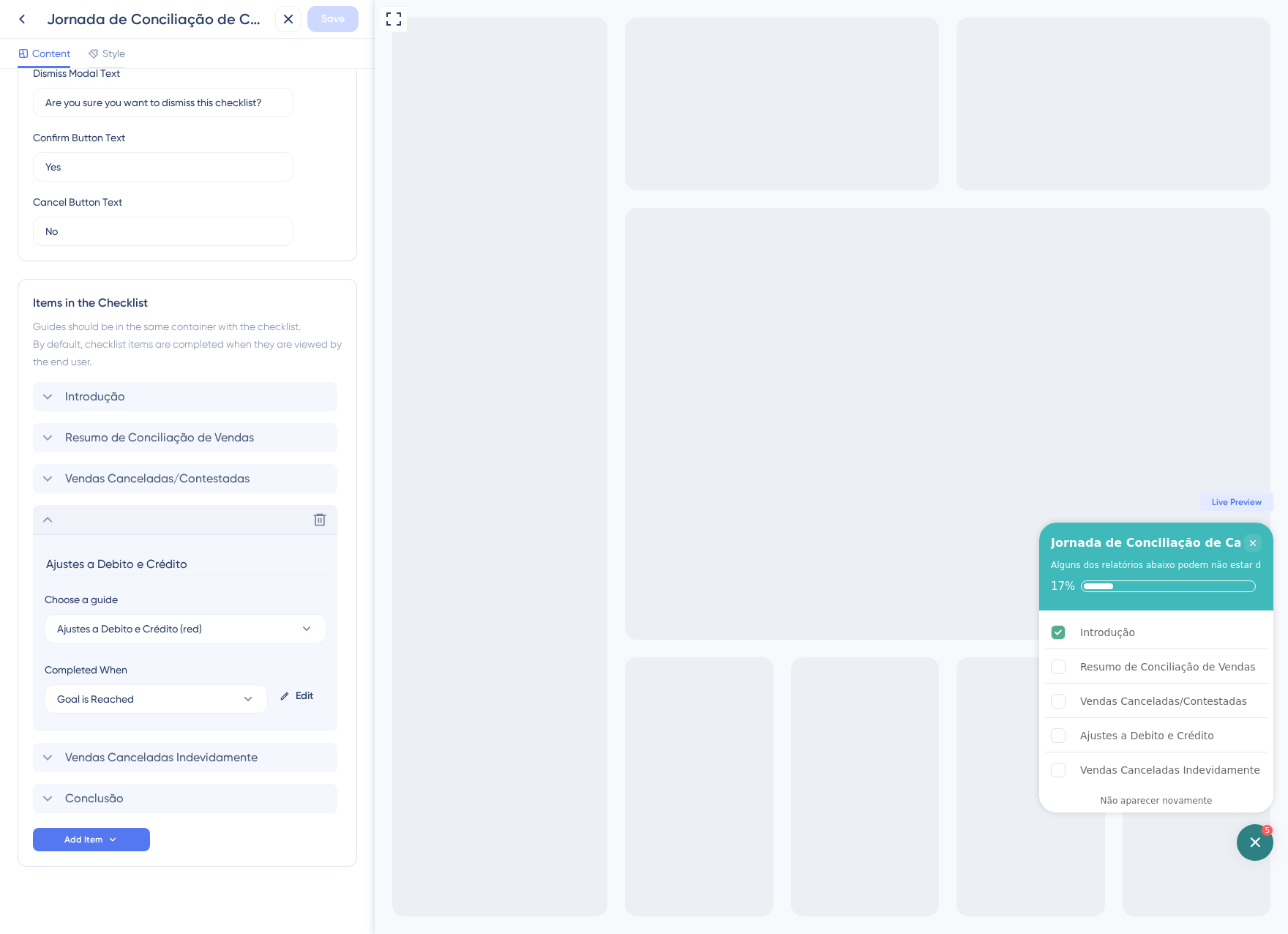
scroll to position [428, 0]
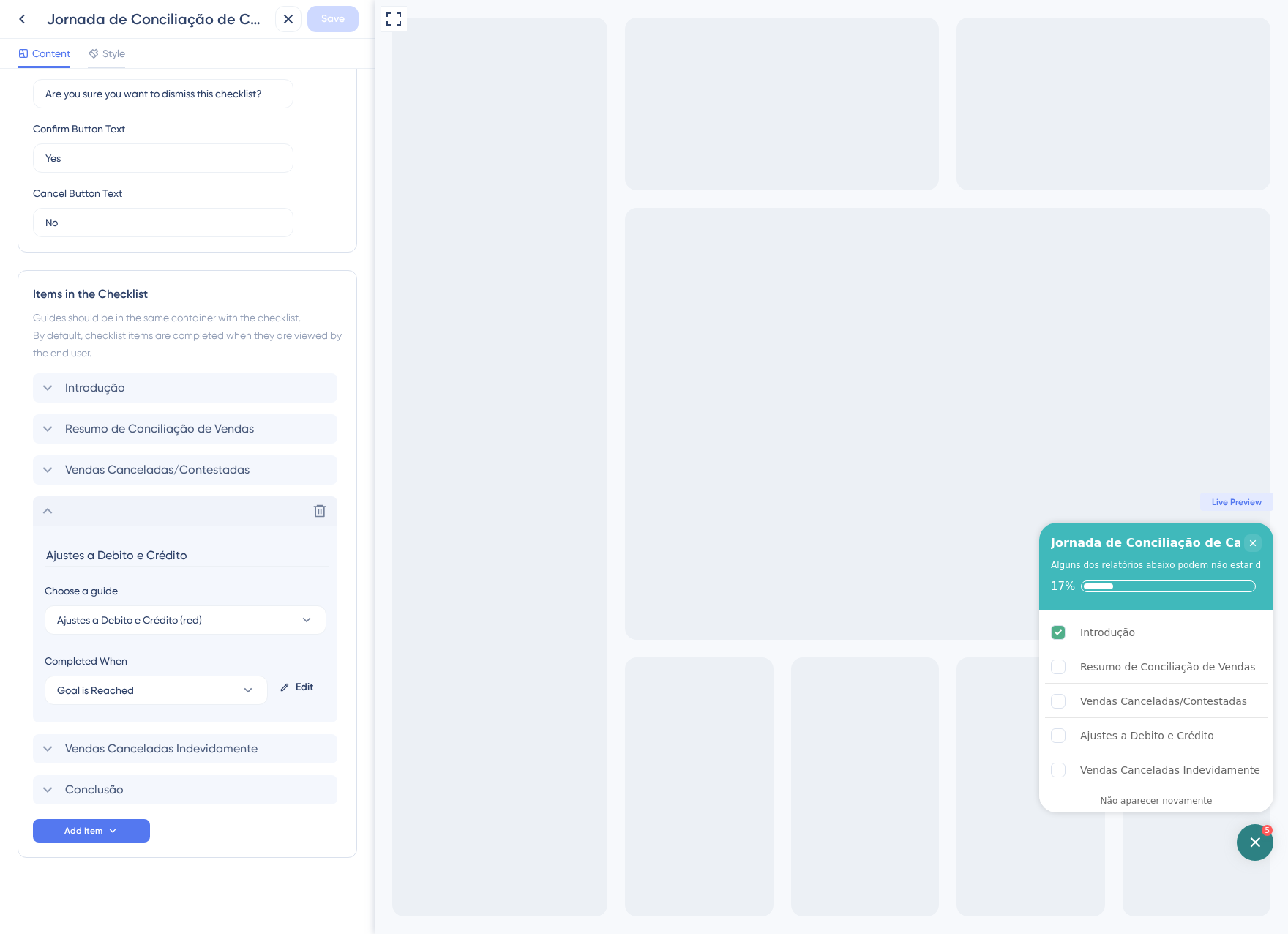
click at [297, 686] on div "Edit" at bounding box center [300, 687] width 52 height 35
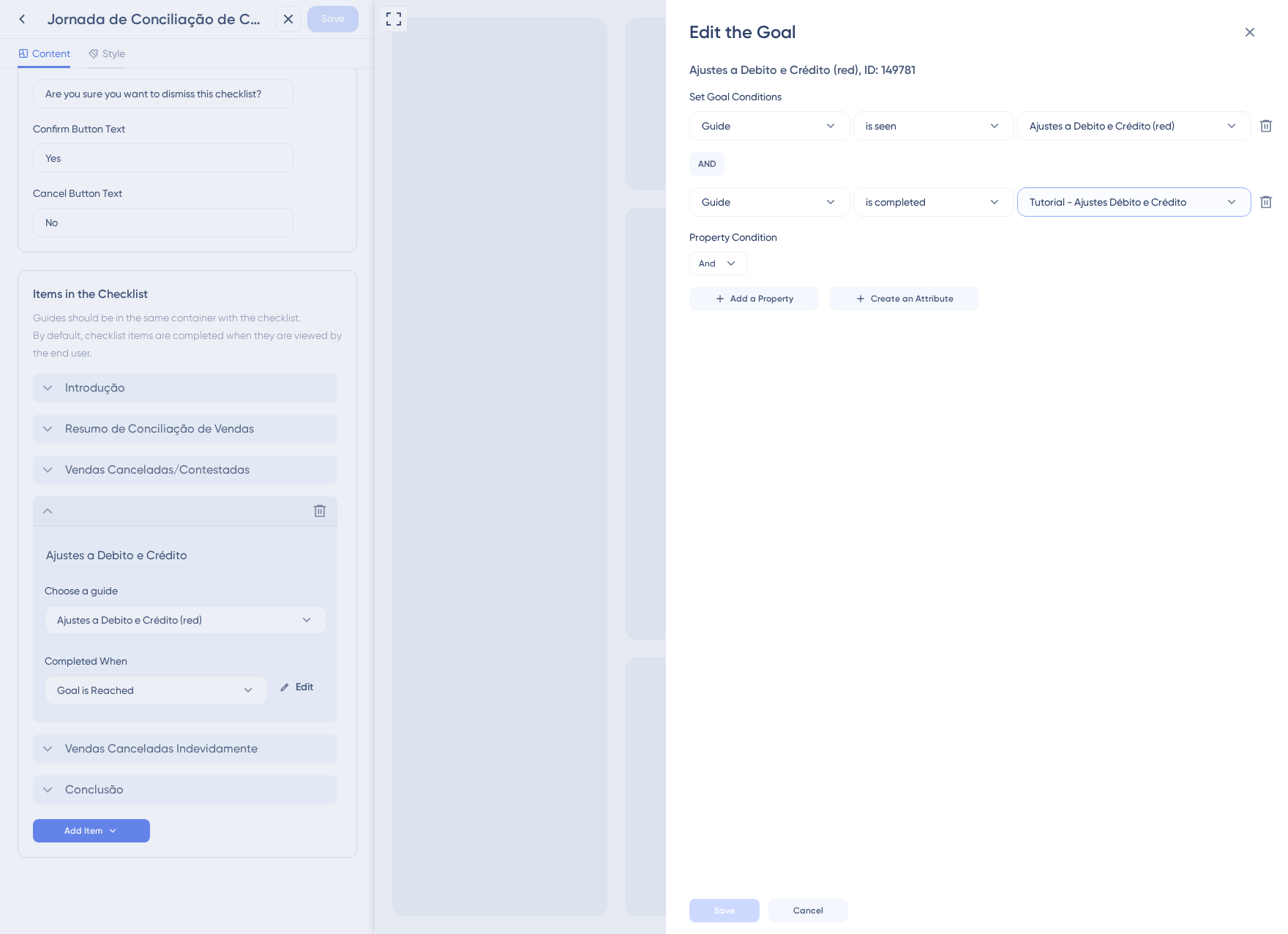
click at [1152, 197] on span "Tutorial - Ajustes Débito e Crédito" at bounding box center [1108, 202] width 157 height 17
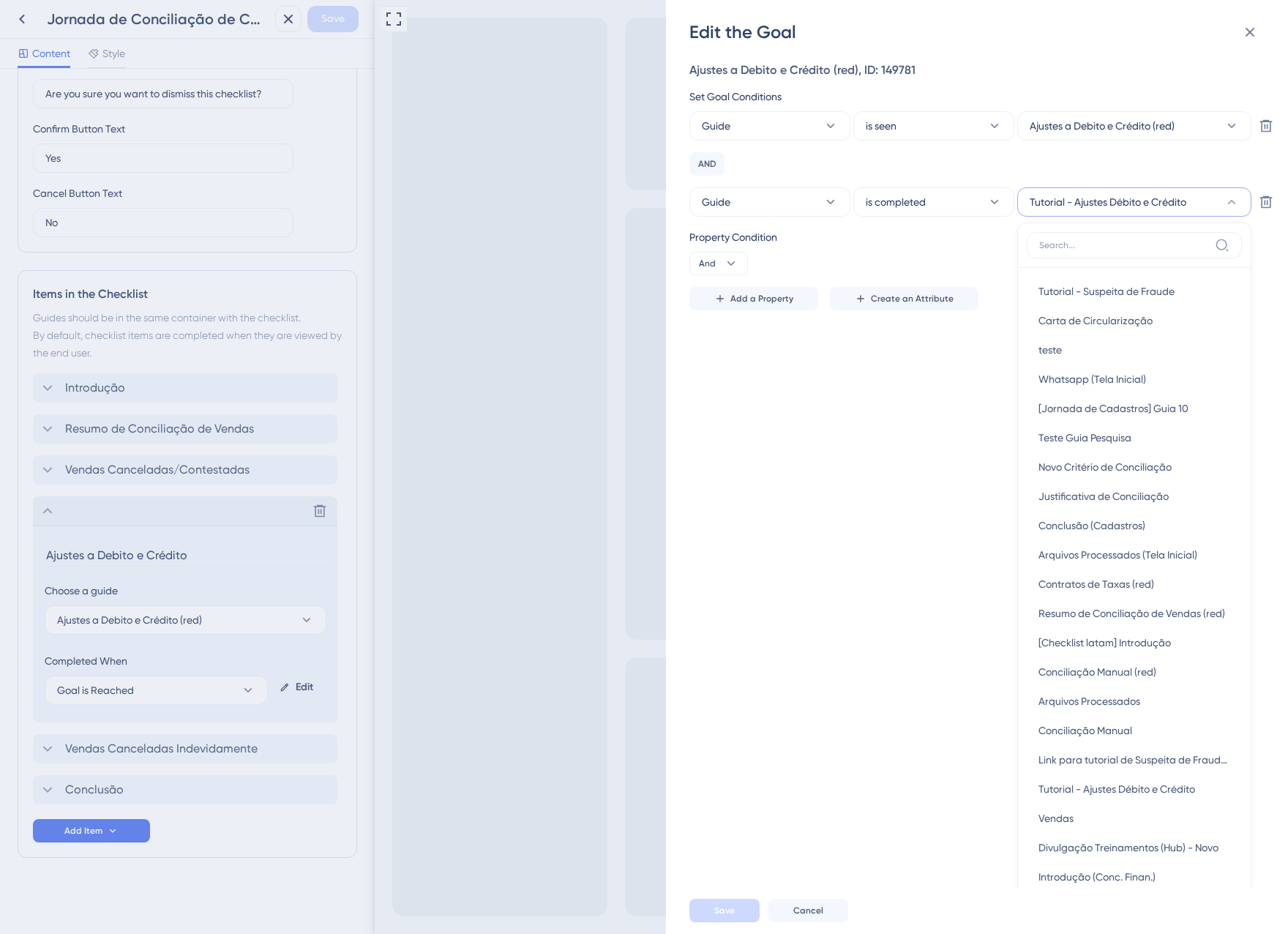
scroll to position [40, 0]
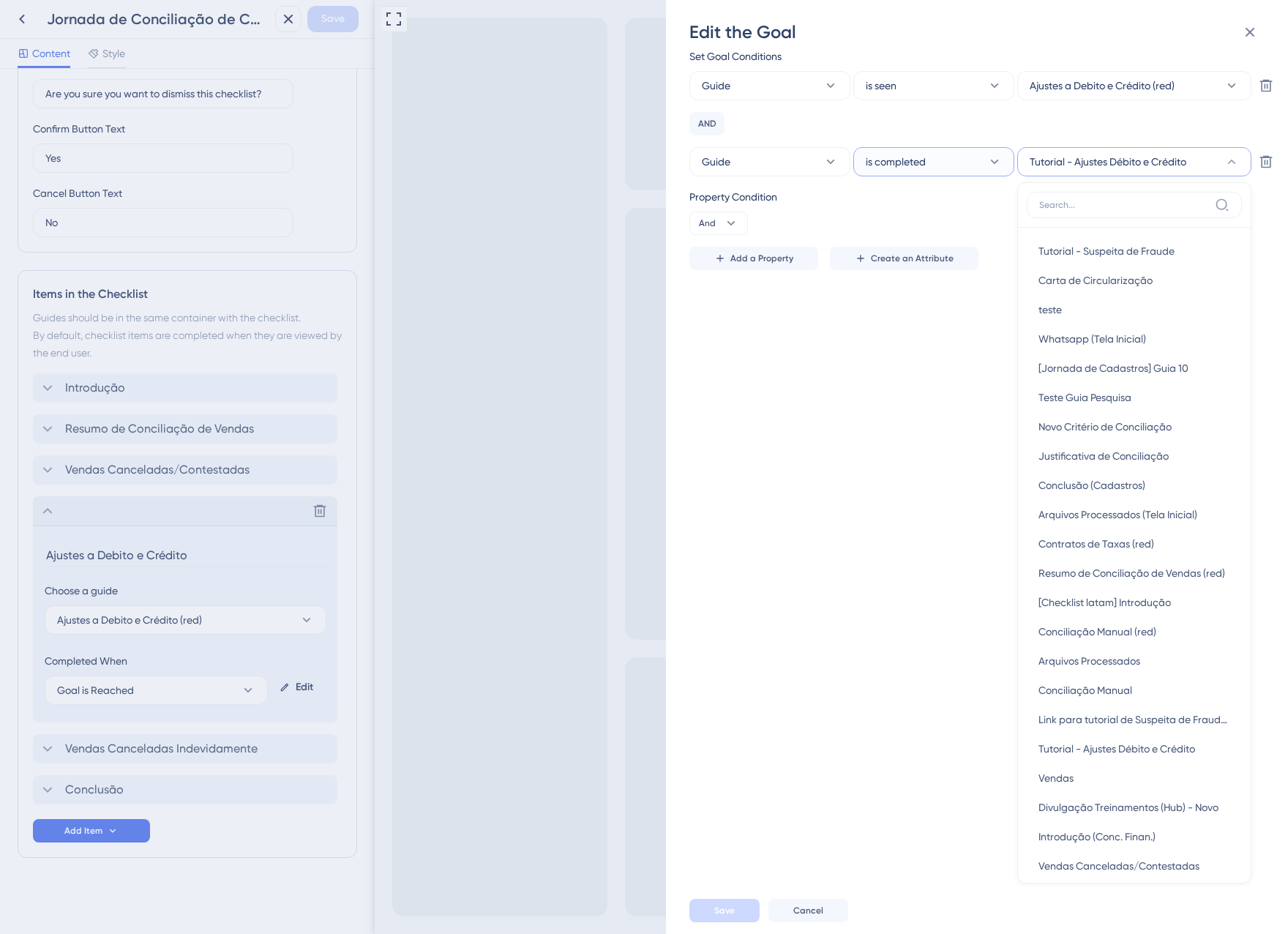
click at [887, 171] on button "is completed" at bounding box center [934, 162] width 161 height 29
click at [878, 125] on div "Guide is seen Ajustes a Debito e Crédito (red) Delete AND Guide is completed is…" at bounding box center [973, 124] width 566 height 106
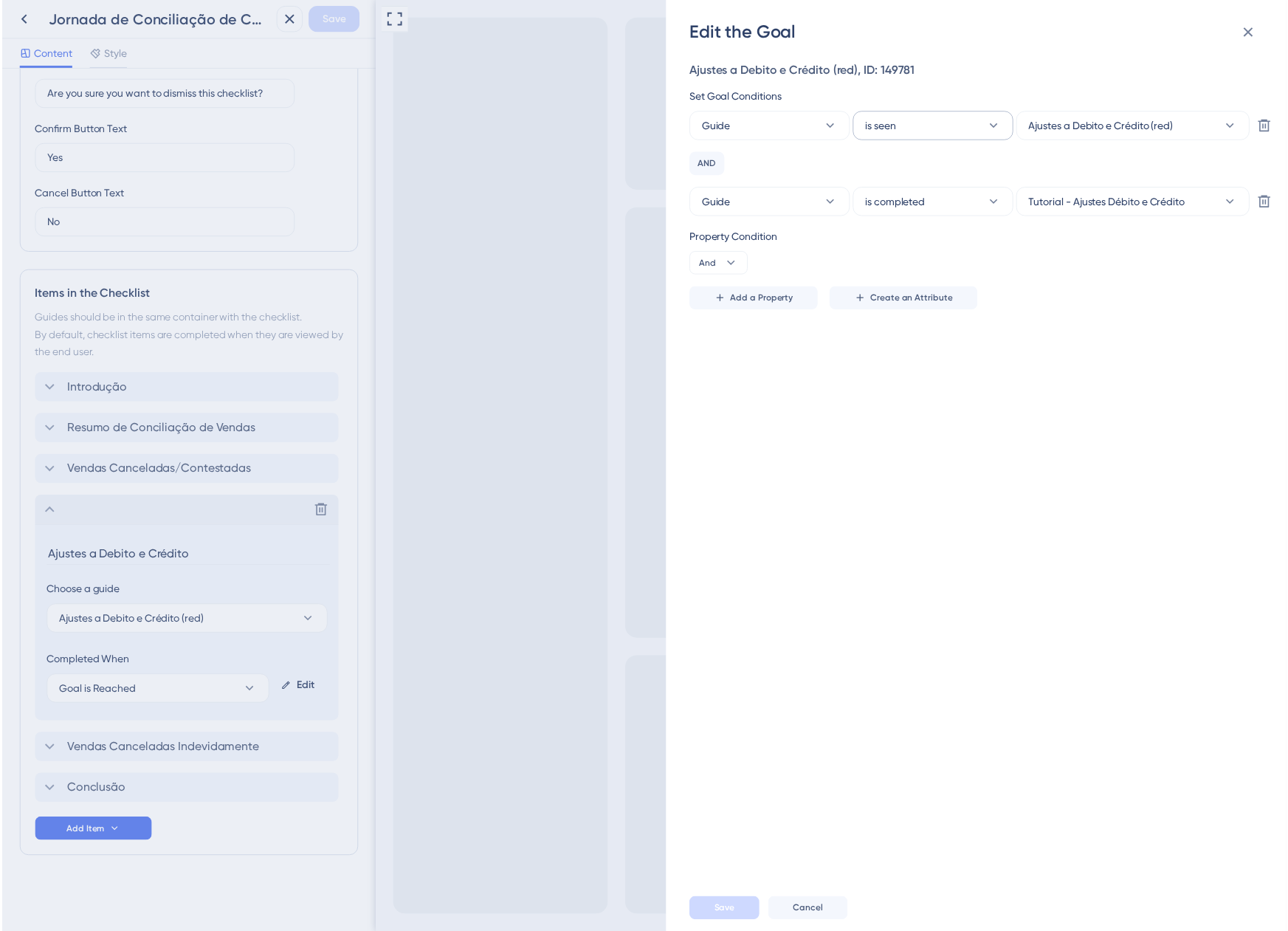
scroll to position [0, 0]
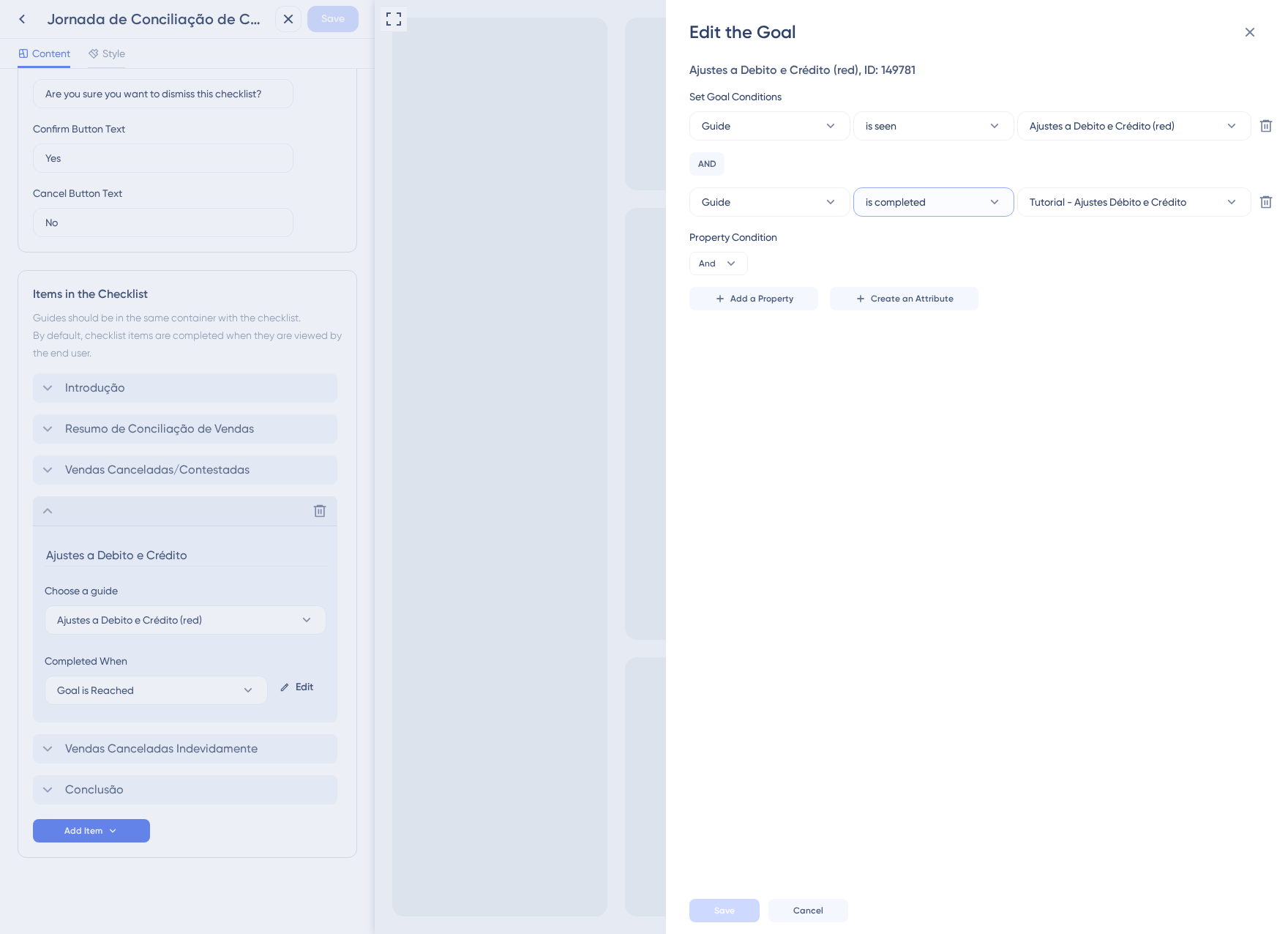
click at [919, 198] on span "is completed" at bounding box center [896, 202] width 60 height 17
click at [912, 241] on div "is seen is seen" at bounding box center [934, 246] width 118 height 29
click at [737, 909] on button "Save" at bounding box center [724, 910] width 70 height 24
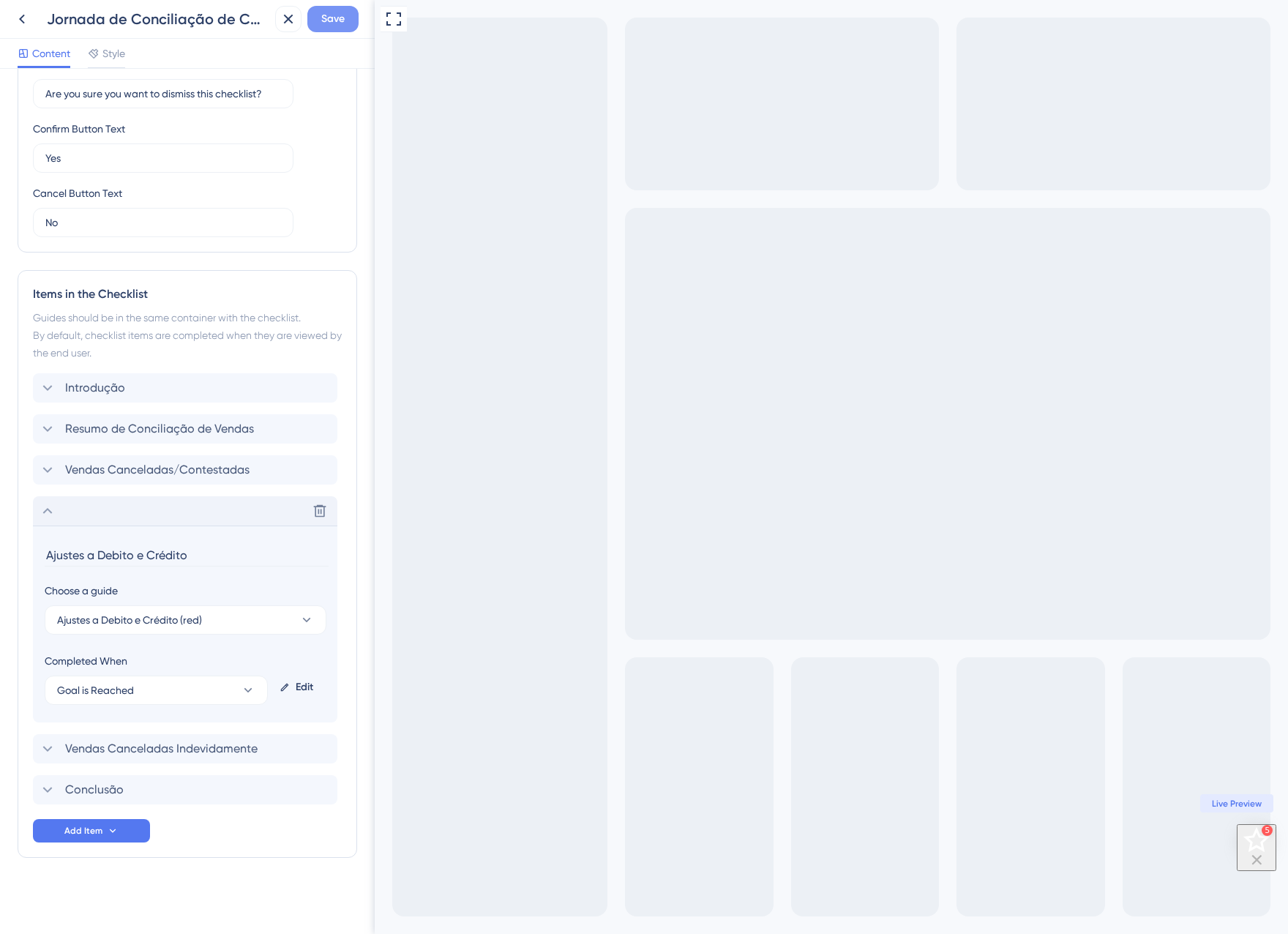
click at [335, 23] on span "Save" at bounding box center [333, 19] width 24 height 17
click at [274, 28] on icon at bounding box center [278, 27] width 15 height 15
click at [289, 21] on icon at bounding box center [289, 20] width 9 height 9
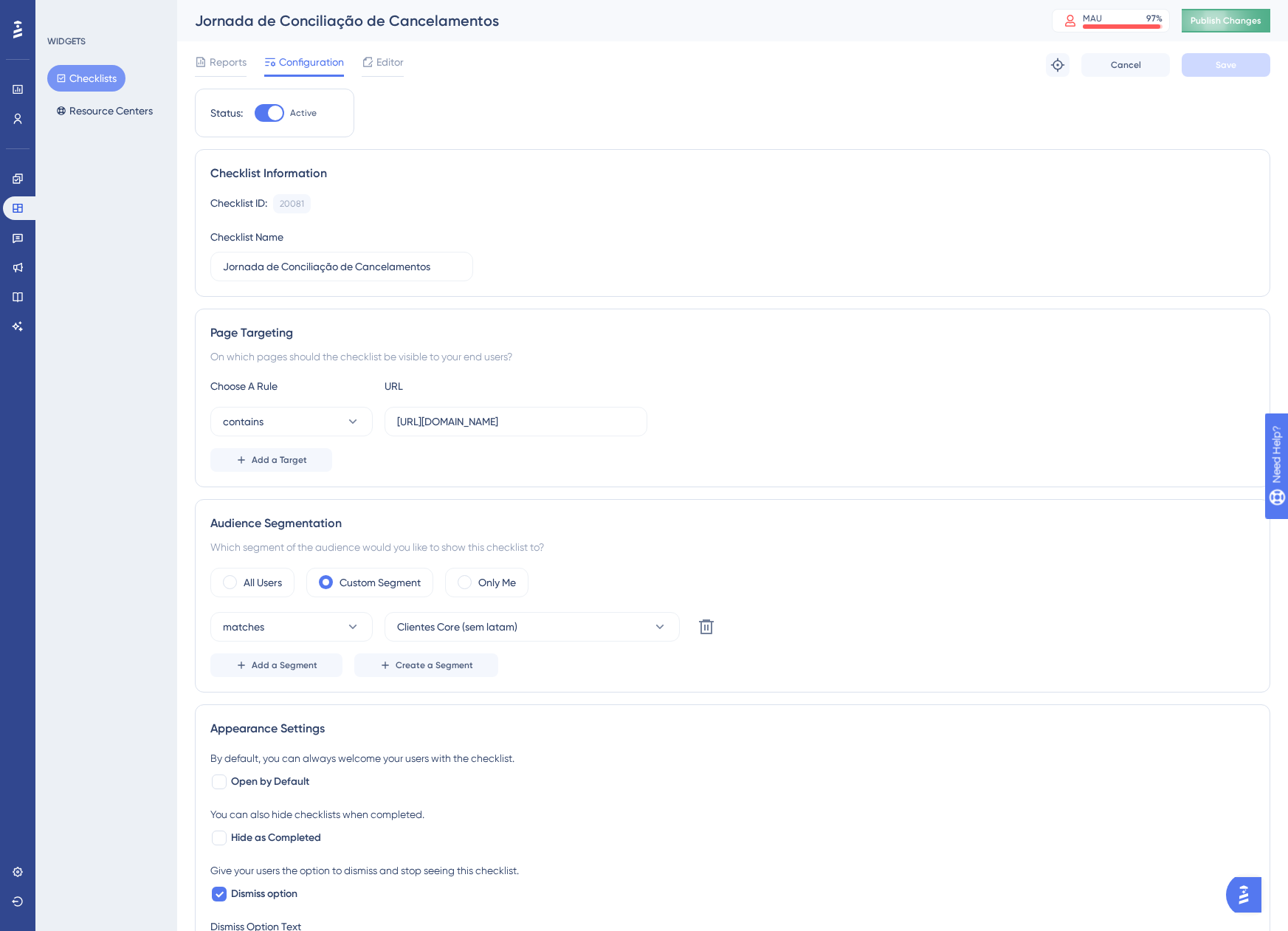
click at [1209, 12] on button "Publish Changes" at bounding box center [1226, 21] width 88 height 24
